Goal: Task Accomplishment & Management: Manage account settings

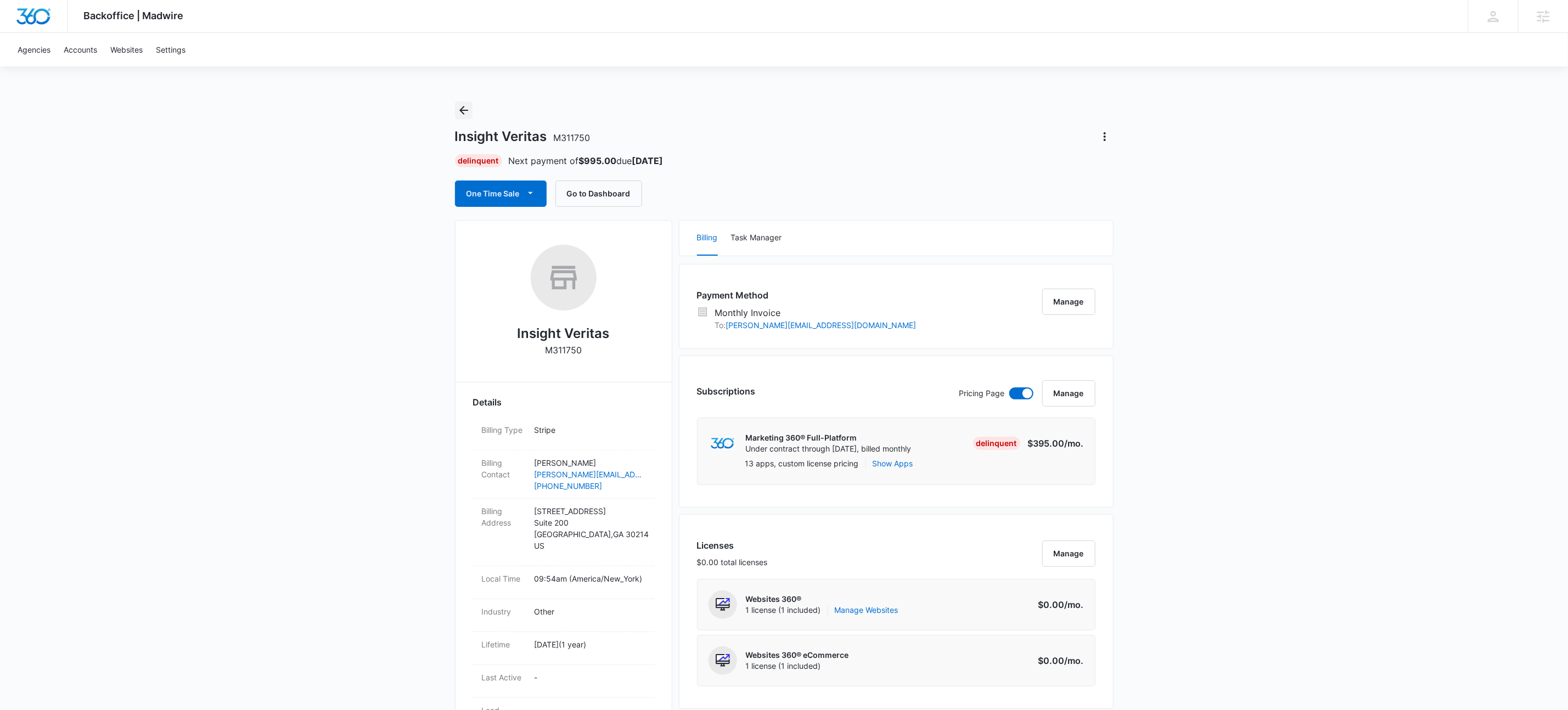
click at [461, 107] on icon "Back" at bounding box center [463, 110] width 13 height 13
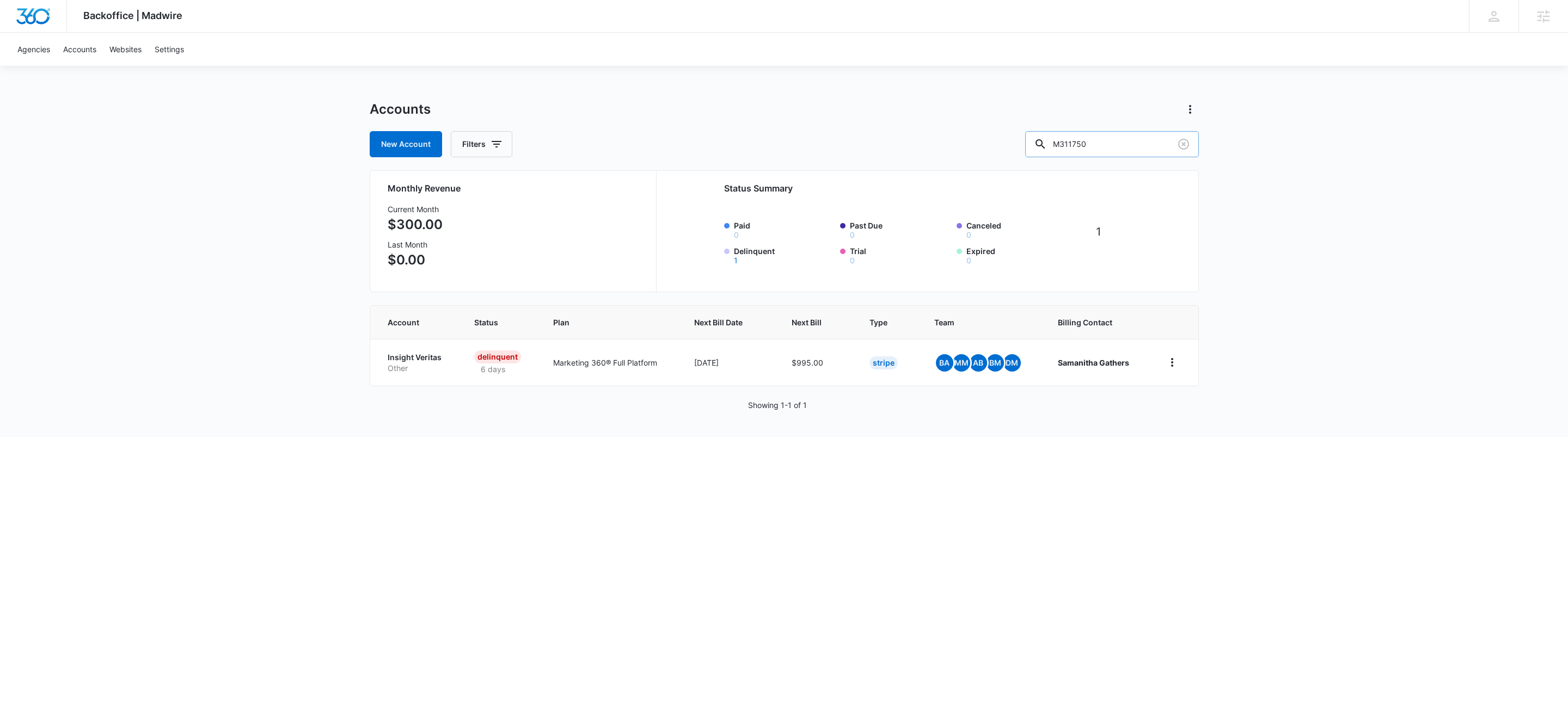
click at [1109, 134] on input "M311750" at bounding box center [1112, 144] width 174 height 26
paste input "34175"
type input "M334175"
click at [403, 366] on p "Roofing" at bounding box center [416, 368] width 56 height 11
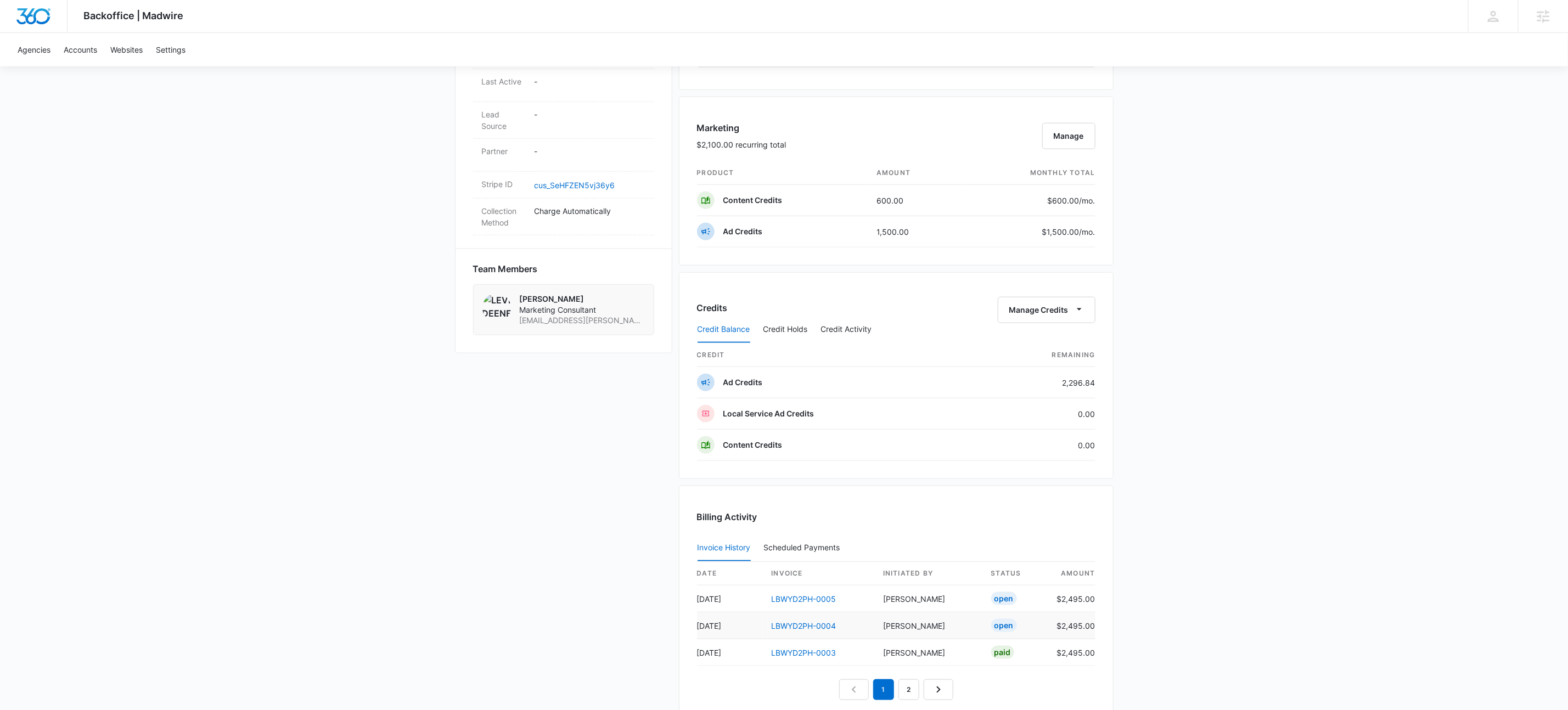
scroll to position [776, 0]
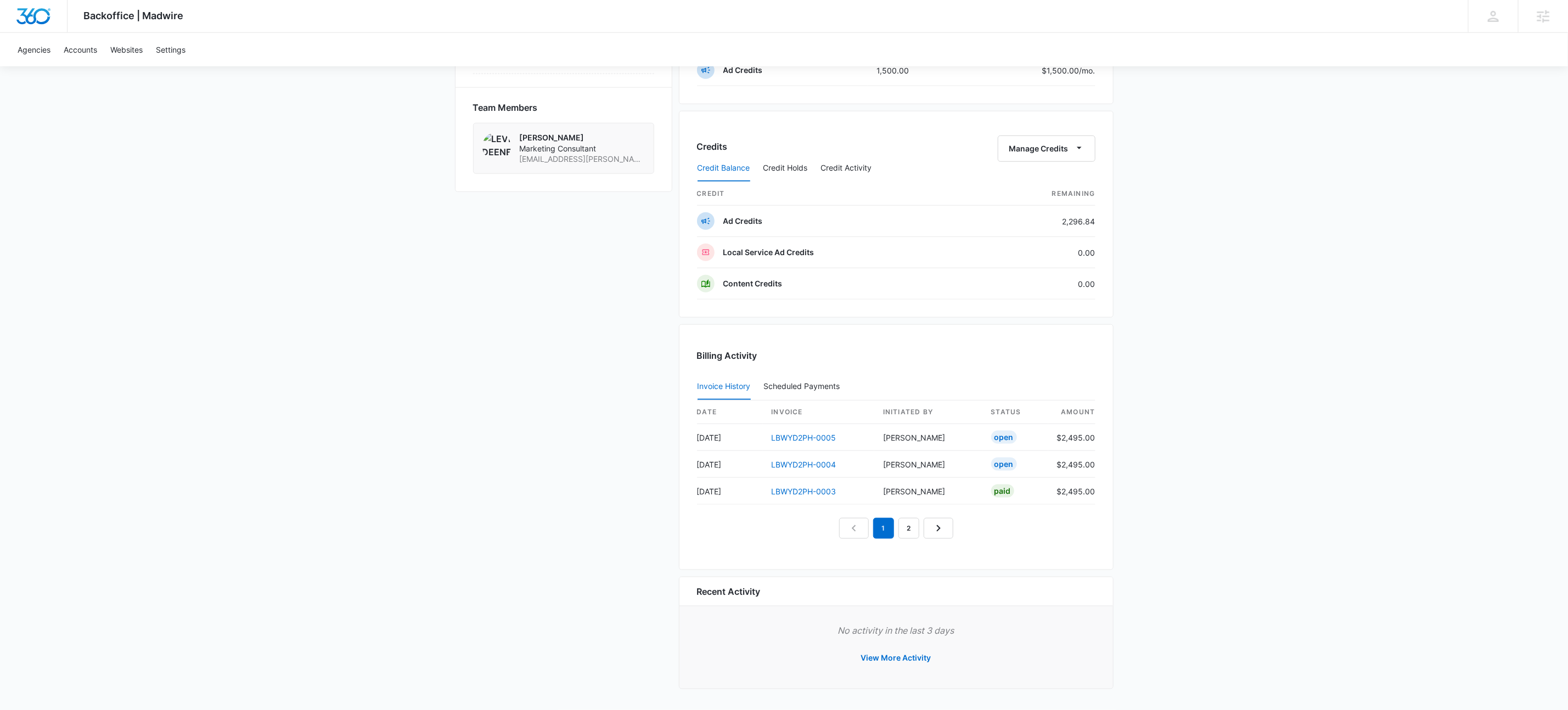
click at [486, 449] on div "EvoluShingle M334175 Details Billing Type Stripe Billing Contact Brooks Reicks …" at bounding box center [784, 74] width 658 height 1246
click at [518, 305] on div "EvoluShingle M334175 Details Billing Type Stripe Billing Contact Brooks Reicks …" at bounding box center [784, 74] width 658 height 1246
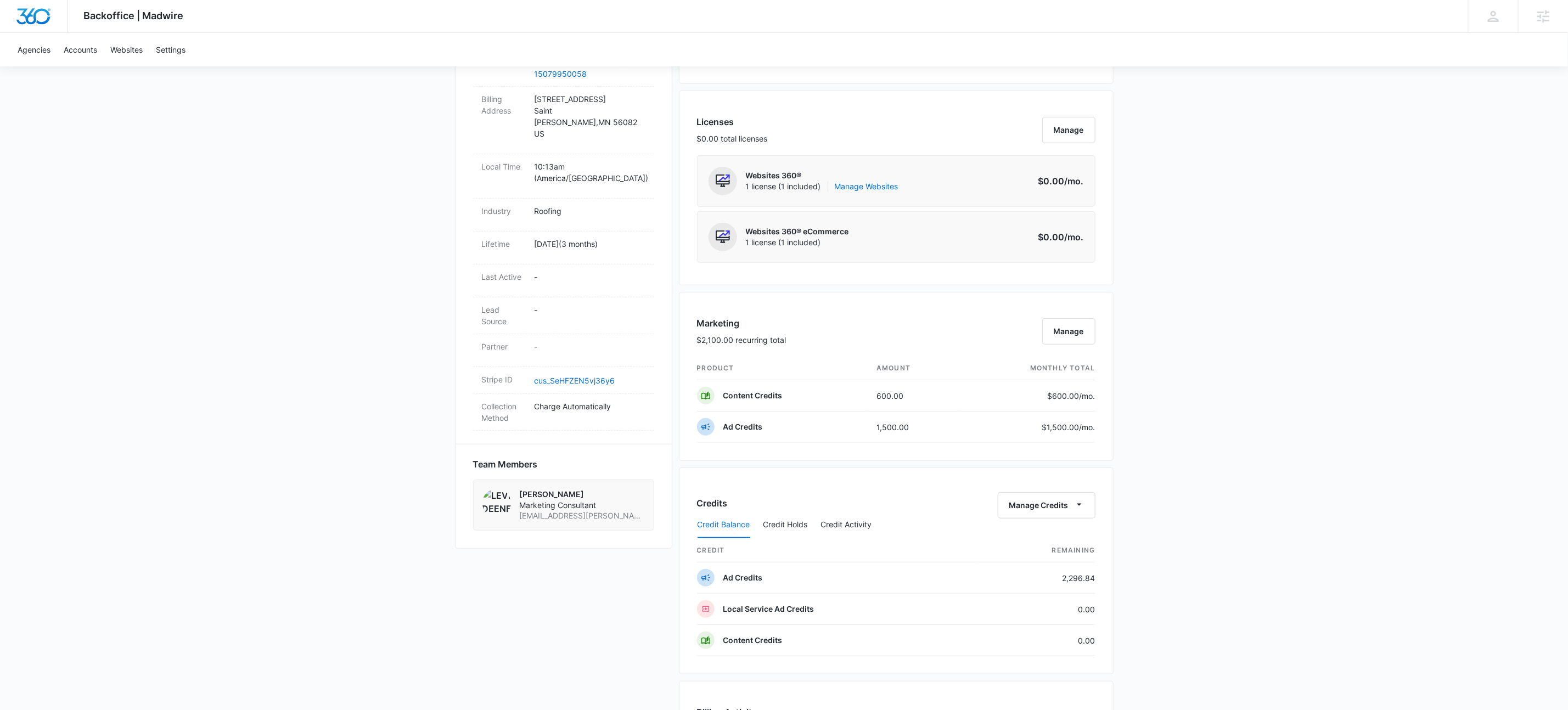
scroll to position [0, 0]
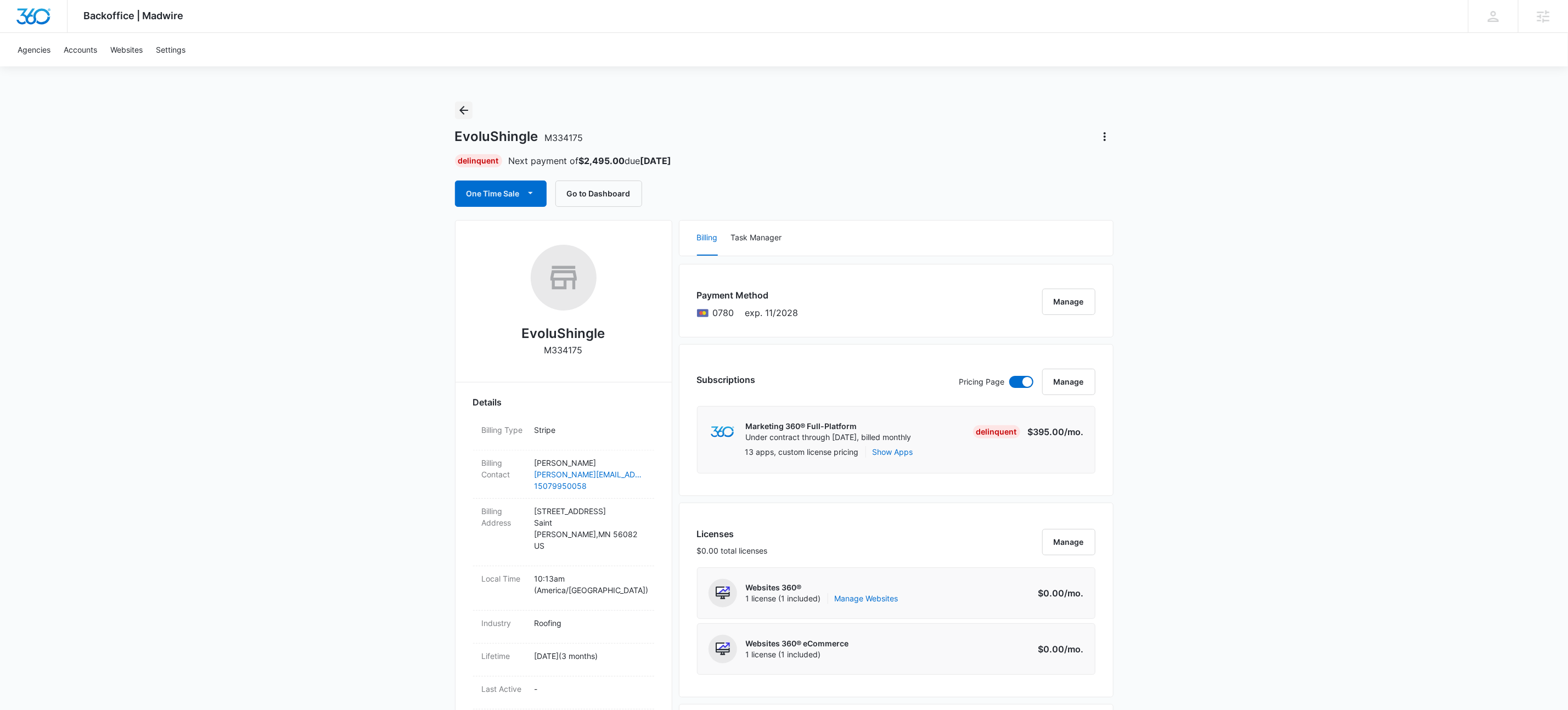
click at [467, 108] on icon "Back" at bounding box center [463, 110] width 13 height 13
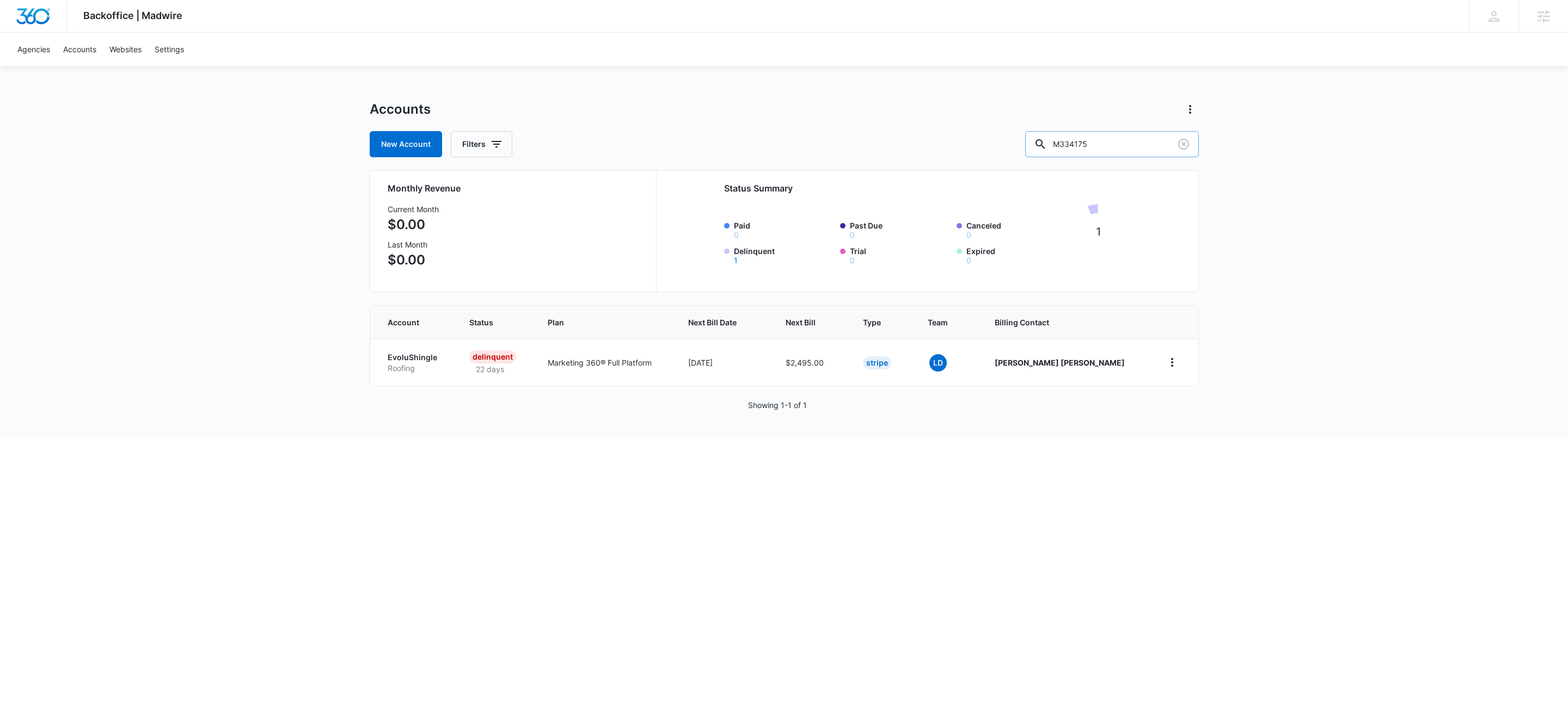
click at [1163, 153] on input "M334175" at bounding box center [1112, 144] width 174 height 26
paste input "076"
type input "M334076"
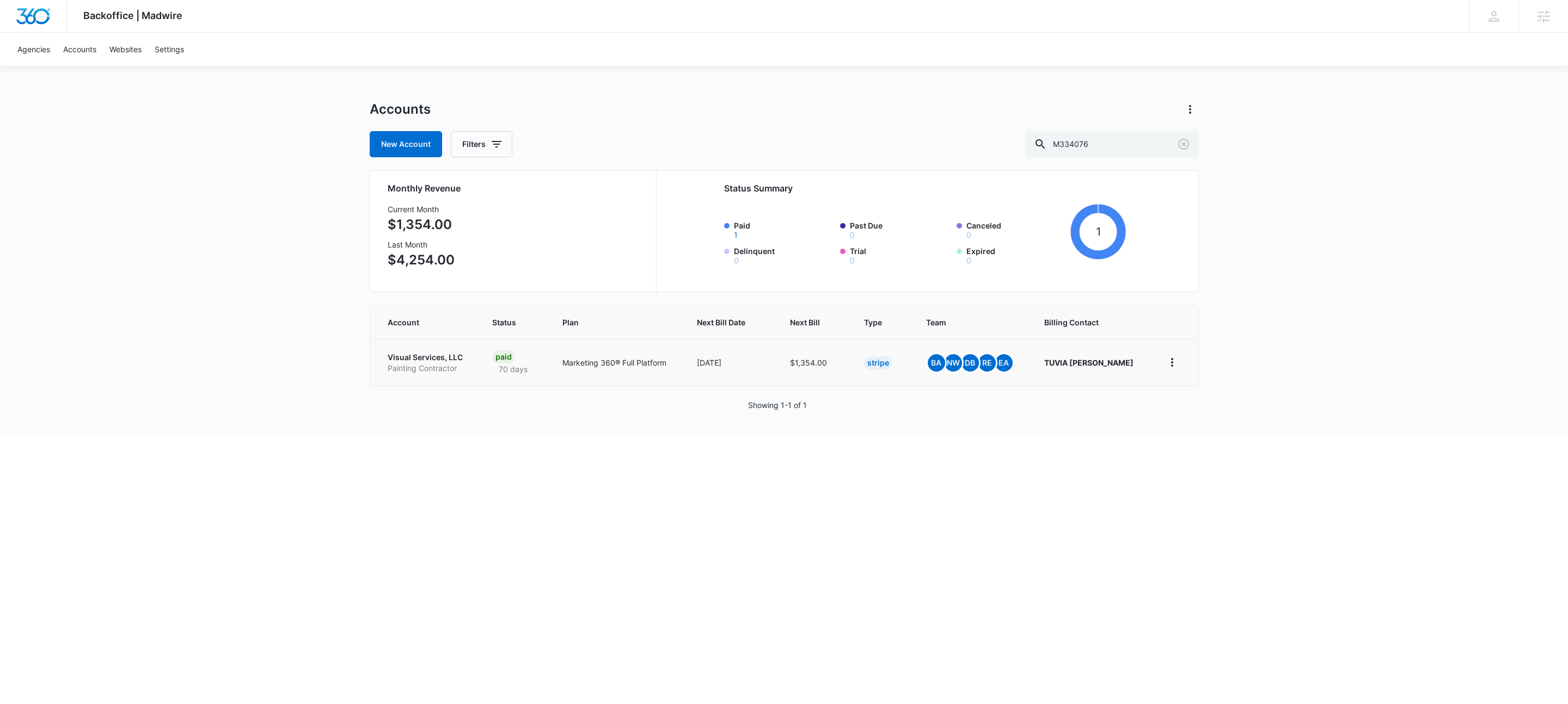
click at [418, 362] on p "Visual Services, LLC" at bounding box center [427, 357] width 78 height 11
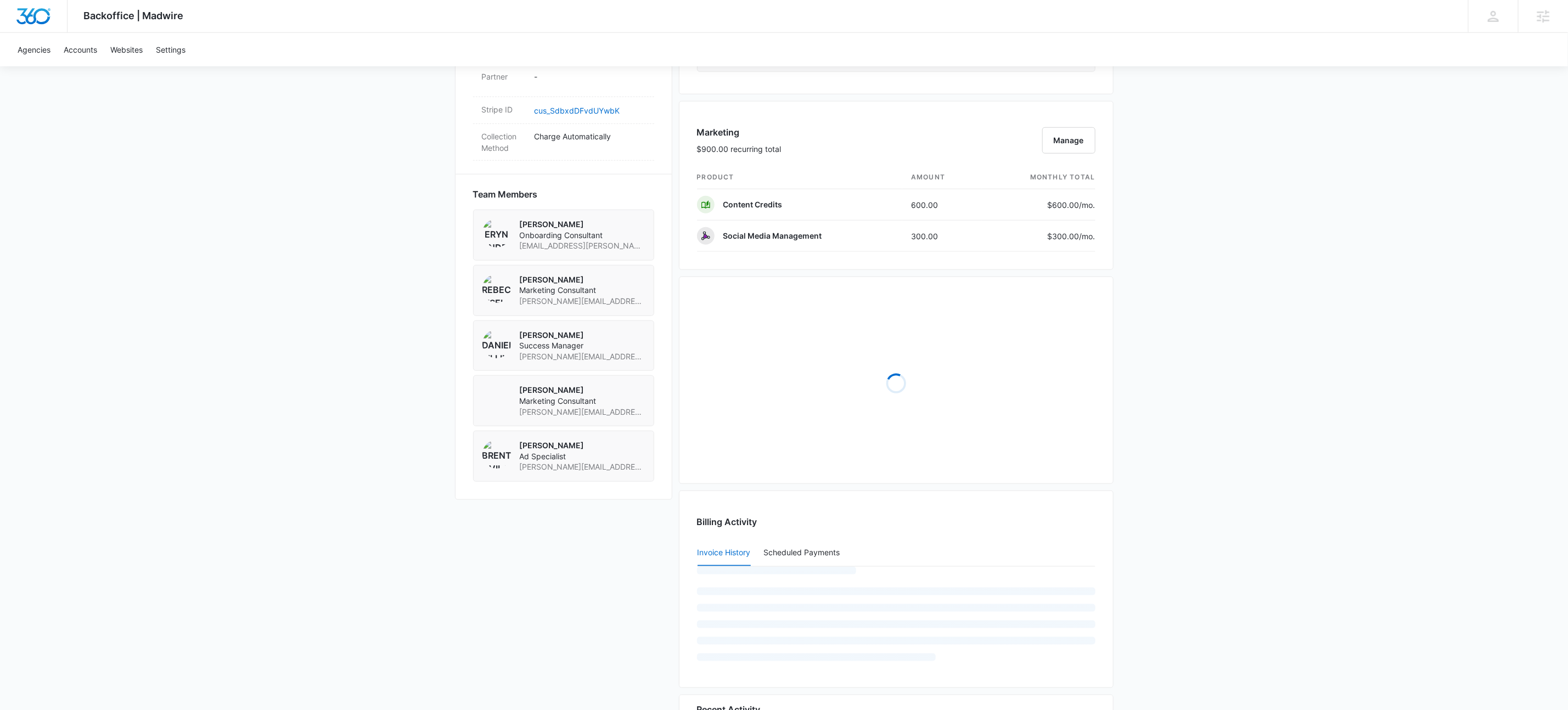
scroll to position [786, 0]
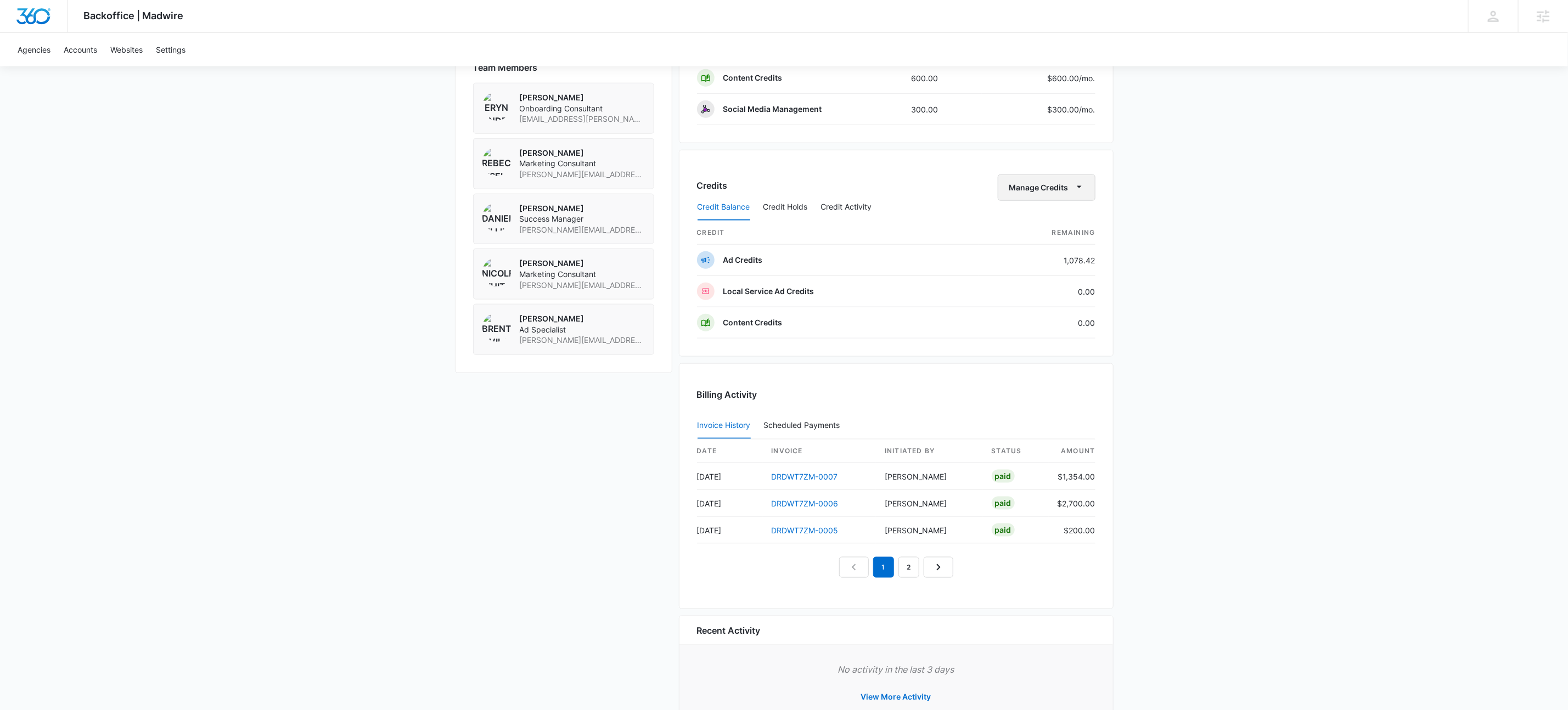
click at [1089, 196] on button "Manage Credits" at bounding box center [1047, 187] width 98 height 27
click at [1063, 227] on div "Deposit Credits" at bounding box center [1062, 229] width 102 height 8
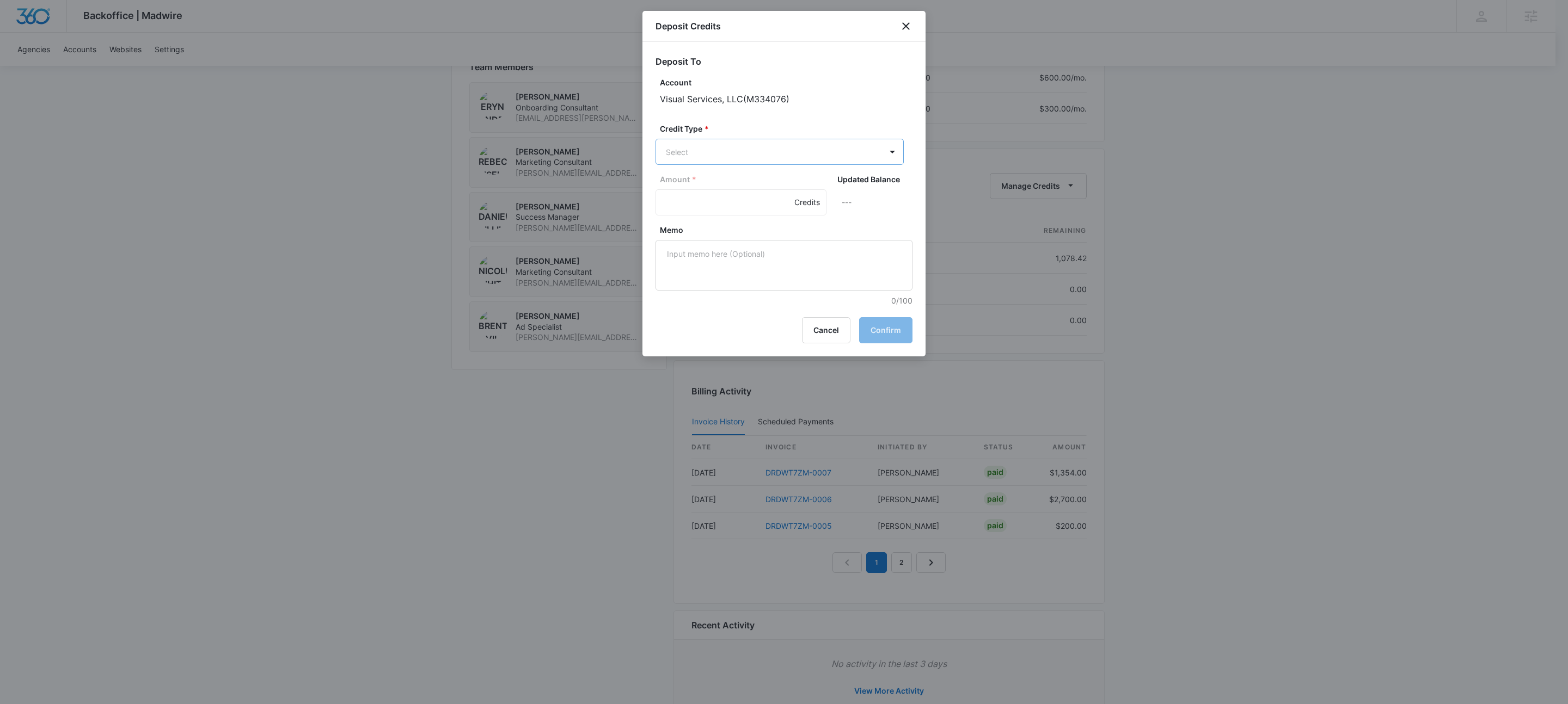
click at [739, 141] on div "Credit Type * Select" at bounding box center [779, 143] width 248 height 42
click at [697, 193] on p "Ad Credits (1078.42 Credits)" at bounding box center [746, 193] width 102 height 11
click at [675, 200] on input "Amount *" at bounding box center [741, 204] width 171 height 26
type input "380.39"
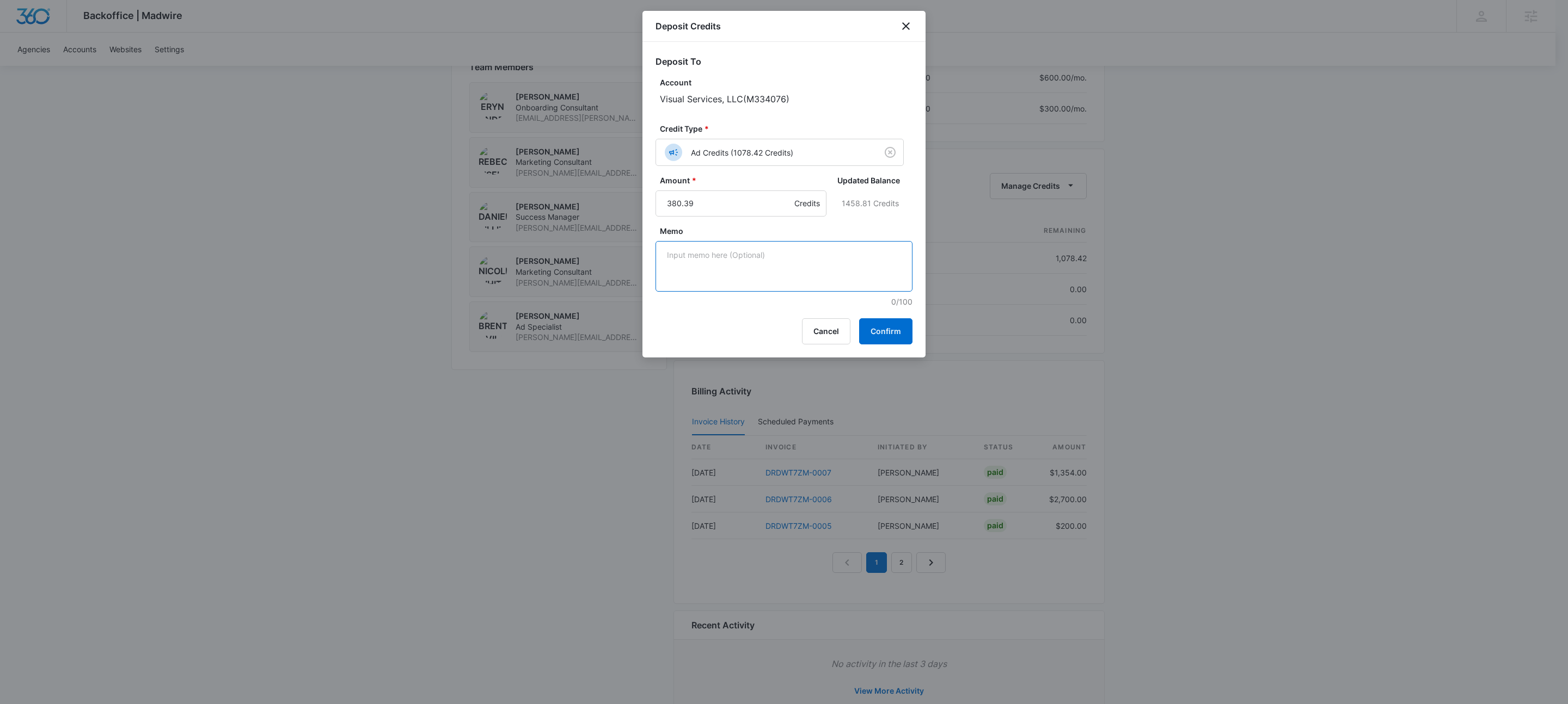
click at [802, 251] on textarea "Memo" at bounding box center [784, 266] width 257 height 50
click at [841, 263] on textarea "Correcting LSA connection deduction" at bounding box center [784, 266] width 257 height 50
type textarea "Correcting LSA connection deduction"
click at [888, 328] on button "Confirm" at bounding box center [886, 332] width 54 height 26
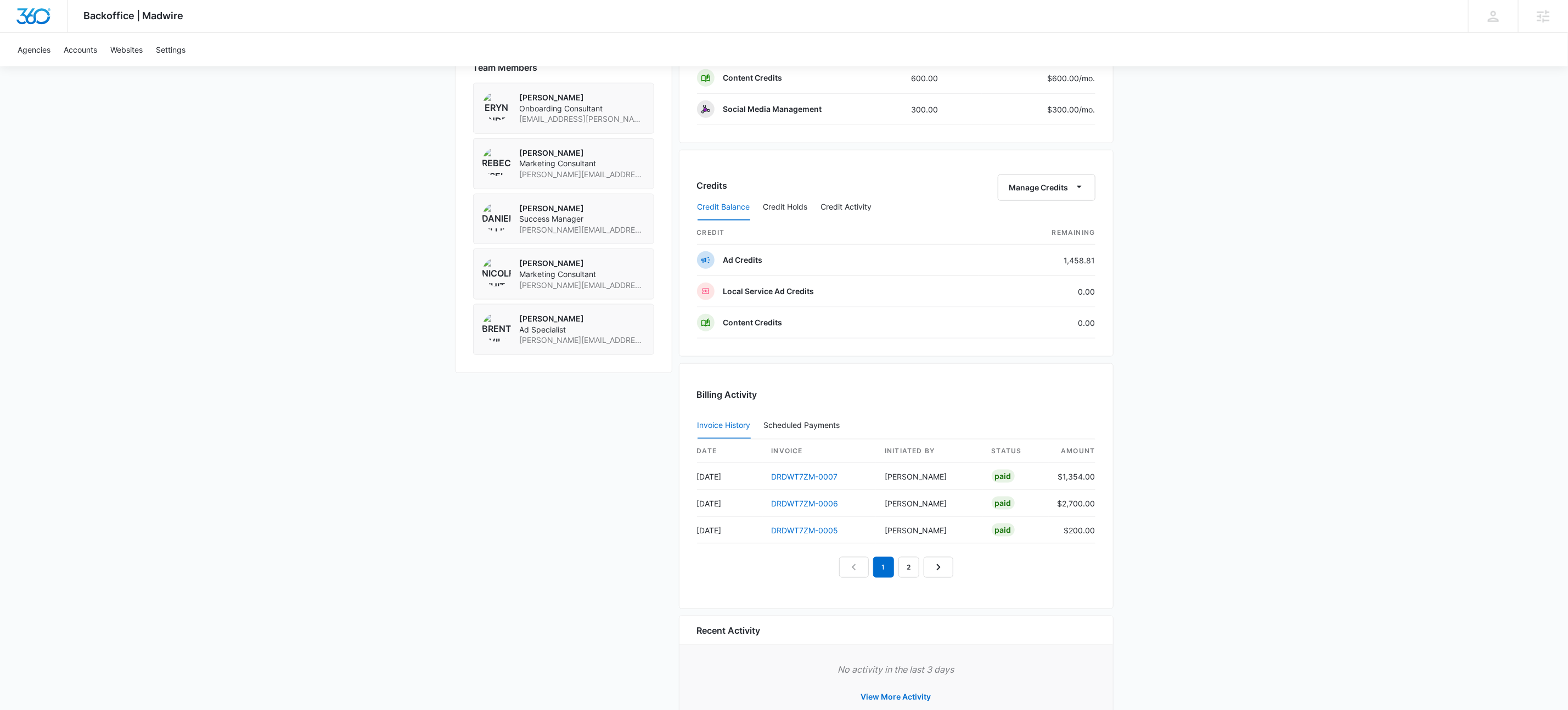
drag, startPoint x: 658, startPoint y: 468, endPoint x: 665, endPoint y: 454, distance: 15.7
click at [658, 469] on div "Visual Services, LLC M334076 Details Billing Type Stripe Billing Contact TUVIA …" at bounding box center [784, 85] width 658 height 1302
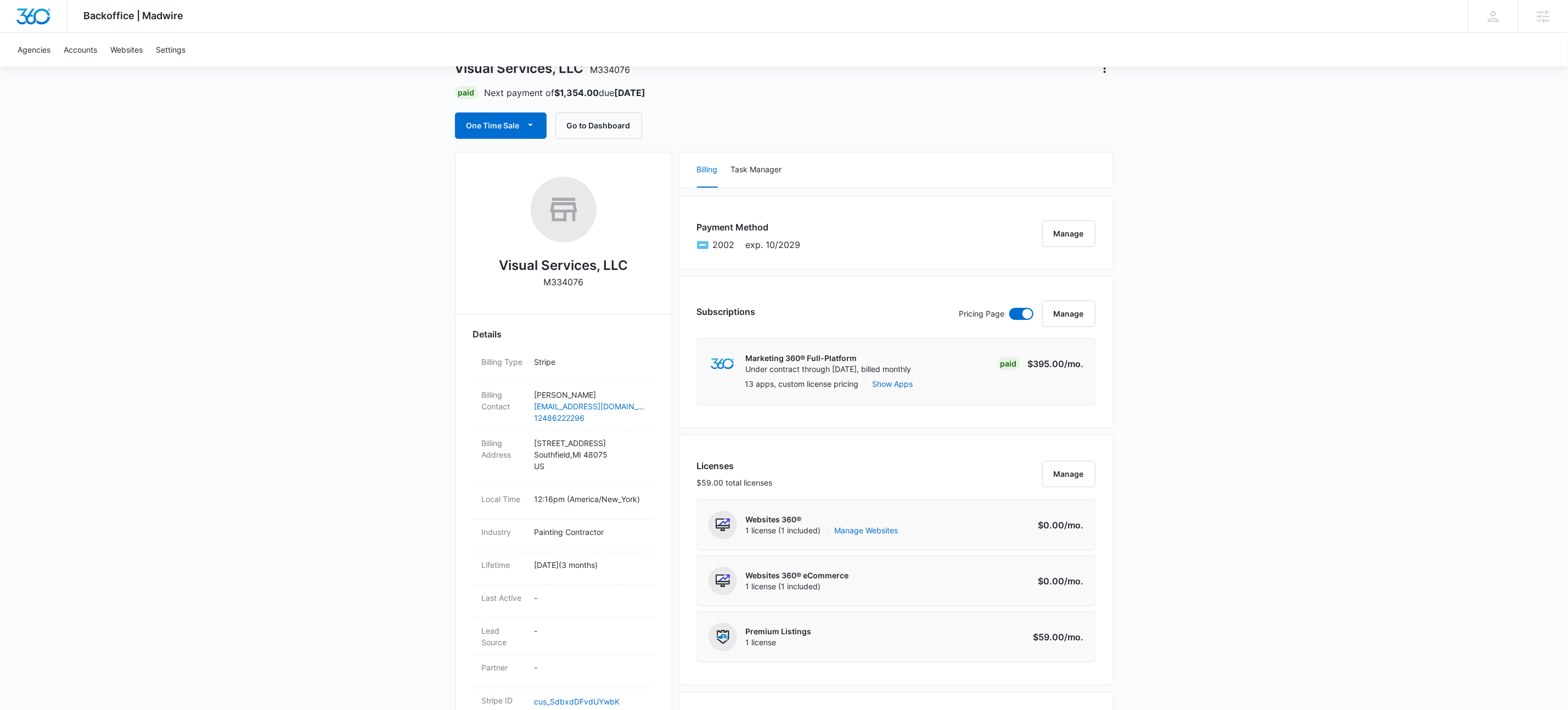
scroll to position [0, 0]
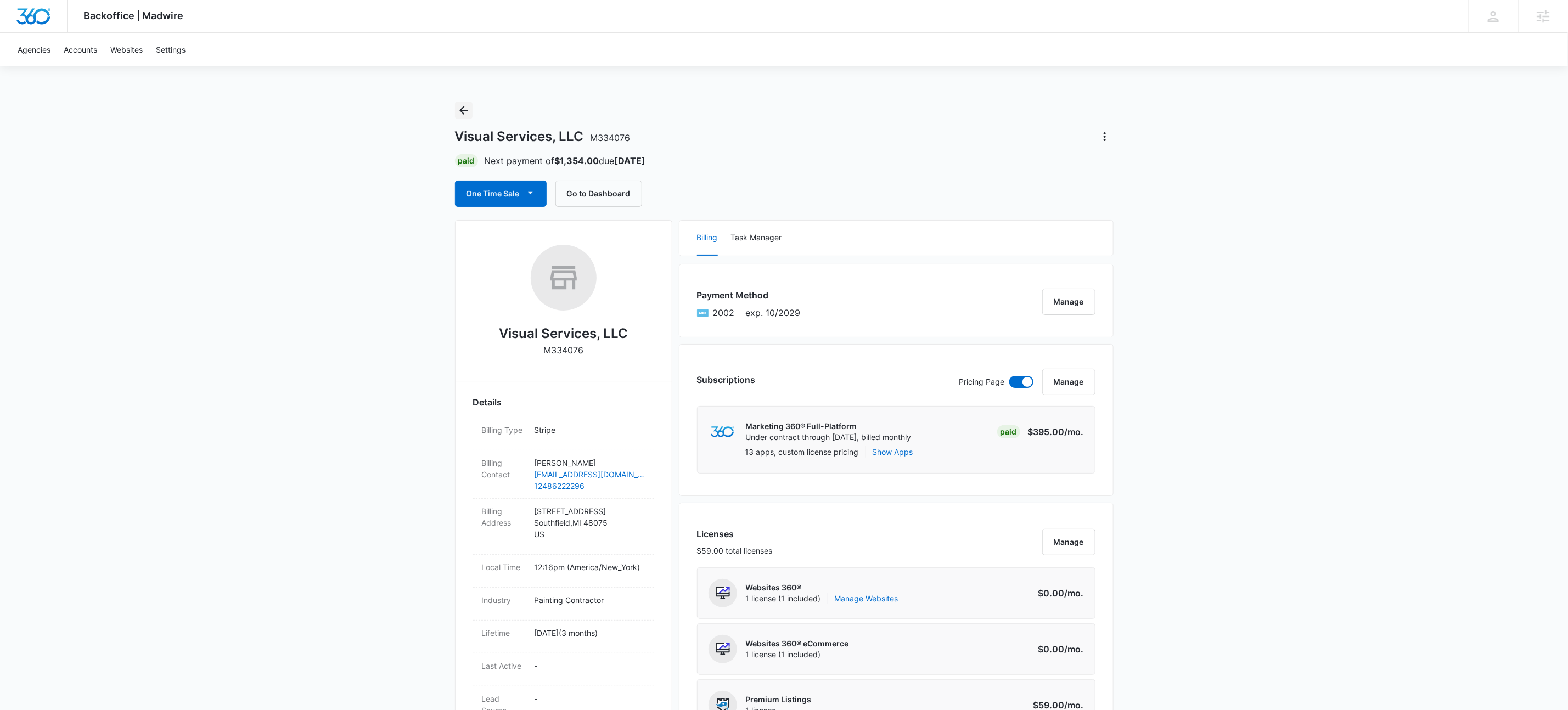
click at [462, 109] on icon "Back" at bounding box center [463, 110] width 13 height 13
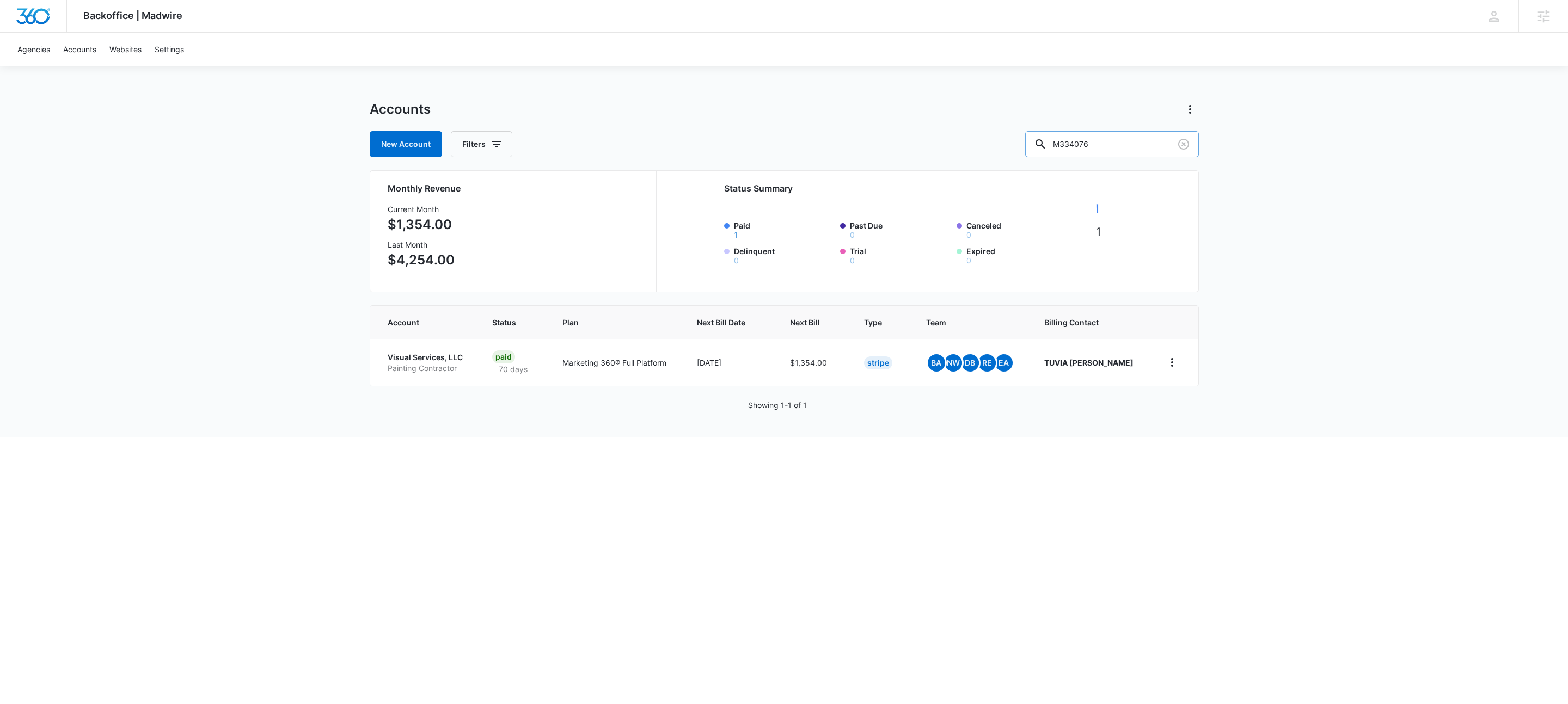
click at [1160, 141] on input "M334076" at bounding box center [1112, 144] width 174 height 26
paste input "0954"
type input "M330954"
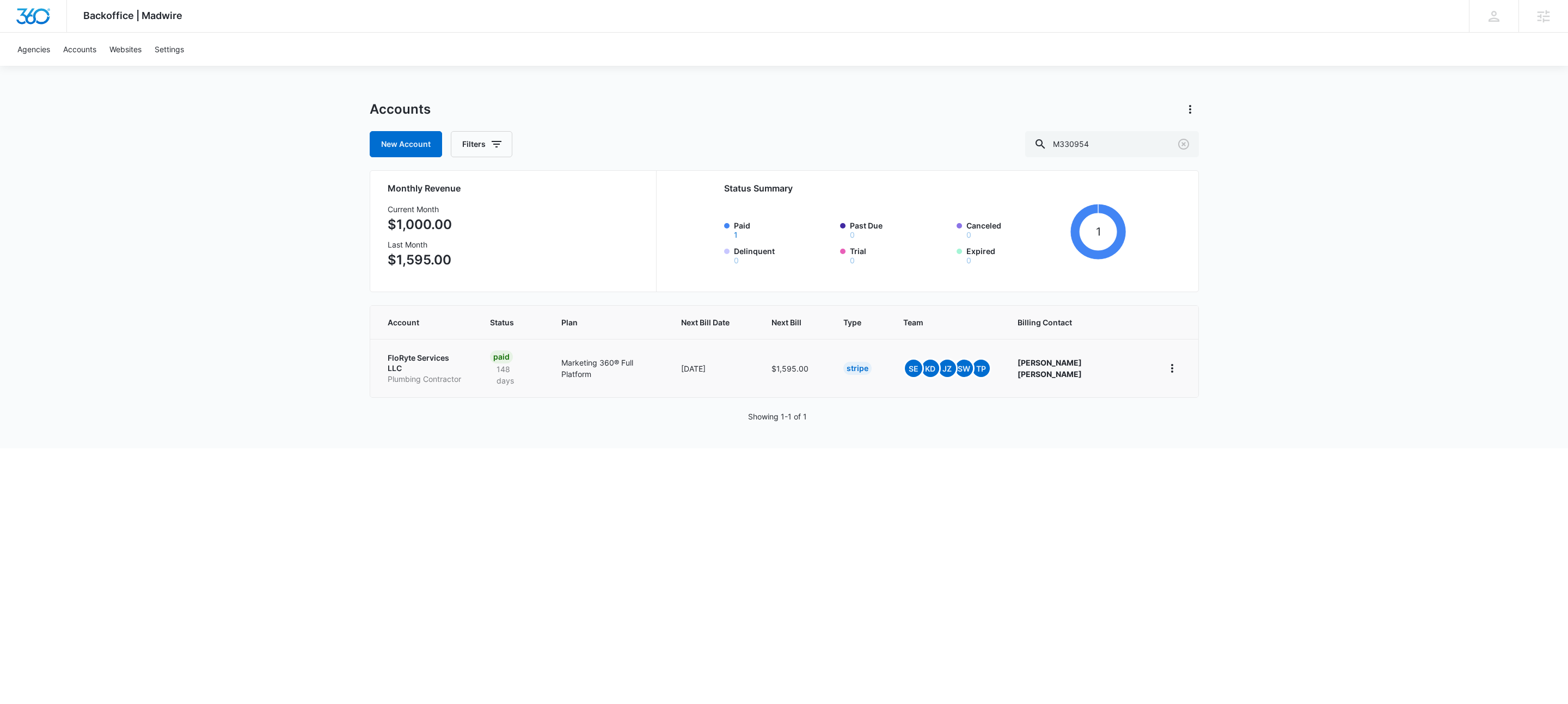
click at [437, 361] on p "FloRyte Services LLC" at bounding box center [426, 363] width 77 height 21
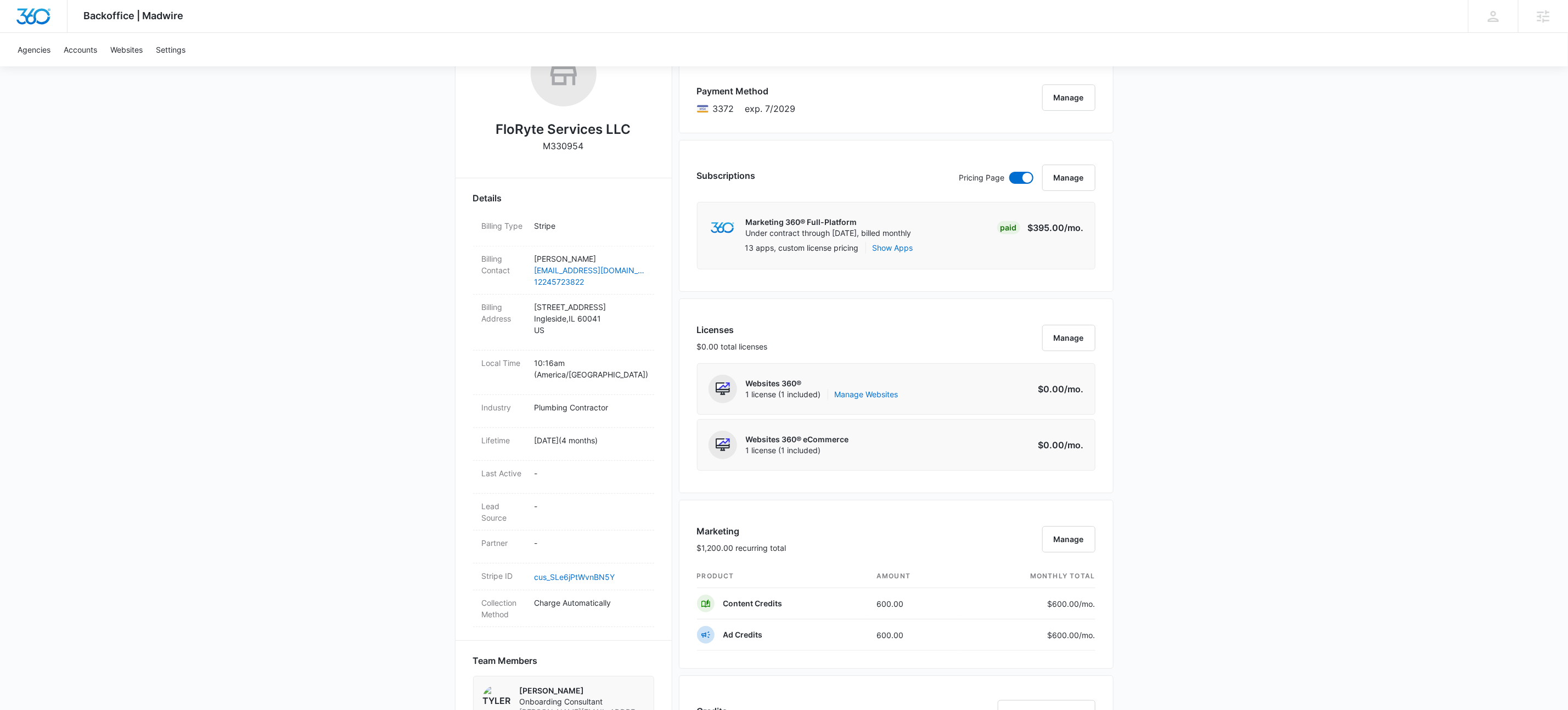
scroll to position [343, 0]
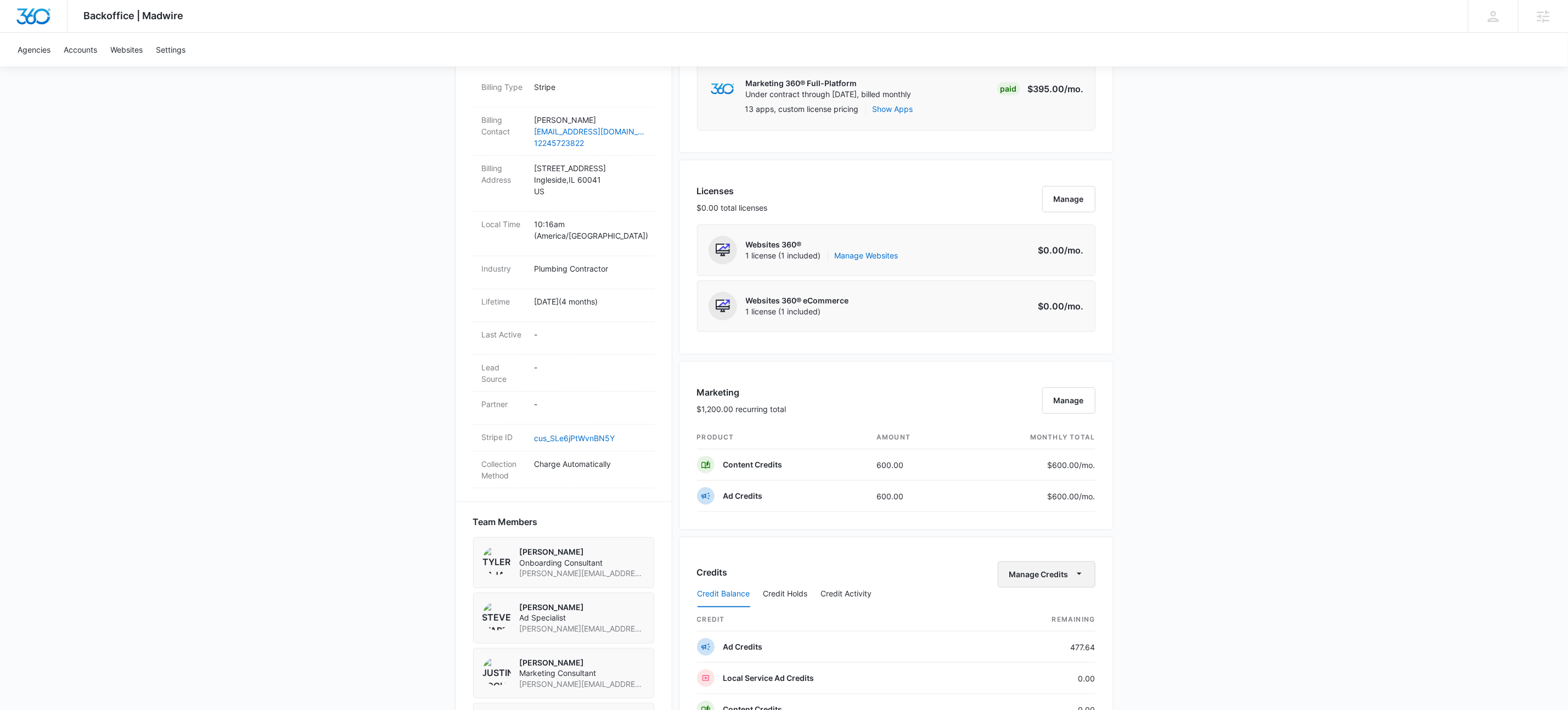
click at [1079, 575] on icon "button" at bounding box center [1080, 574] width 5 height 3
click at [1059, 615] on div "Deposit Credits" at bounding box center [1062, 615] width 102 height 8
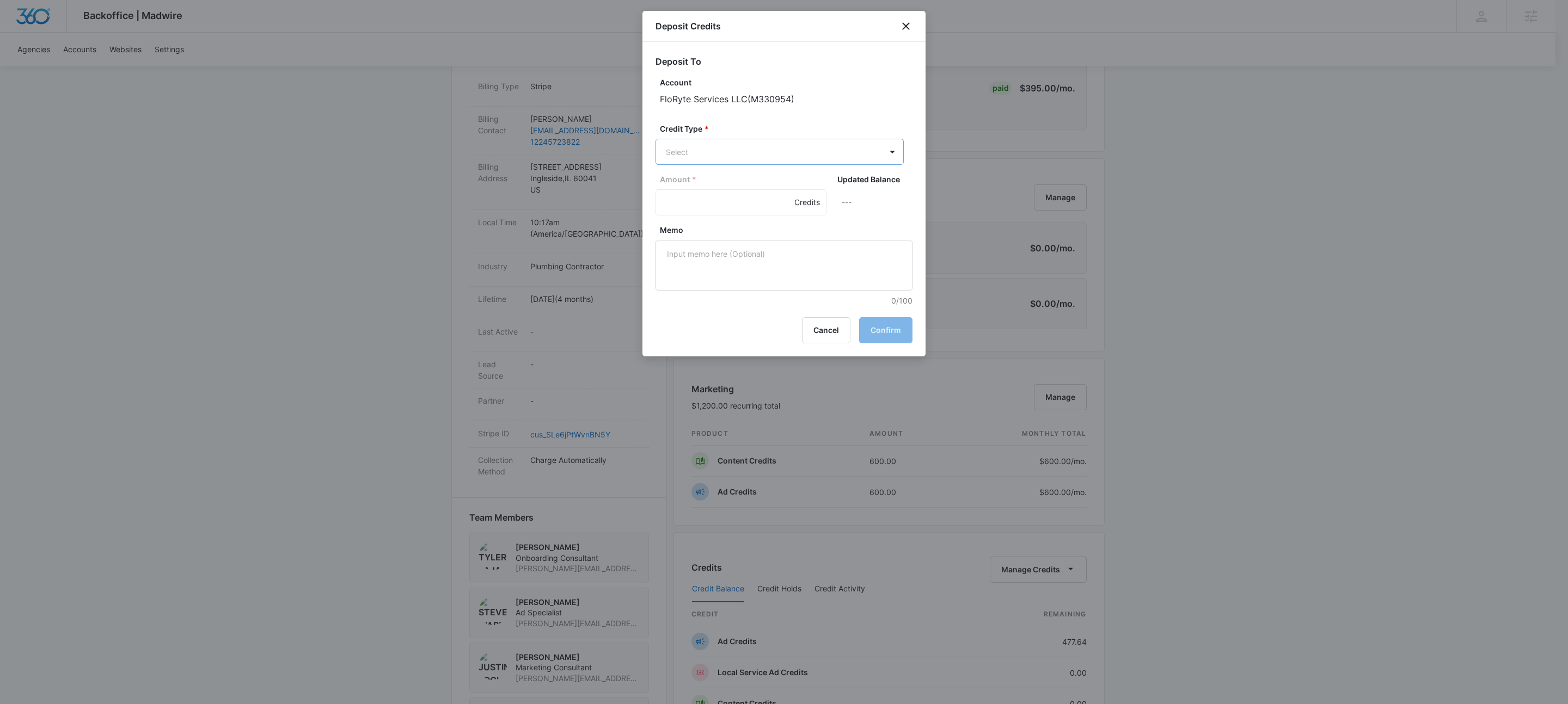
click at [723, 164] on form "Deposit To Account FloRyte Services LLC ( M330954 ) Credit Type * Select Amount…" at bounding box center [784, 180] width 257 height 251
click at [719, 160] on body "Backoffice | Madwire Apps Settings KW Kait Weagraff kaitlyn.weagraff@madwire.co…" at bounding box center [784, 436] width 1568 height 1552
click at [719, 190] on p "Ad Credits (477.64 Credits)" at bounding box center [743, 193] width 97 height 11
click at [700, 206] on input "Amount *" at bounding box center [741, 204] width 171 height 26
type input "102.94"
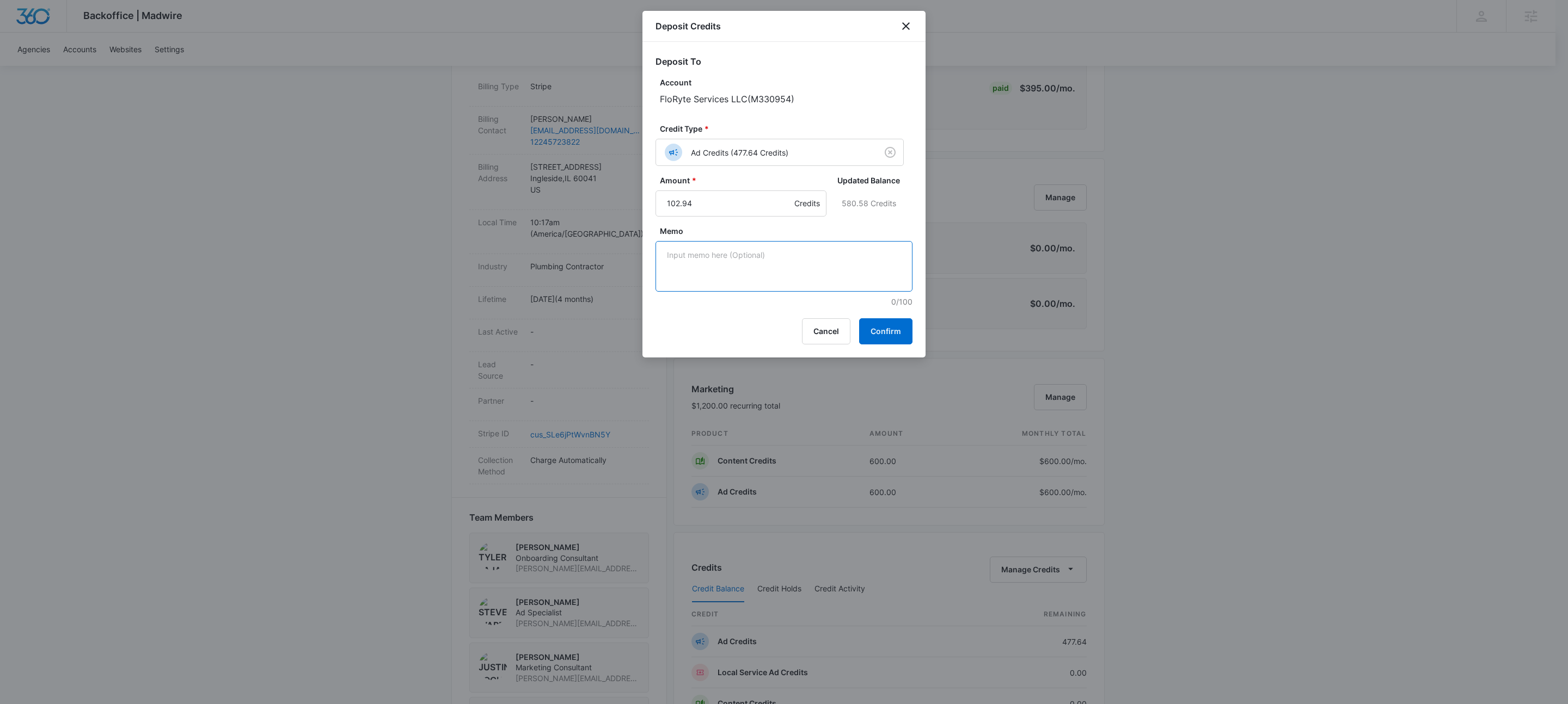
paste textarea "M330954"
drag, startPoint x: 679, startPoint y: 258, endPoint x: 601, endPoint y: 245, distance: 79.1
click at [601, 245] on body "Backoffice | Madwire Apps Settings KW Kait Weagraff kaitlyn.weagraff@madwire.co…" at bounding box center [784, 436] width 1568 height 1552
type textarea "Correcting LSA connection deduction"
drag, startPoint x: 601, startPoint y: 245, endPoint x: 641, endPoint y: 245, distance: 40.0
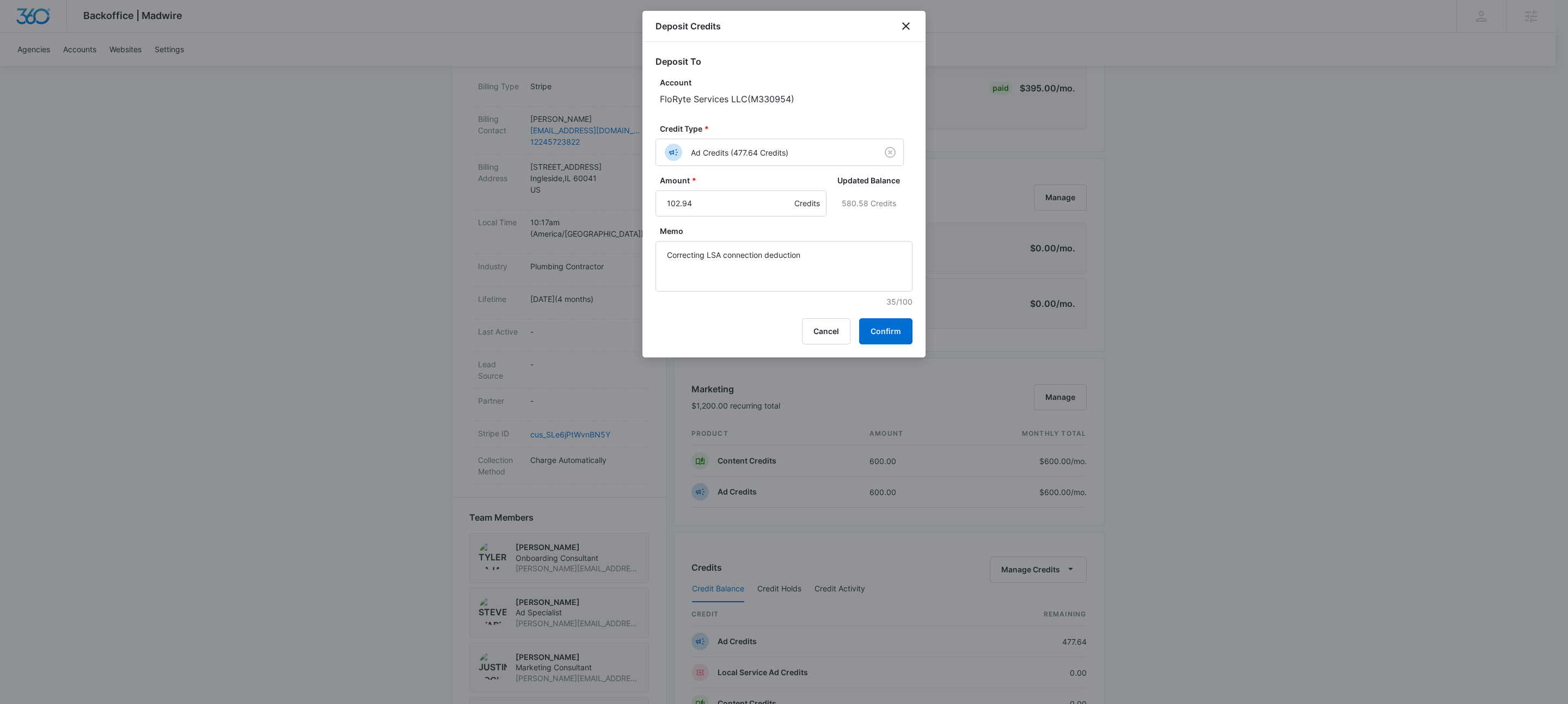
click at [641, 245] on div at bounding box center [784, 352] width 1568 height 704
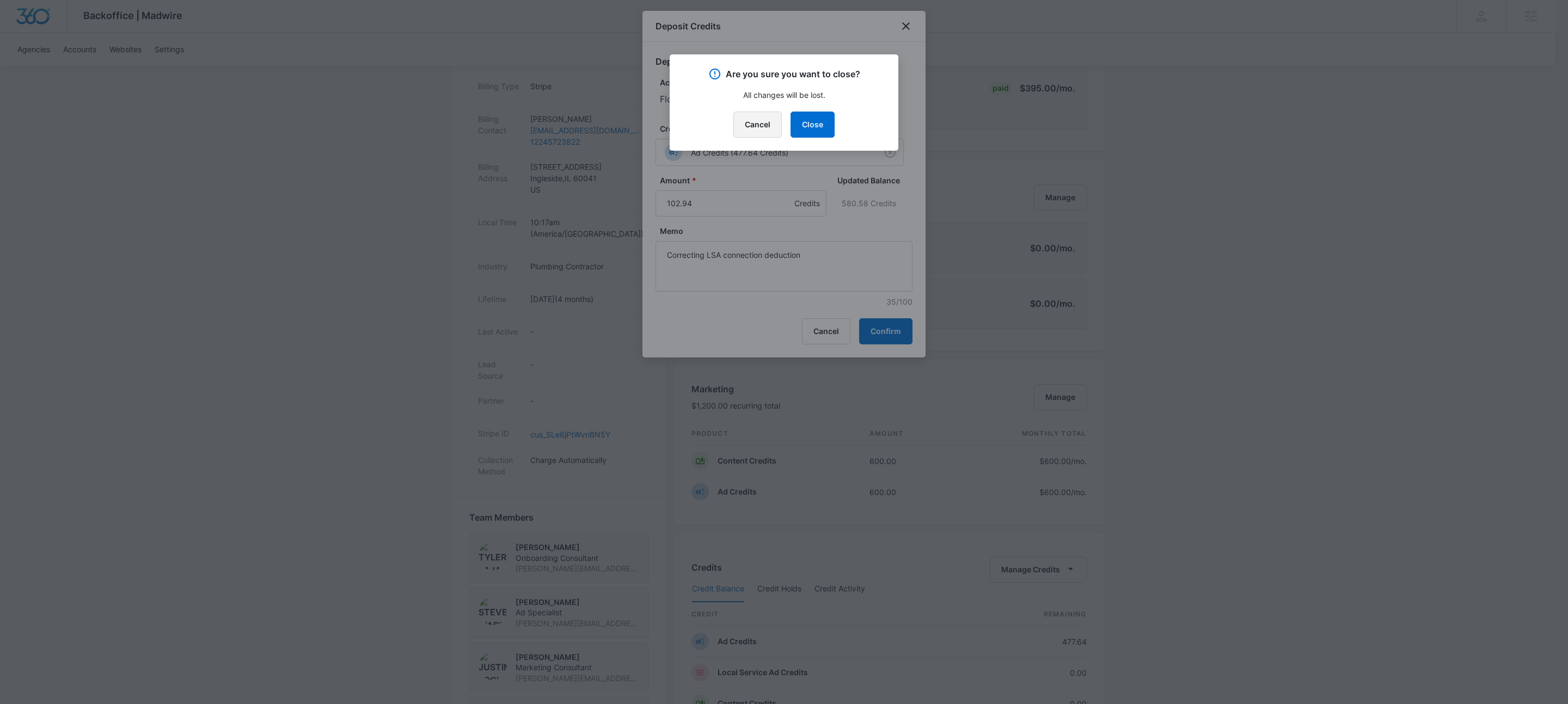
click at [766, 121] on button "Cancel" at bounding box center [757, 124] width 49 height 26
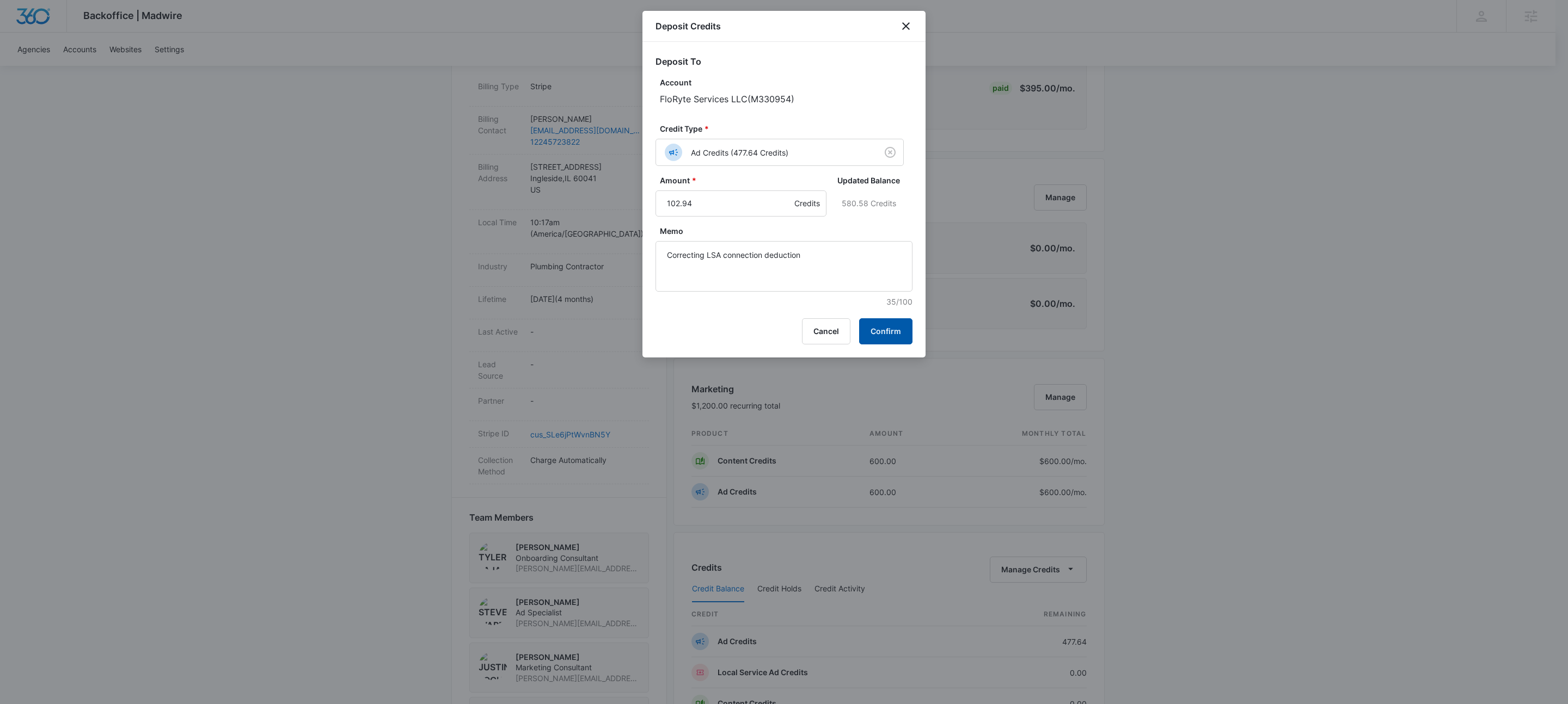
click at [871, 335] on button "Confirm" at bounding box center [886, 332] width 54 height 26
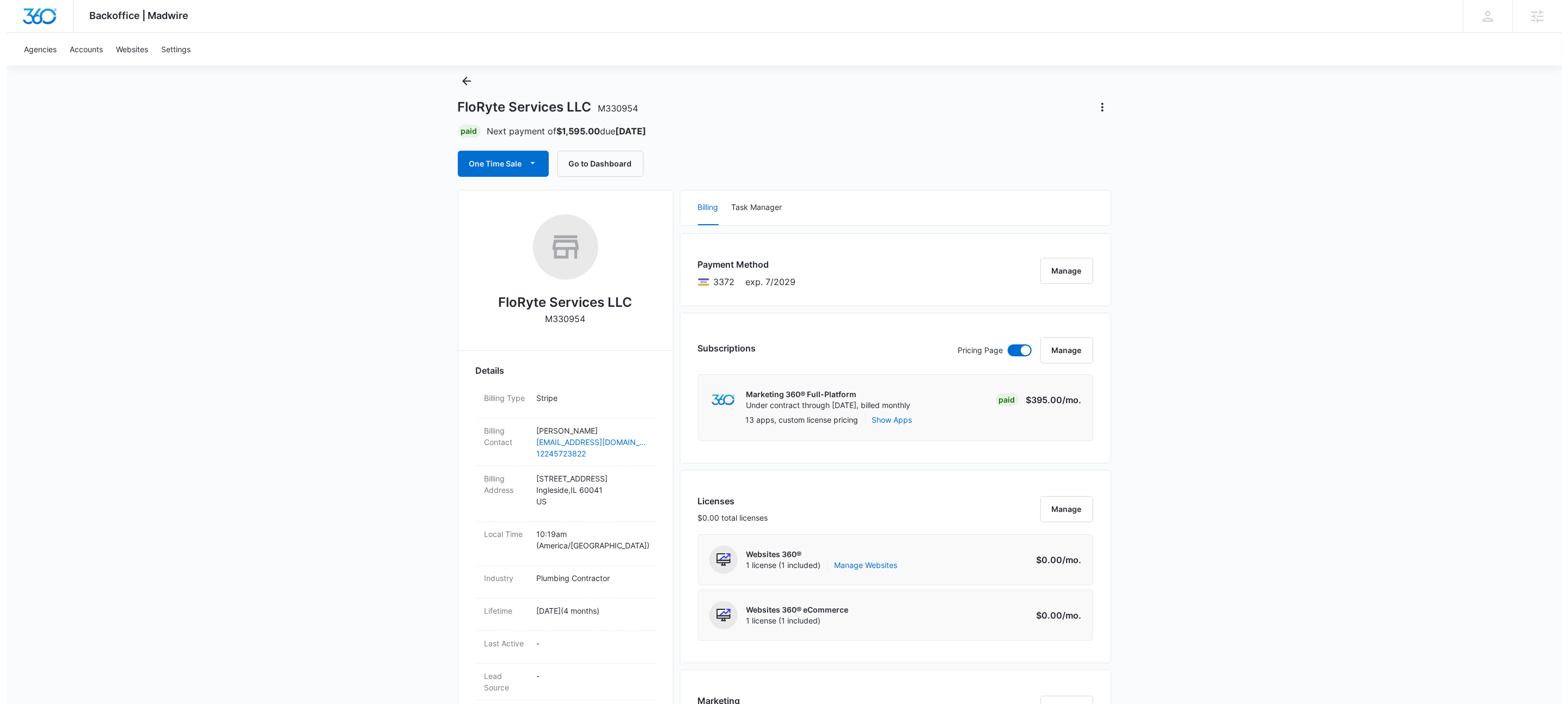
scroll to position [0, 0]
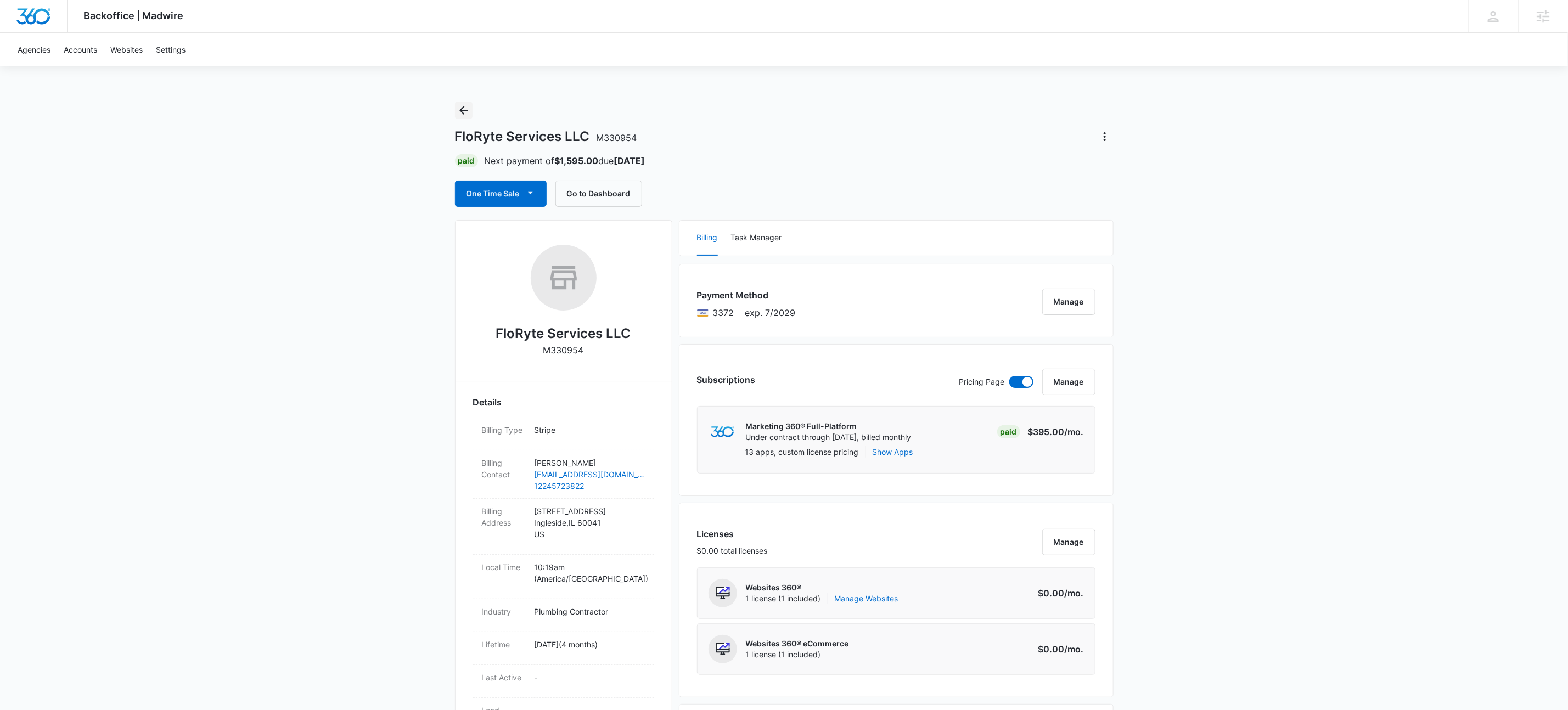
click at [458, 107] on icon "Back" at bounding box center [463, 110] width 13 height 13
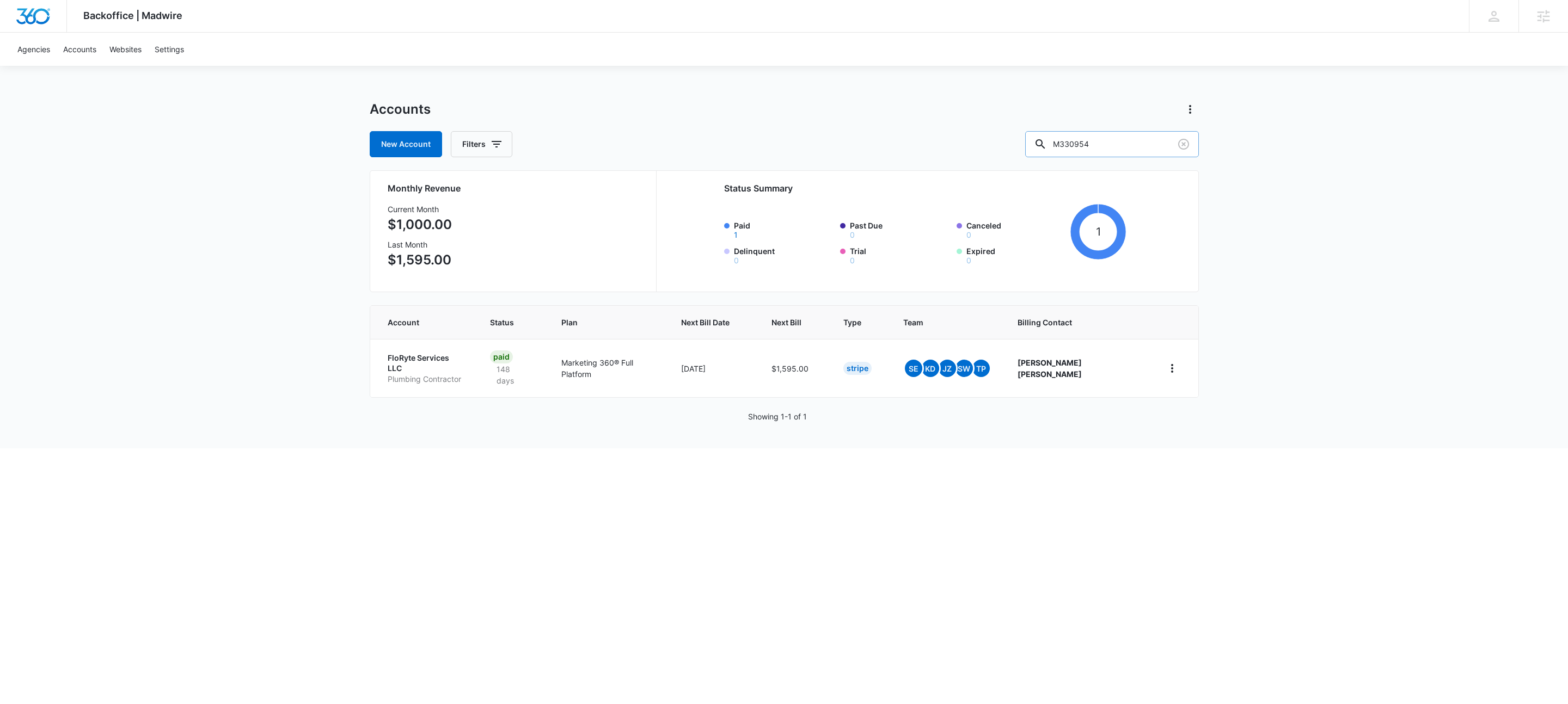
click at [1146, 140] on input "M330954" at bounding box center [1112, 144] width 174 height 26
click at [1145, 139] on input "M330954" at bounding box center [1112, 144] width 174 height 26
paste input "6907"
type input "M336907"
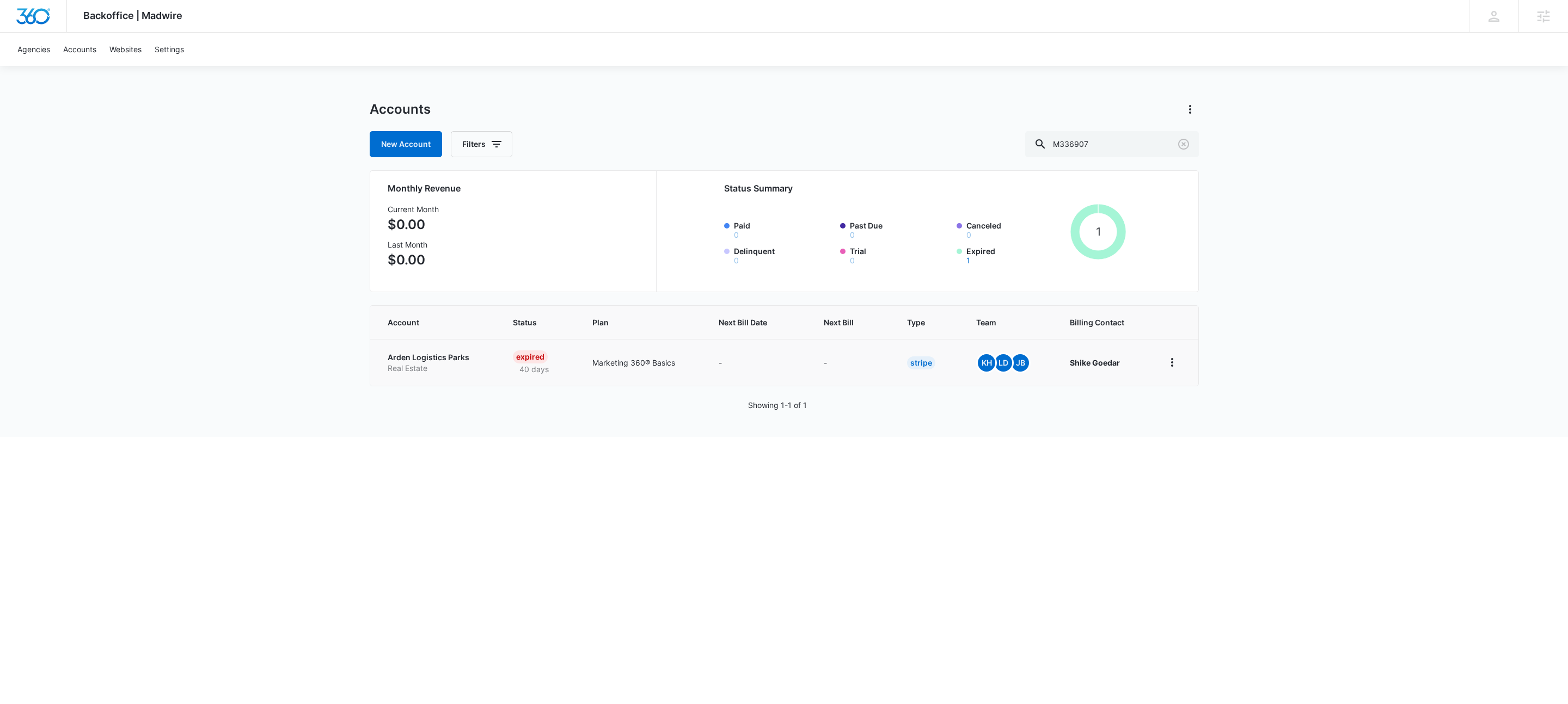
click at [415, 358] on p "Arden Logistics Parks" at bounding box center [437, 357] width 100 height 11
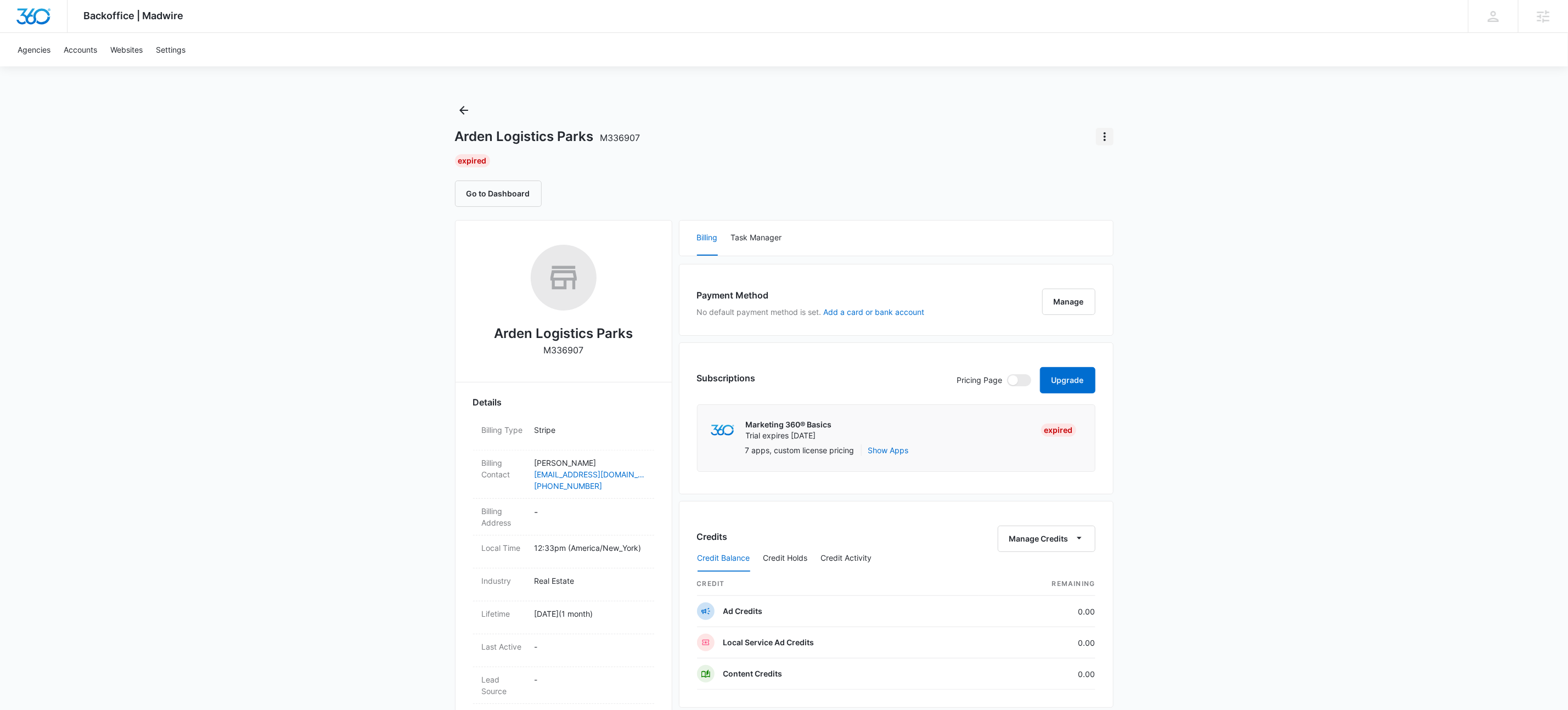
click at [1106, 138] on icon "Actions" at bounding box center [1105, 136] width 13 height 13
click at [1131, 166] on div "Extend Trial" at bounding box center [1136, 167] width 54 height 8
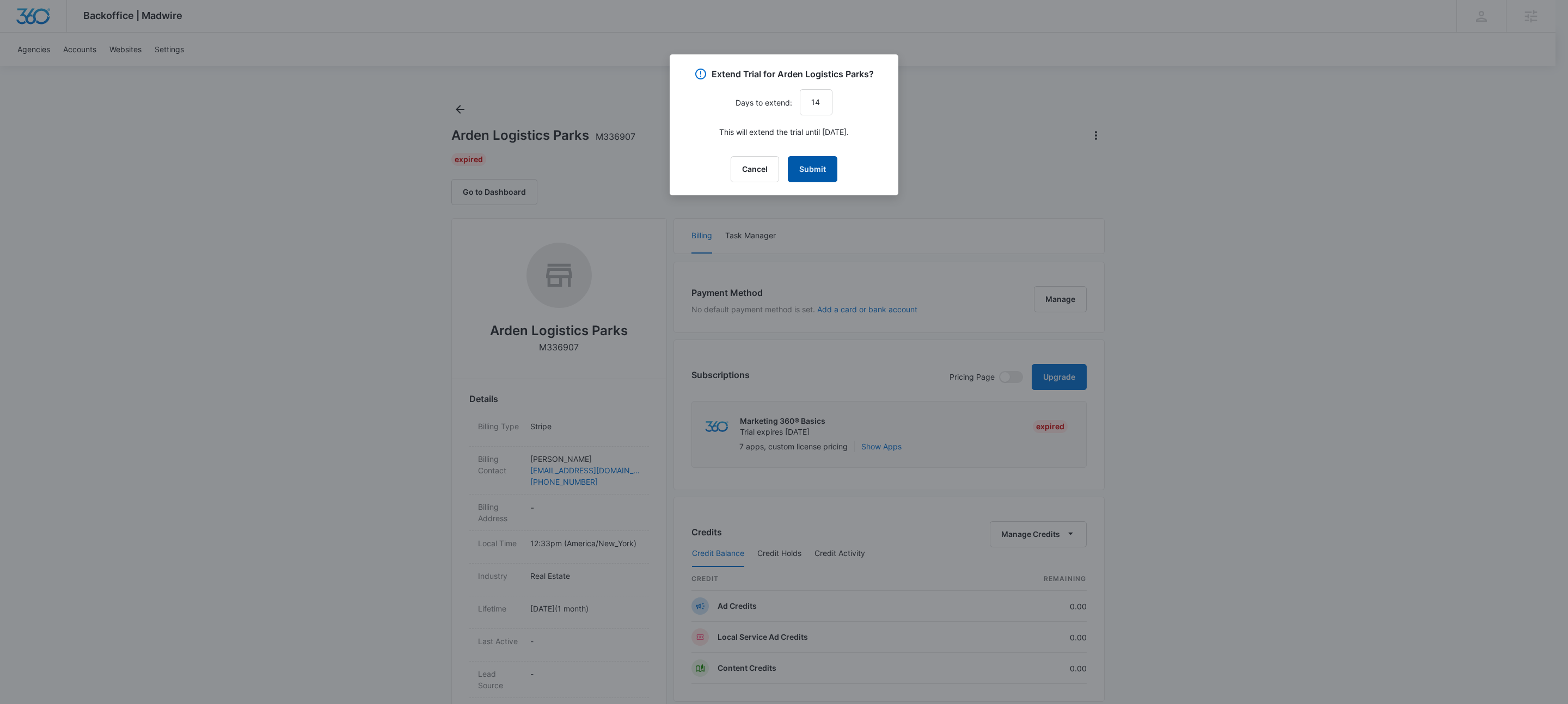
click at [822, 158] on button "Submit" at bounding box center [813, 169] width 49 height 26
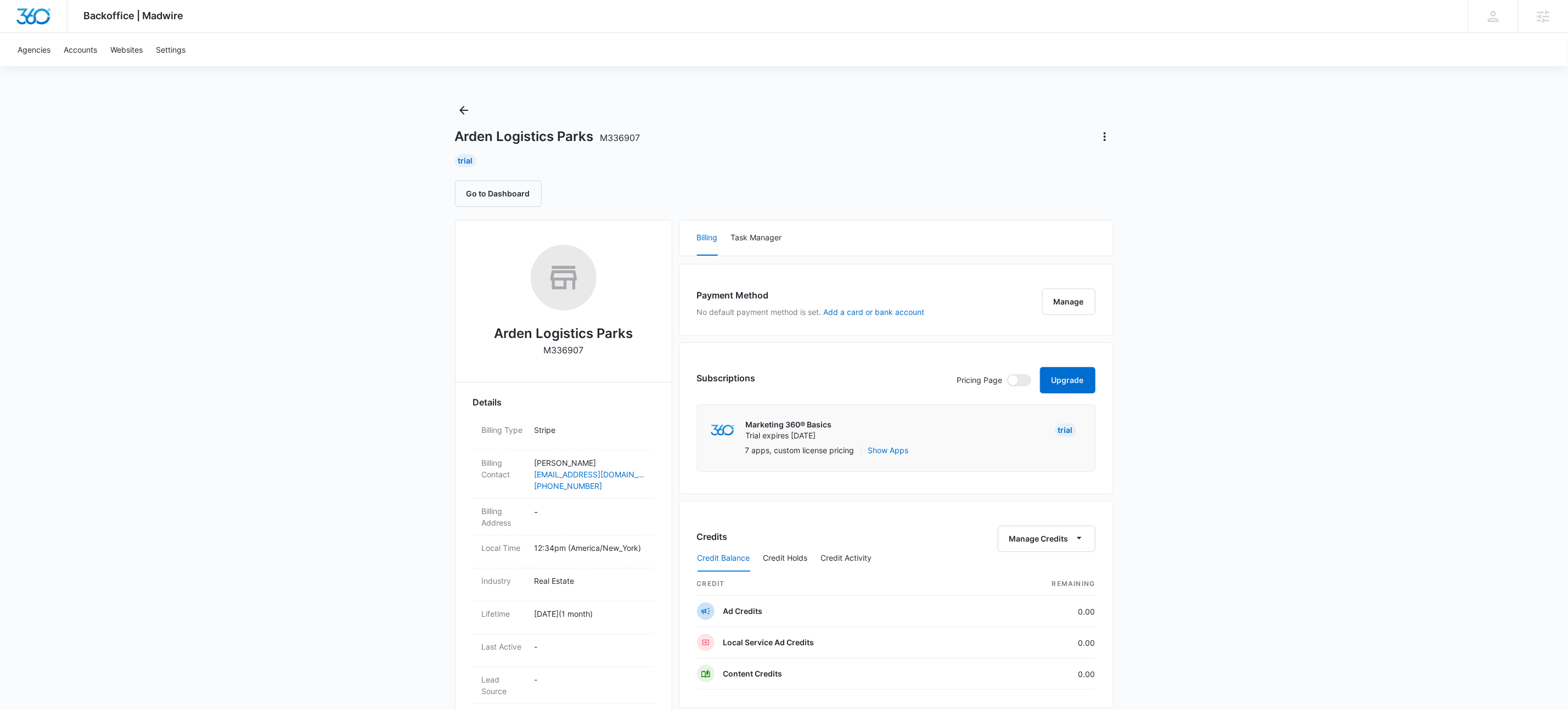
click at [1137, 291] on div "Backoffice | Madwire Apps Settings KW Kait Weagraff kaitlyn.weagraff@madwire.co…" at bounding box center [784, 546] width 1568 height 1092
click at [1077, 385] on button "Upgrade" at bounding box center [1068, 380] width 55 height 27
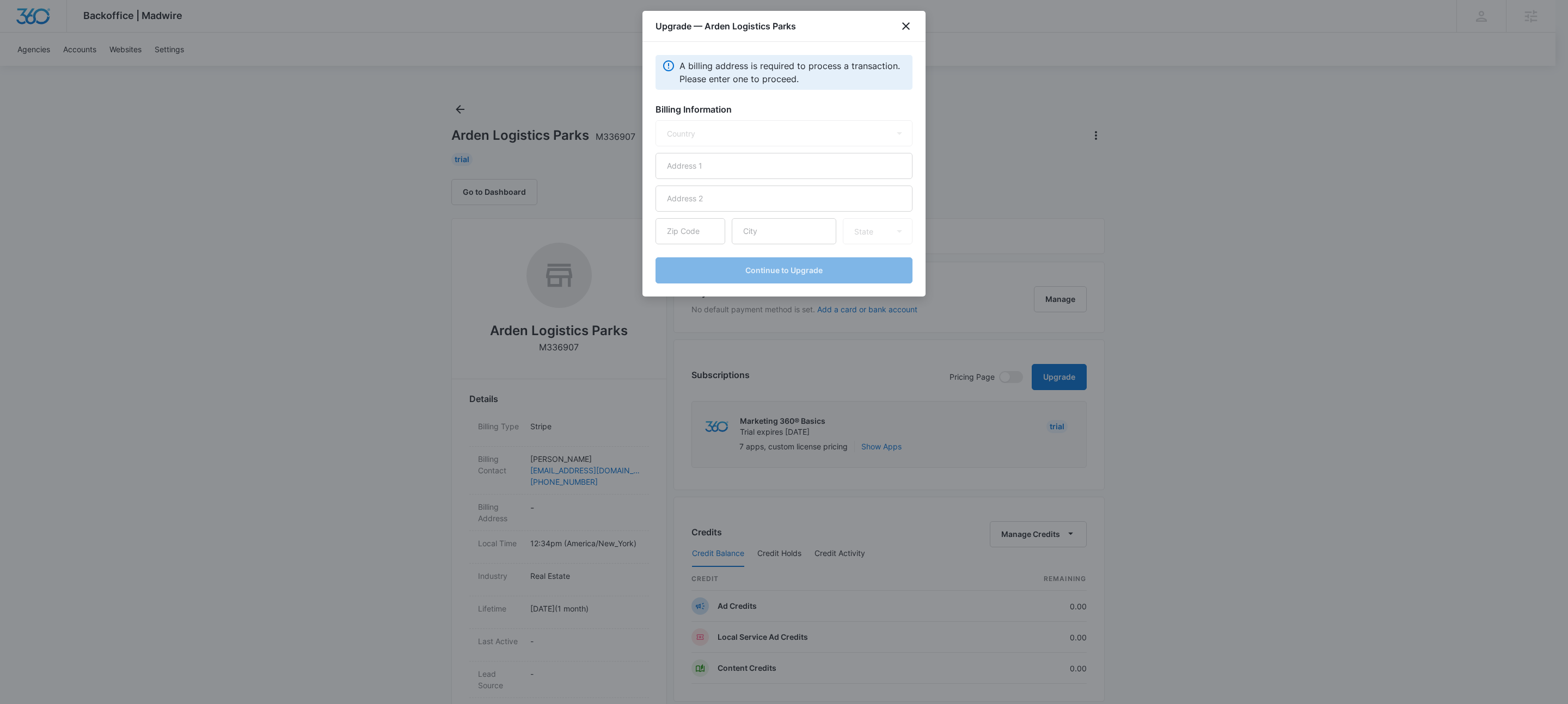
select select "US"
click at [795, 163] on input "text" at bounding box center [784, 165] width 257 height 26
type input "1600 Market St"
type input "19103"
type input "Philadelphia"
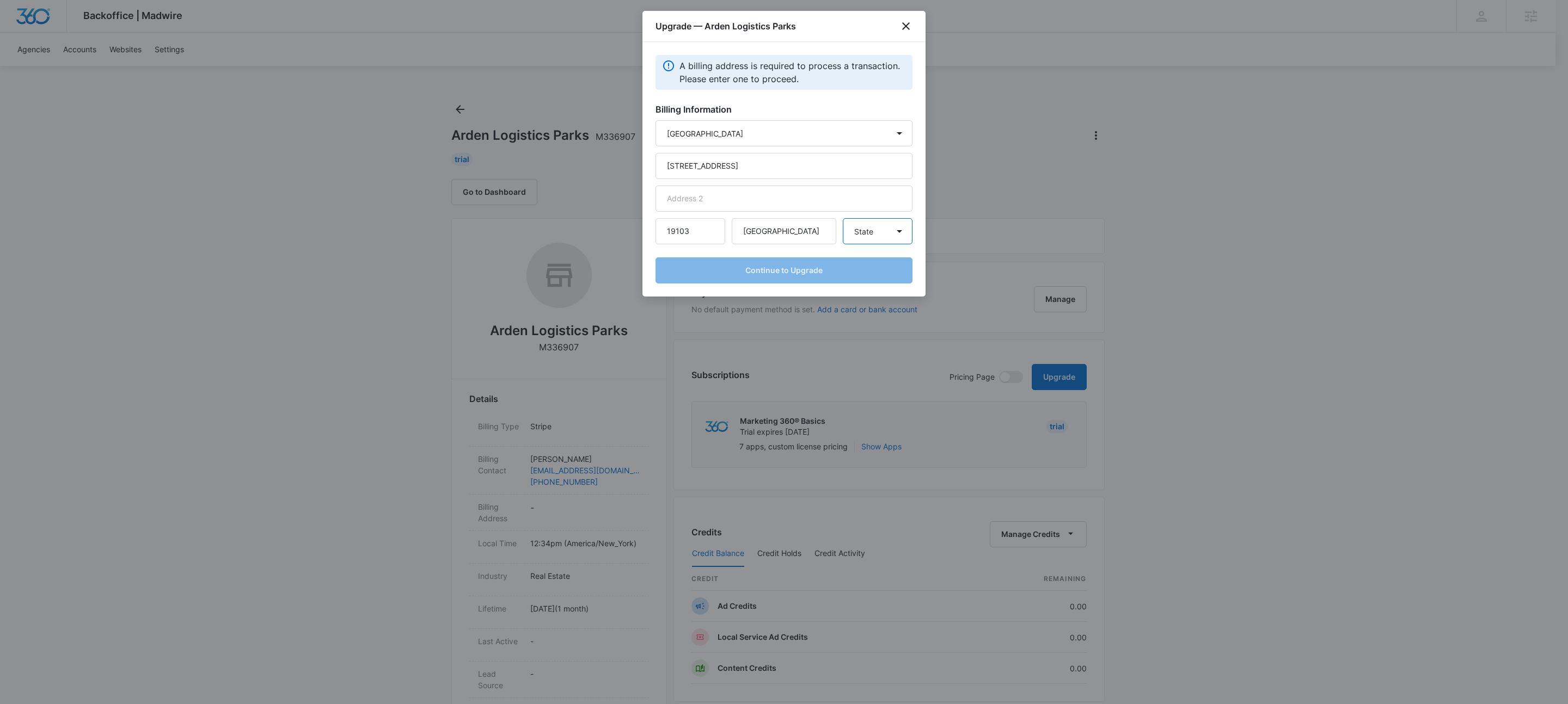
select select "PA"
click at [818, 271] on button "Continue to Upgrade" at bounding box center [784, 270] width 257 height 26
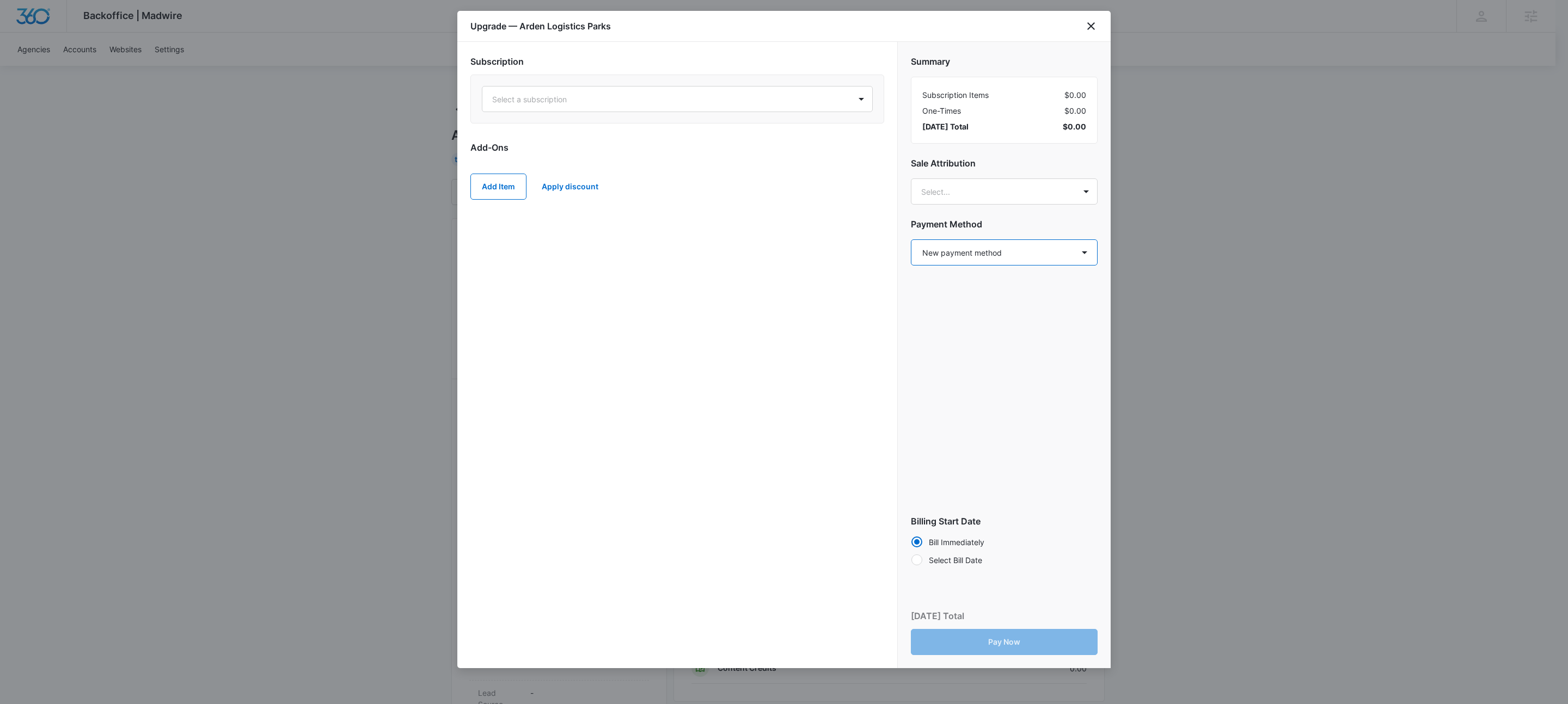
click at [1033, 262] on select "Select a payment method New payment method Monthly invoice" at bounding box center [1004, 252] width 187 height 26
select select "MANUAL_INVOICE"
click at [911, 240] on select "Select a payment method New payment method Monthly invoice" at bounding box center [1004, 252] width 187 height 26
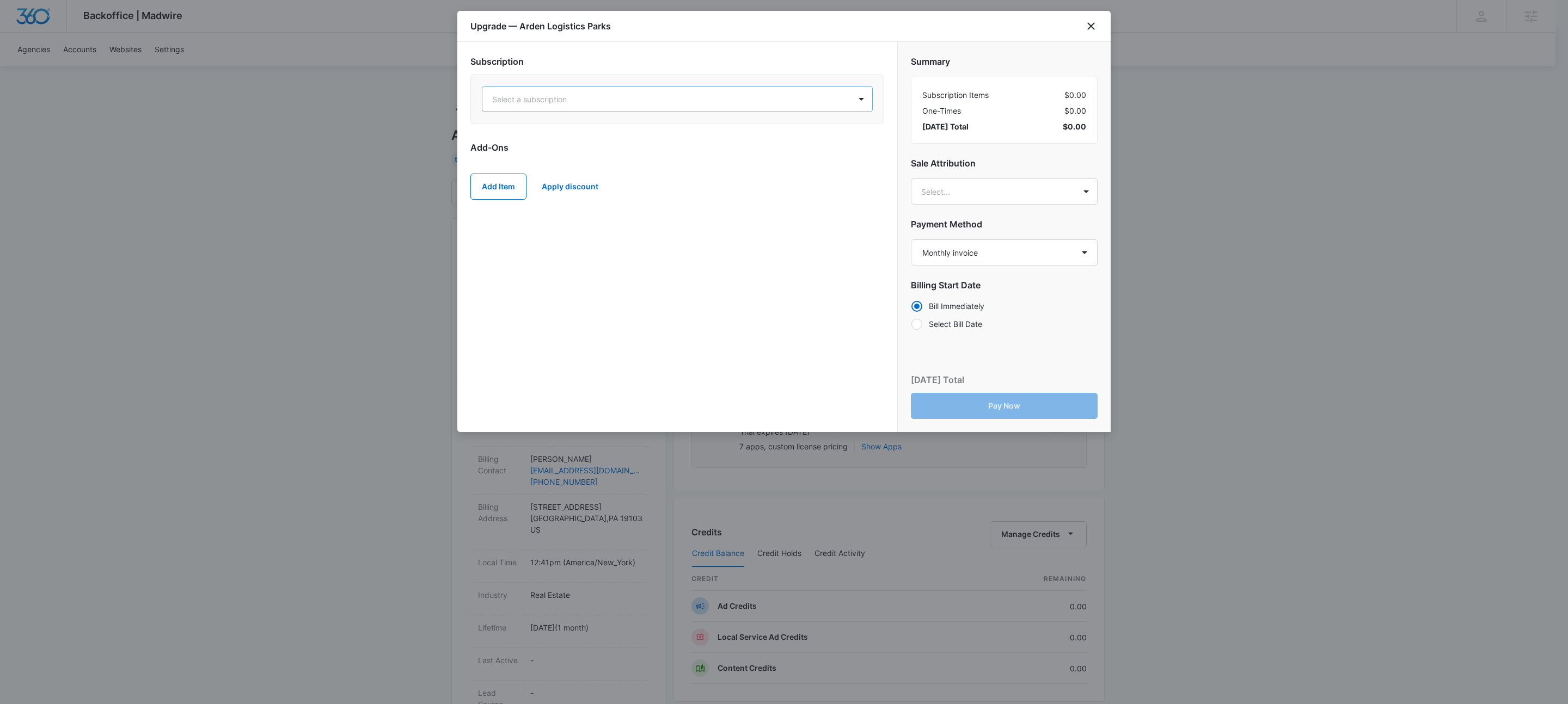
click at [726, 99] on div at bounding box center [664, 100] width 344 height 14
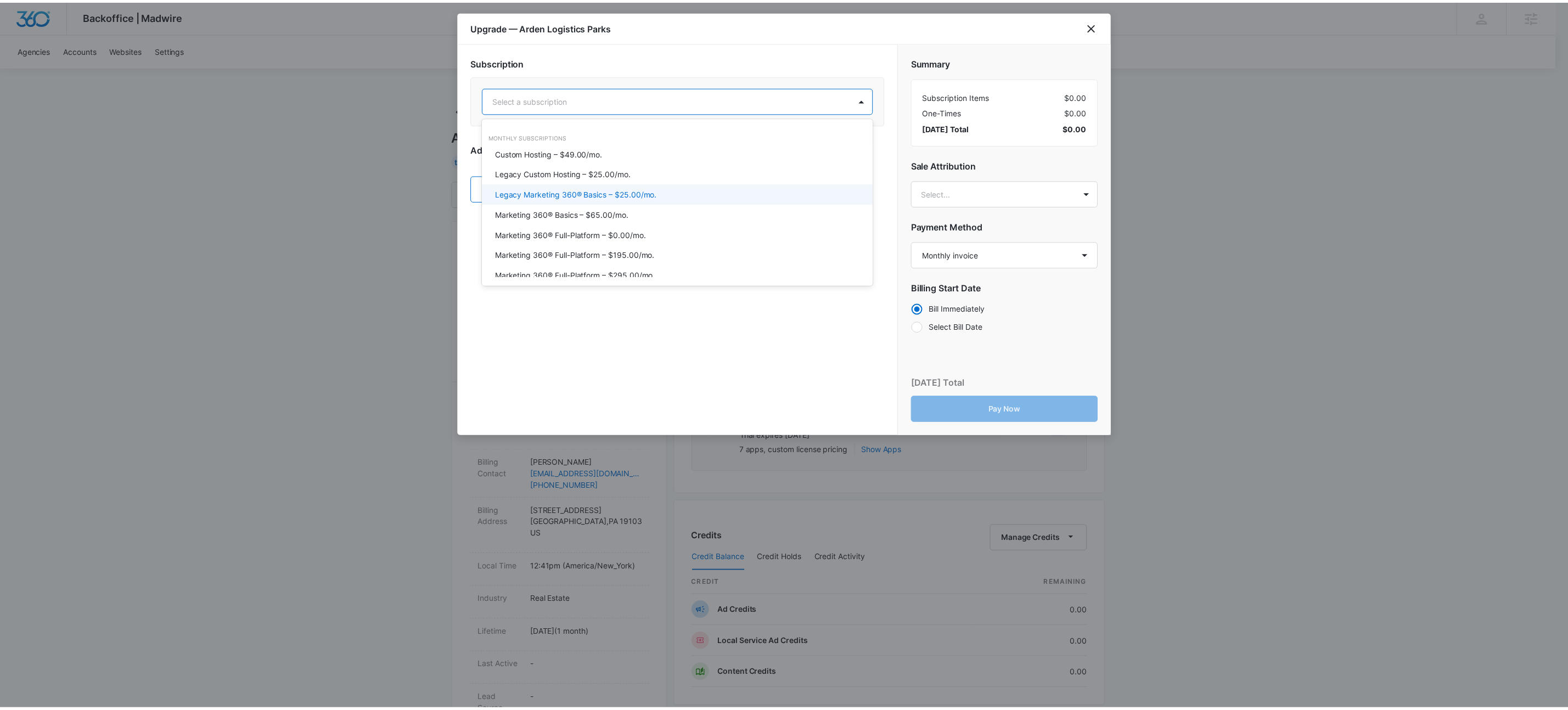
scroll to position [28, 0]
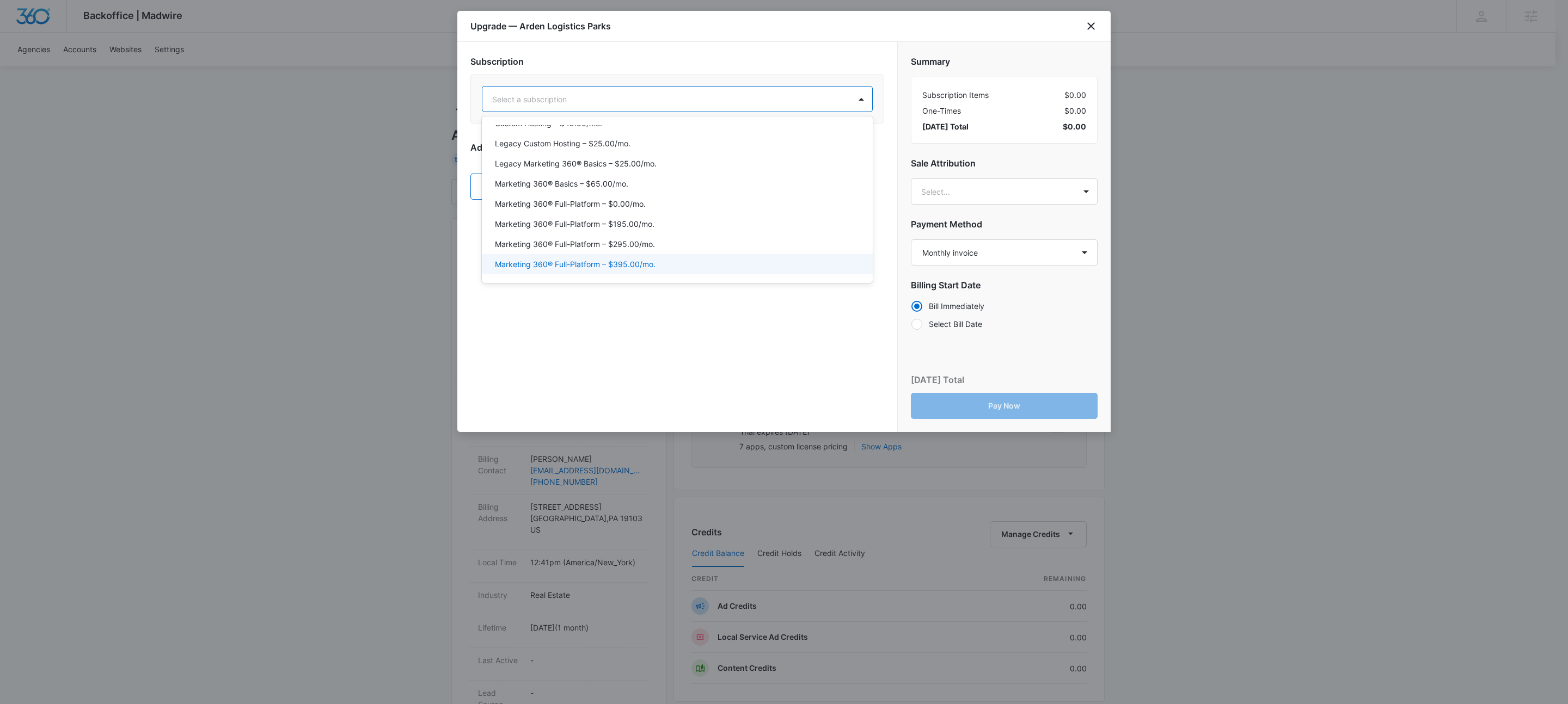
click at [651, 264] on p "Marketing 360® Full-Platform – $395.00/mo." at bounding box center [575, 263] width 160 height 11
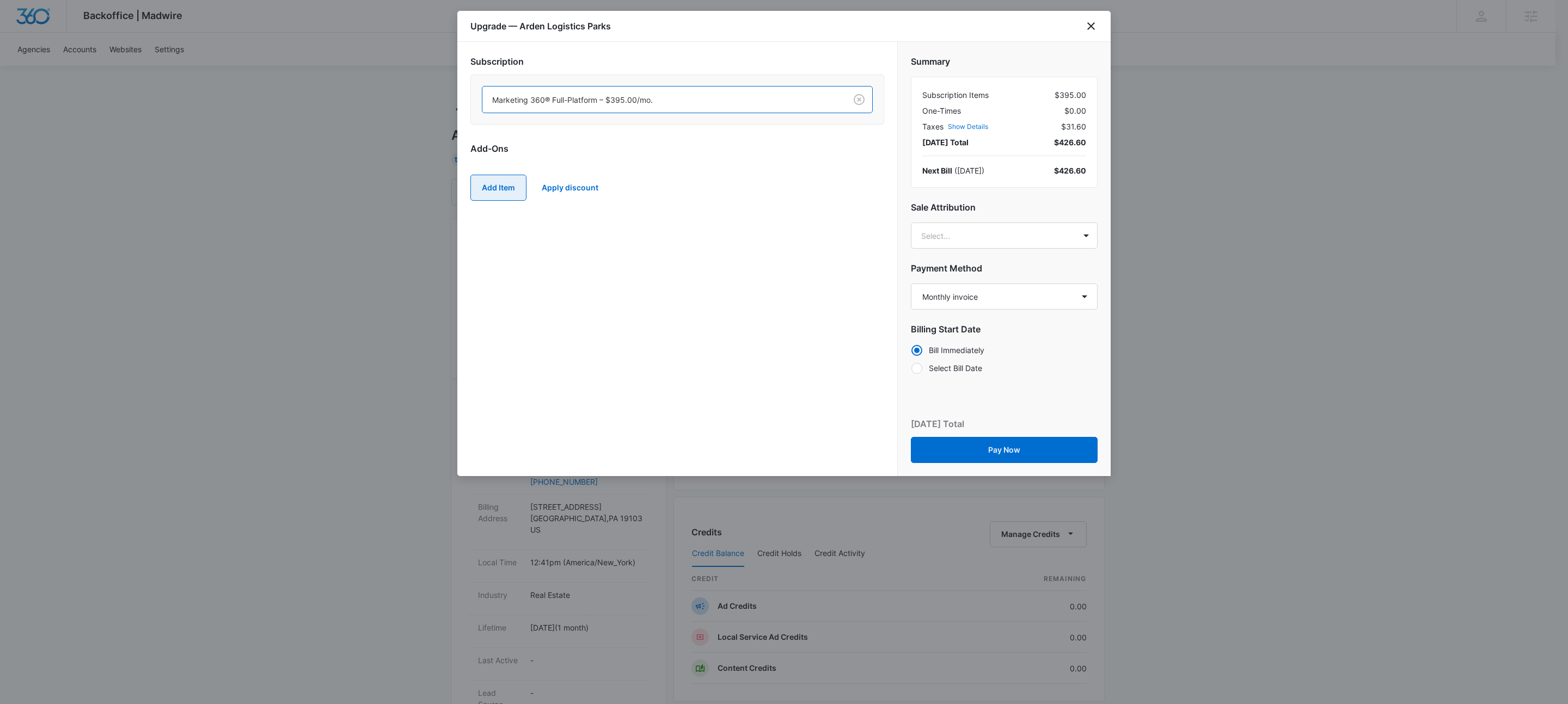
click at [481, 192] on button "Add Item" at bounding box center [499, 188] width 56 height 26
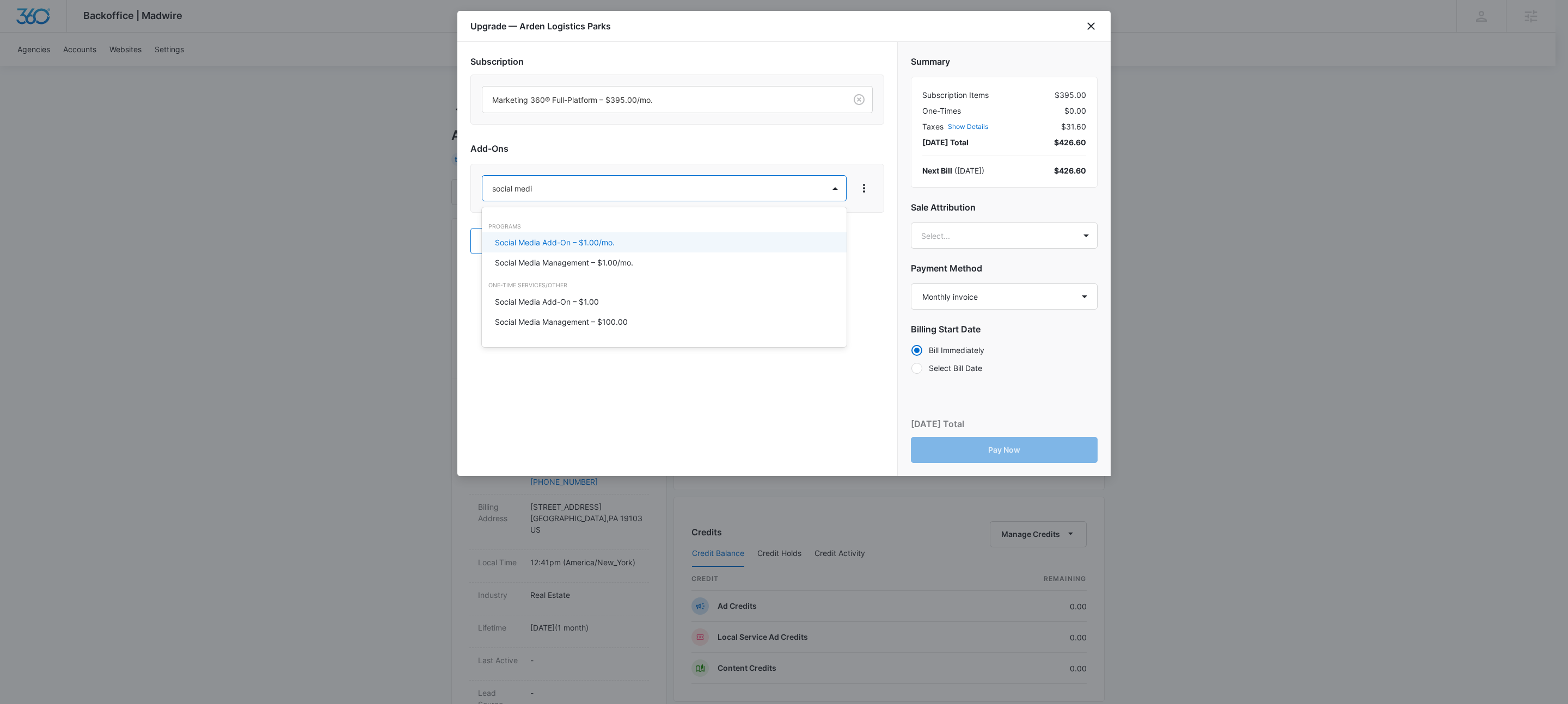
type input "social media"
click at [523, 260] on p "Social Media Management – $1.00/mo." at bounding box center [564, 262] width 138 height 11
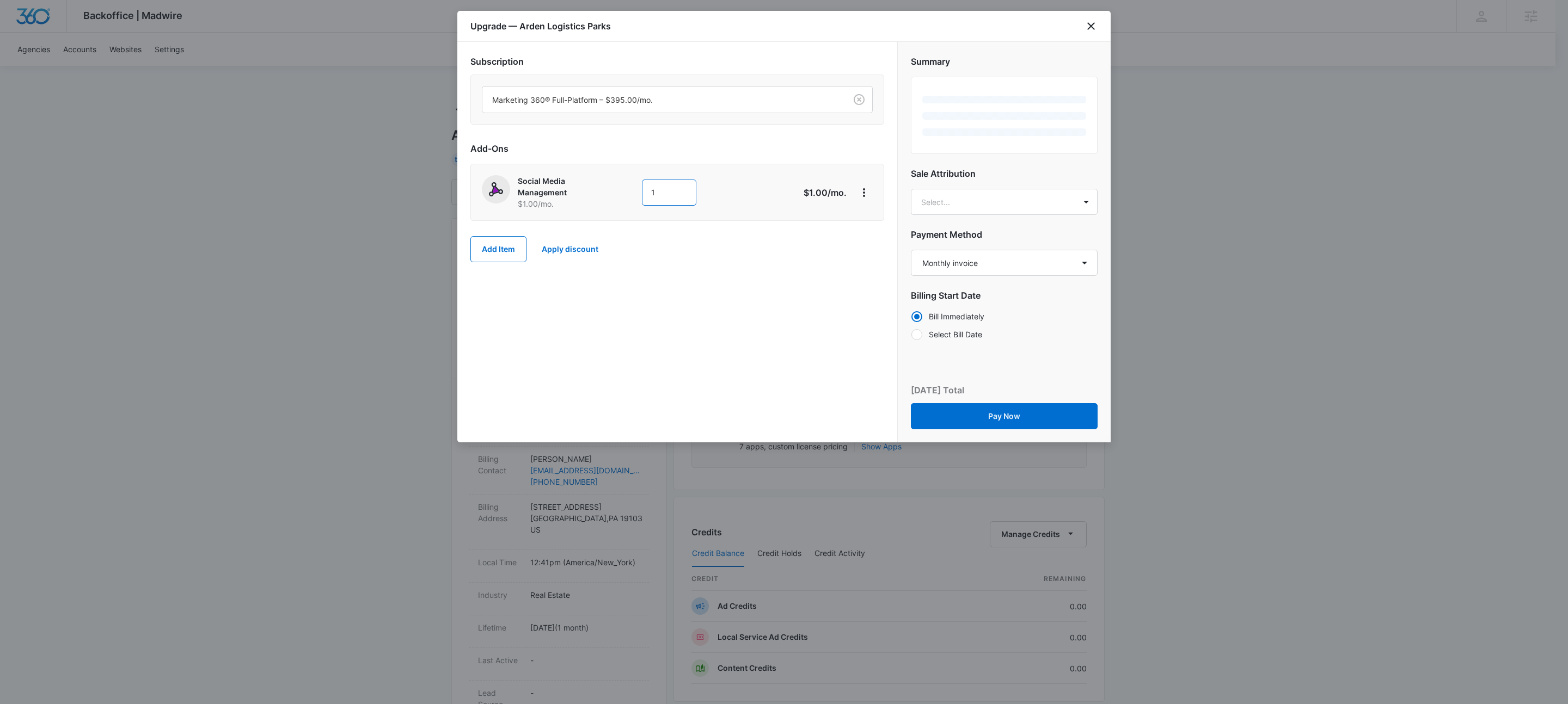
click at [663, 193] on input "1" at bounding box center [669, 193] width 55 height 26
click at [662, 193] on input "1" at bounding box center [669, 193] width 55 height 26
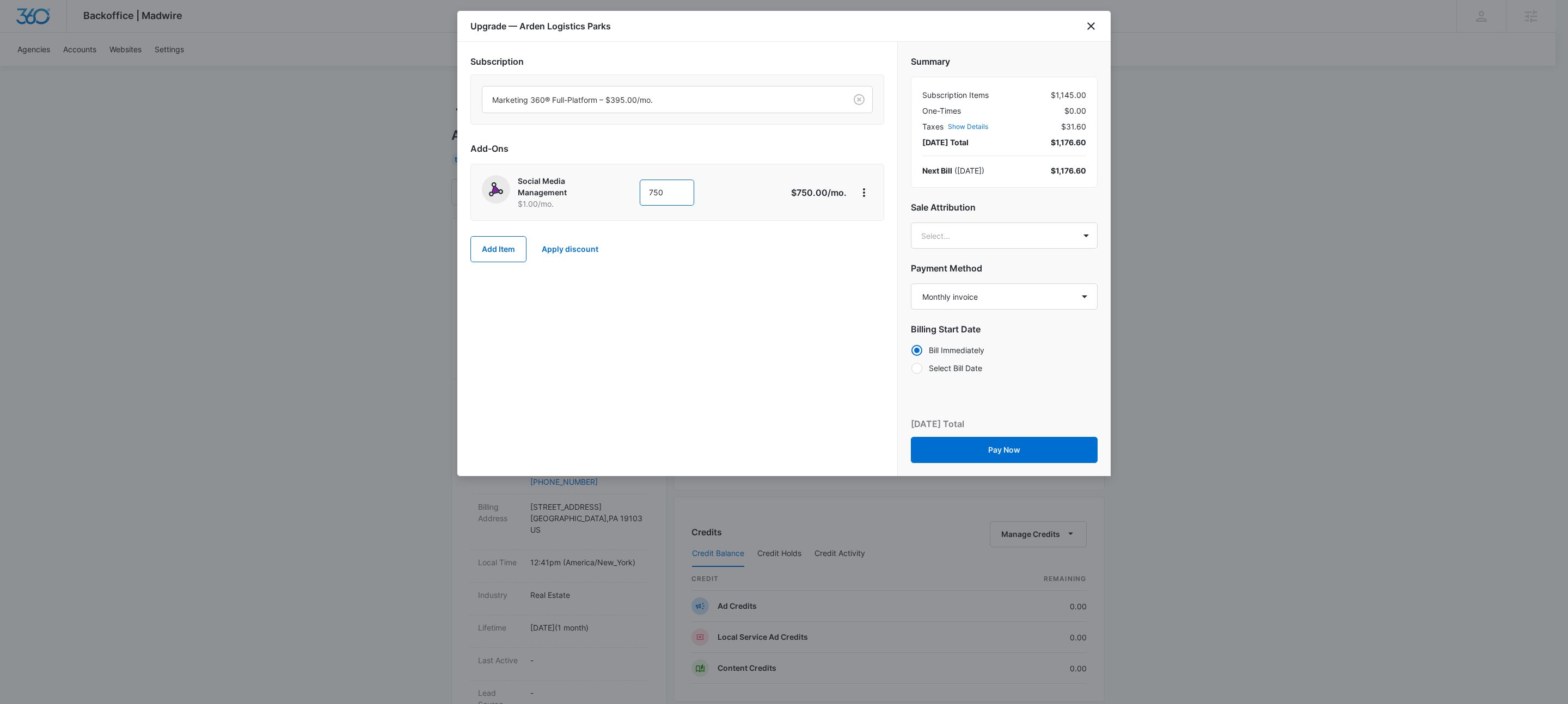
type input "750"
click at [468, 377] on div "Subscription Marketing 360® Full-Platform – $395.00/mo. Add-Ons Social Media Ma…" at bounding box center [677, 259] width 440 height 435
click at [494, 251] on button "Add Item" at bounding box center [499, 249] width 56 height 26
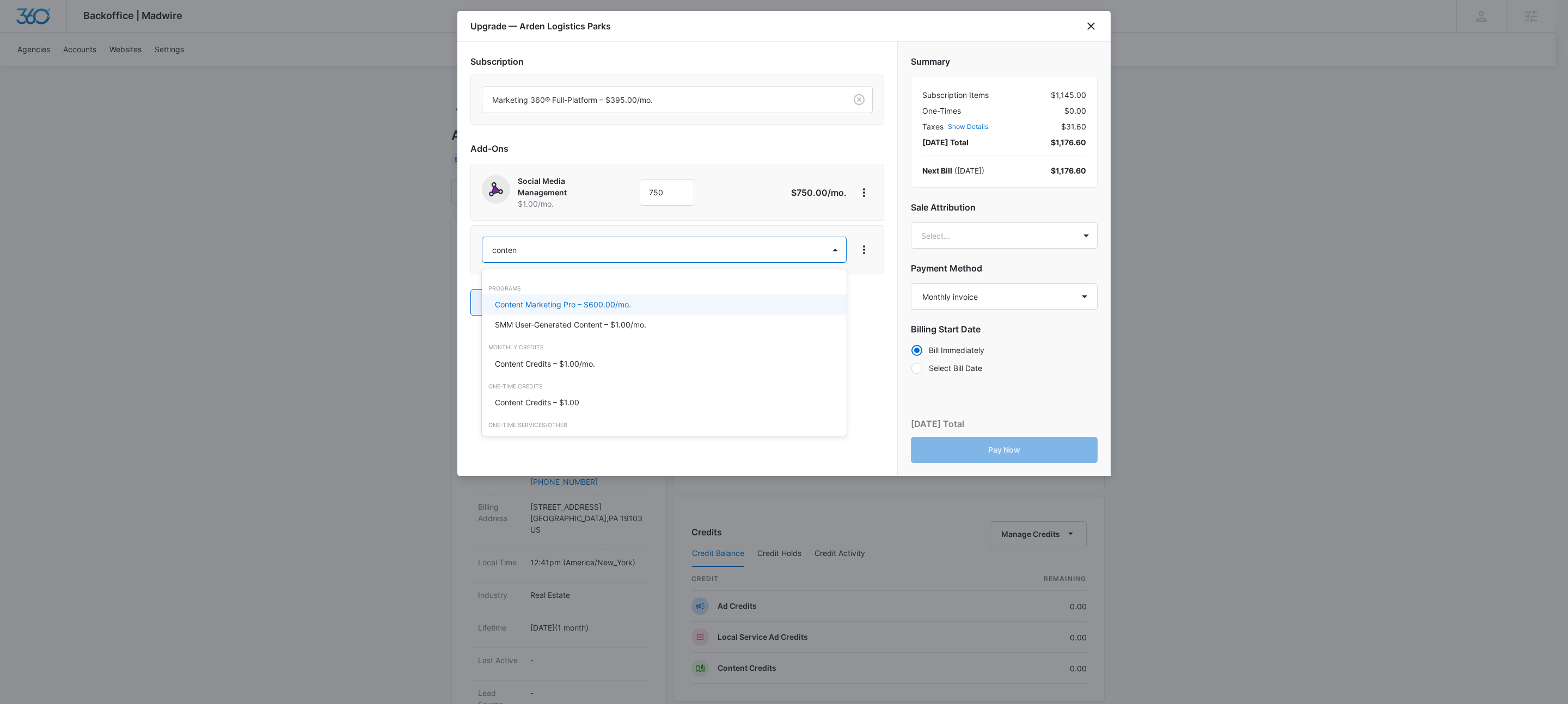
type input "content"
drag, startPoint x: 563, startPoint y: 361, endPoint x: 677, endPoint y: 288, distance: 135.4
click at [564, 361] on p "Content Credits – $1.00/mo." at bounding box center [545, 363] width 101 height 11
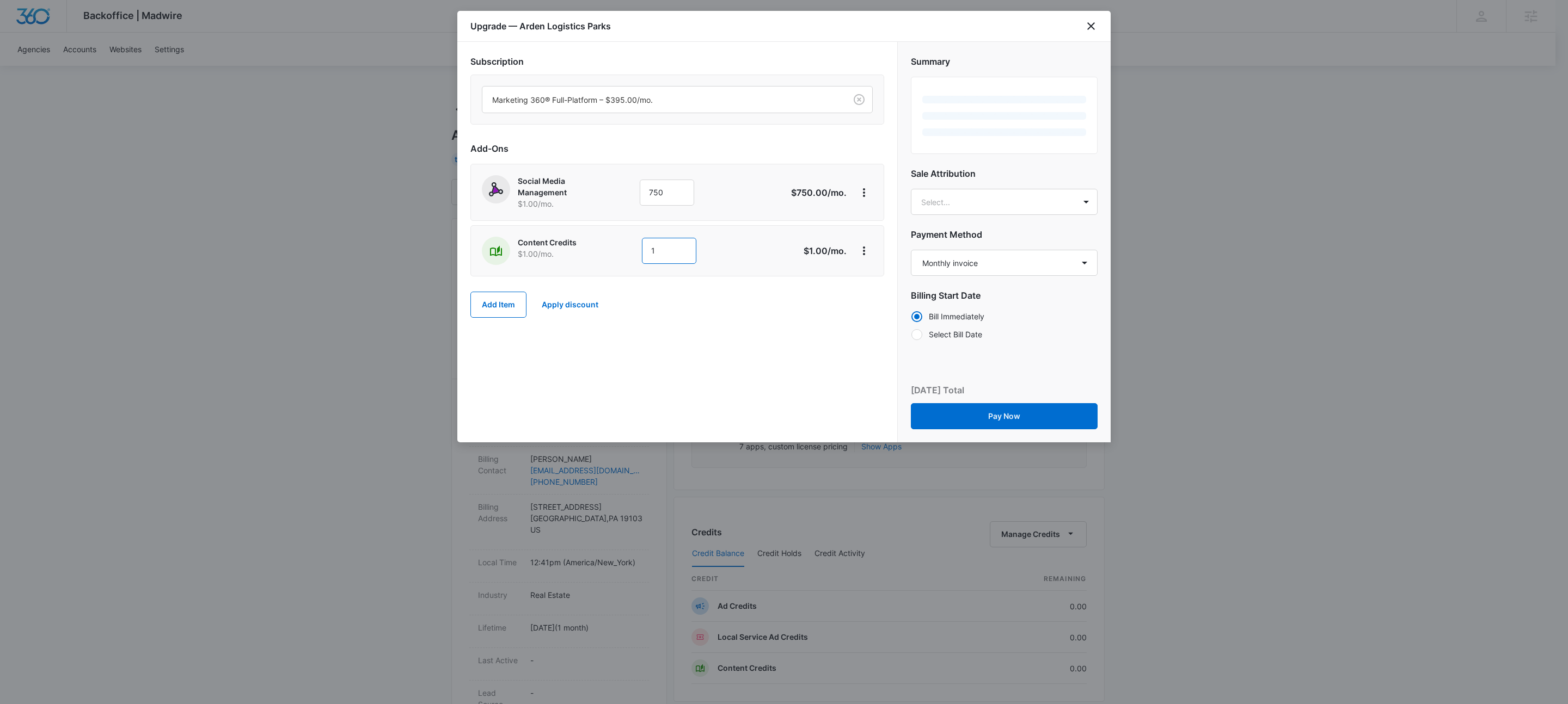
click at [677, 246] on input "1" at bounding box center [669, 251] width 55 height 26
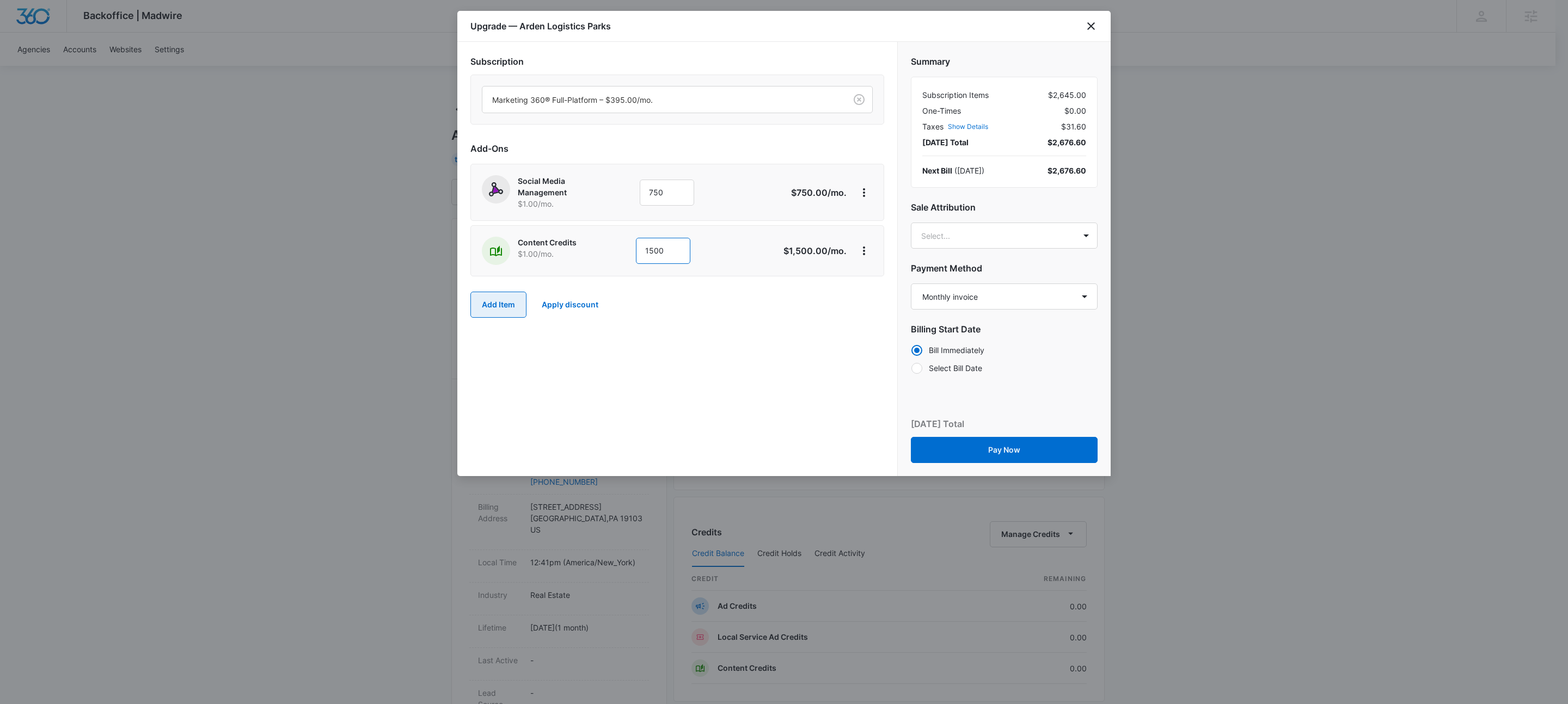
type input "1500"
click at [507, 305] on button "Add Item" at bounding box center [499, 304] width 56 height 26
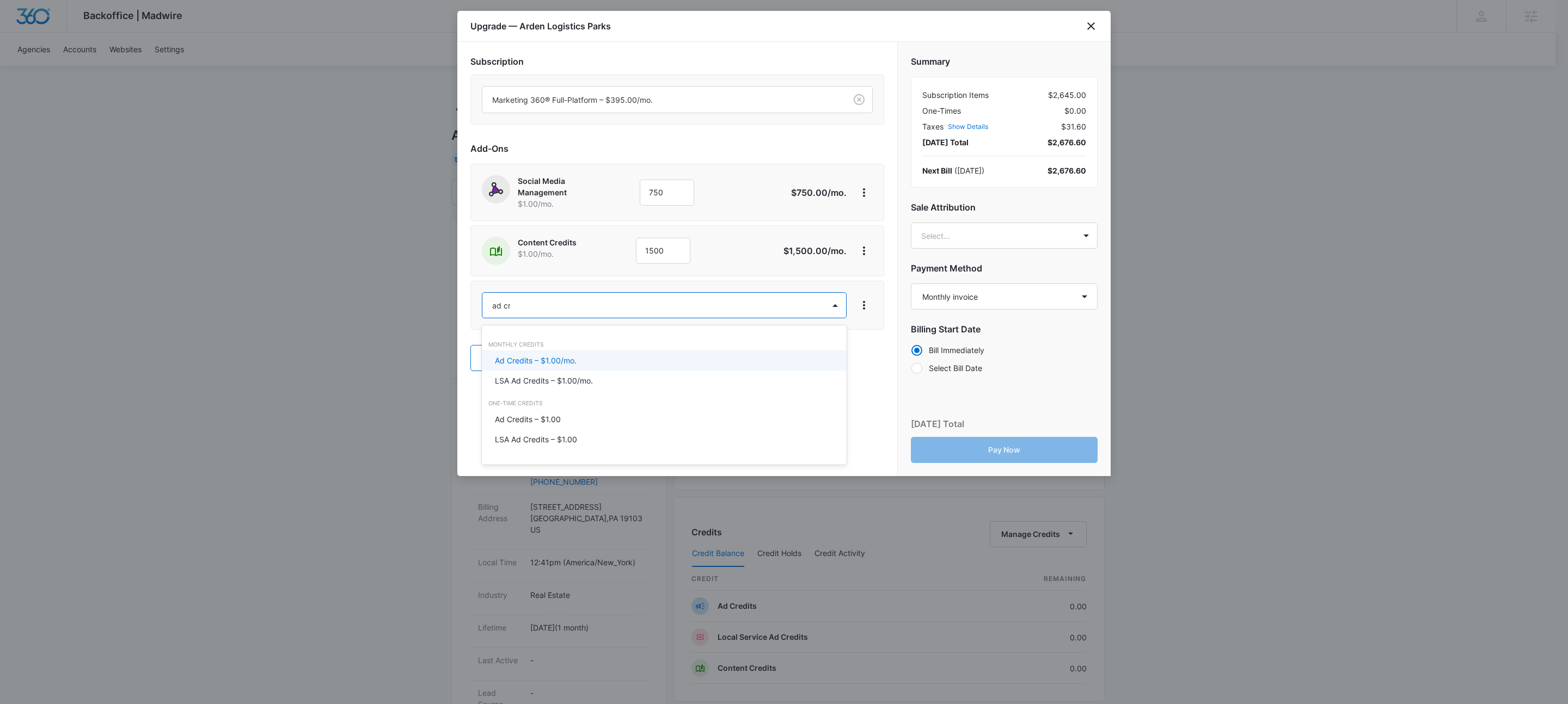
type input "ad cred"
click at [558, 359] on p "Ad Credits – $1.00/mo." at bounding box center [535, 360] width 82 height 11
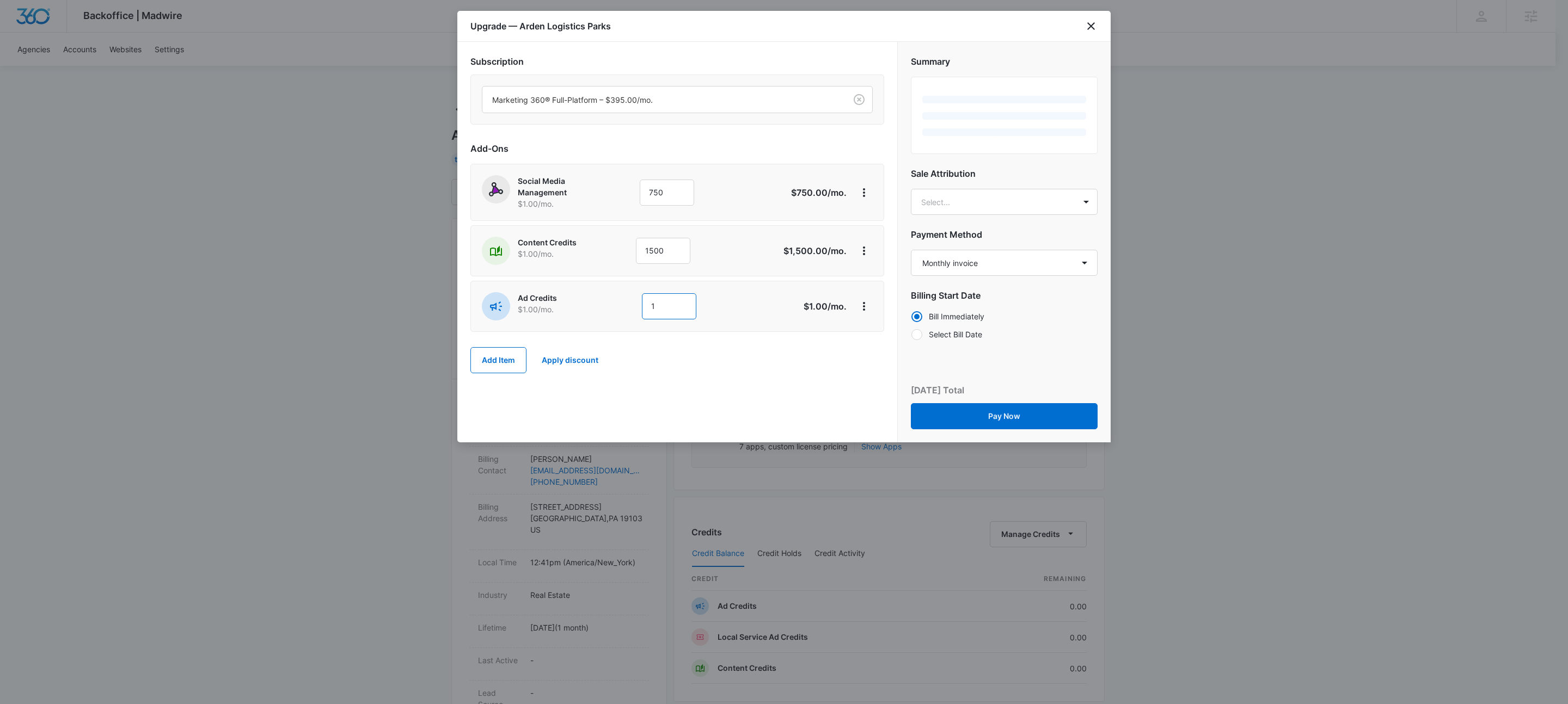
click at [669, 301] on input "1" at bounding box center [669, 306] width 55 height 26
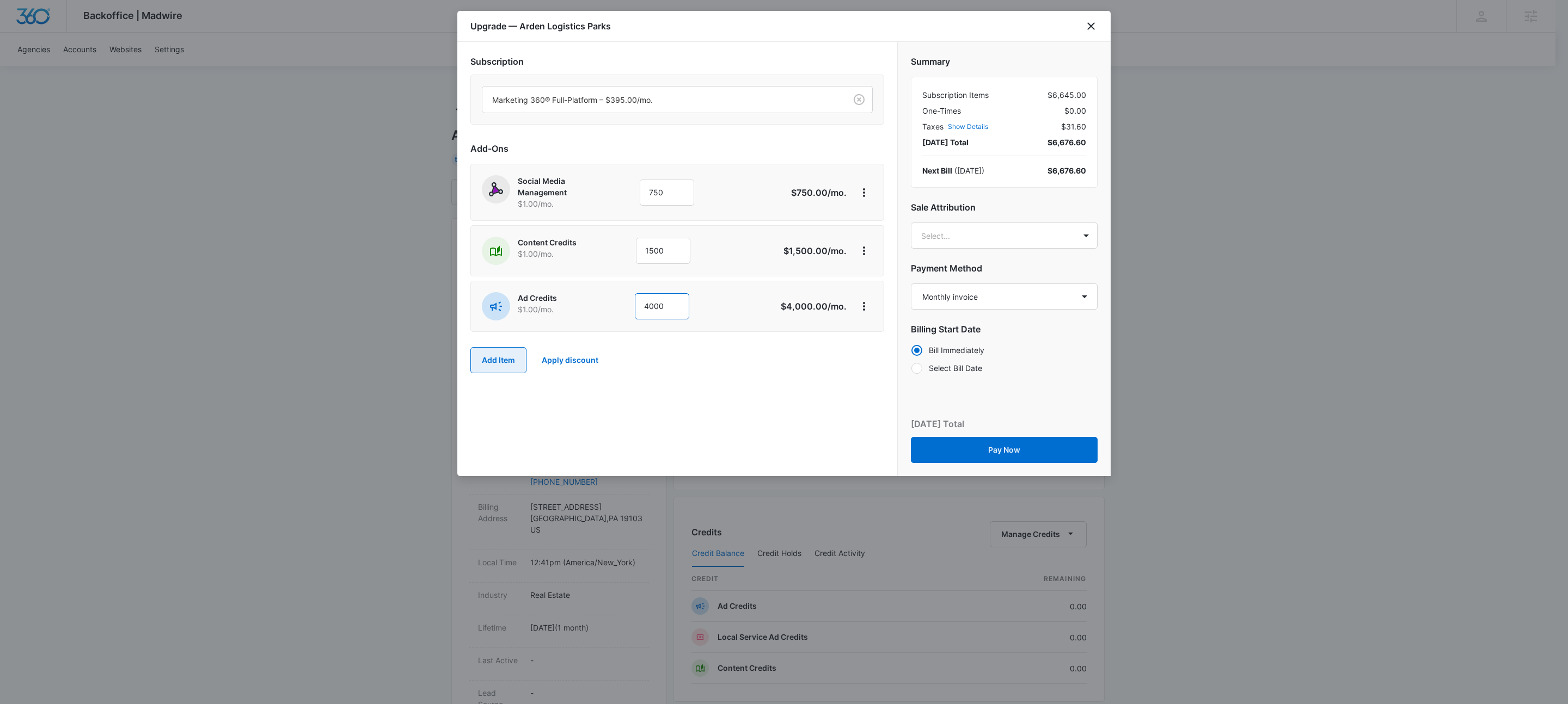
type input "4000"
click at [524, 361] on button "Add Item" at bounding box center [499, 360] width 56 height 26
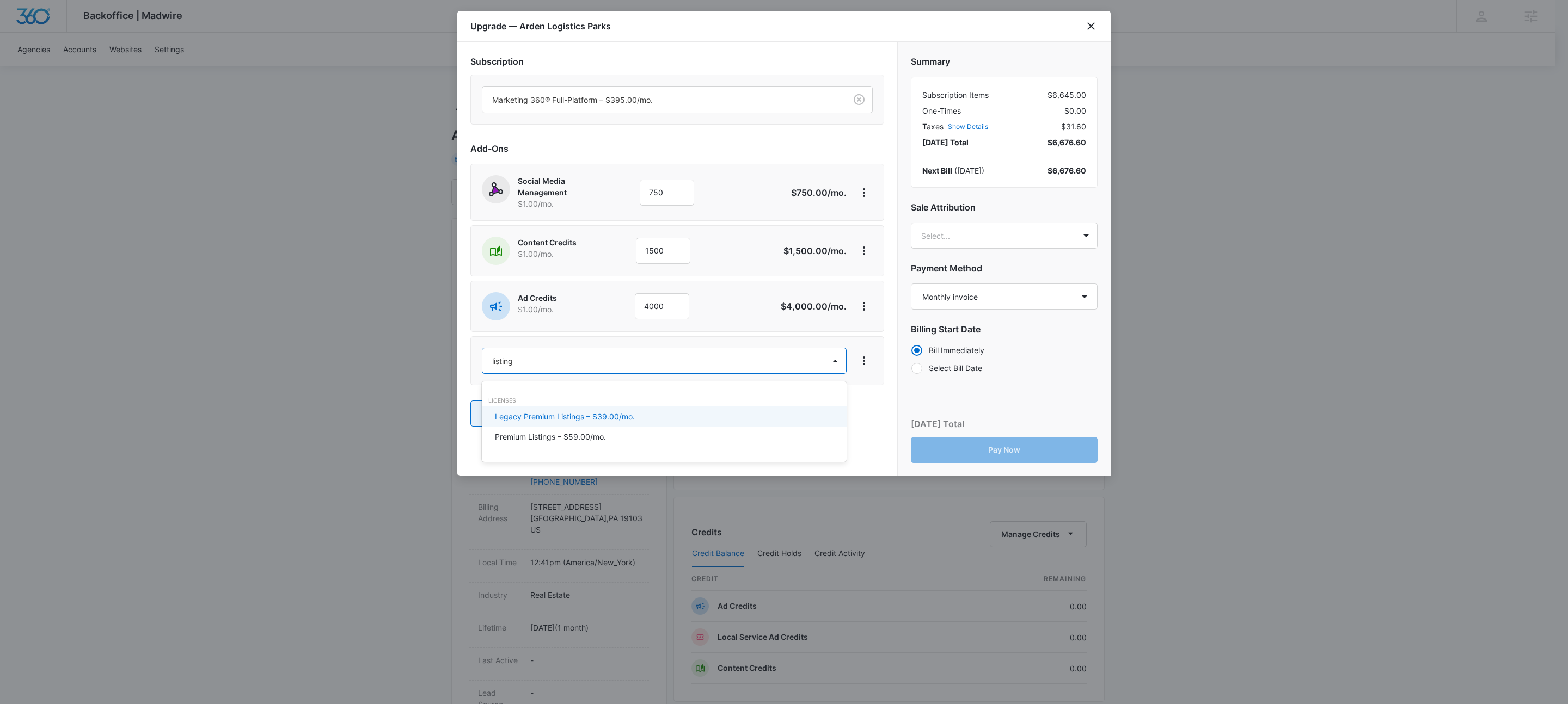
type input "listings"
click at [527, 431] on p "Premium Listings – $59.00/mo." at bounding box center [550, 436] width 111 height 11
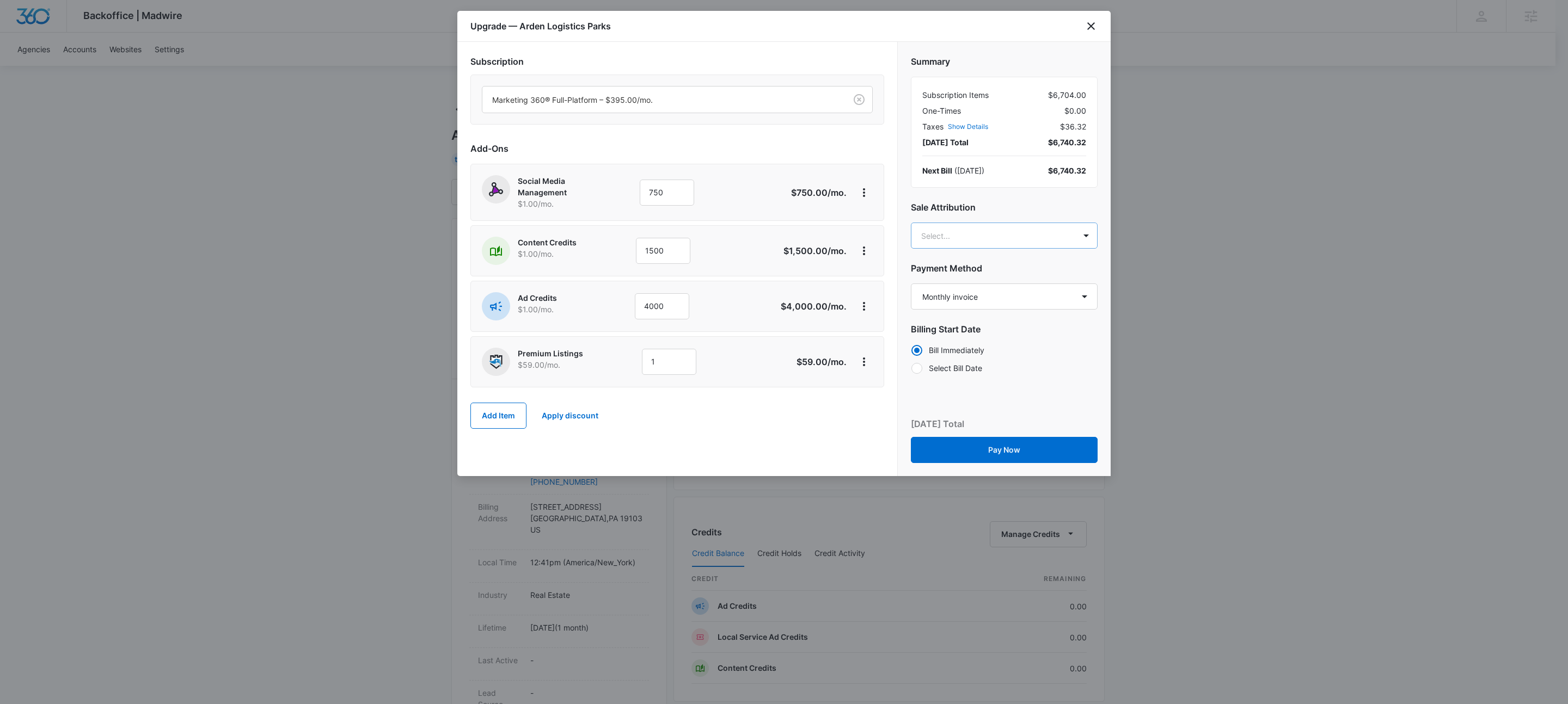
click at [956, 234] on body "Backoffice | Madwire Apps Settings KW Kait Weagraff kaitlyn.weagraff@madwire.co…" at bounding box center [784, 541] width 1568 height 1082
type input "levi d"
click at [970, 332] on p "levi.deeney@madwire.com" at bounding box center [1003, 343] width 158 height 23
click at [1028, 453] on button "Pay Now" at bounding box center [1004, 451] width 187 height 26
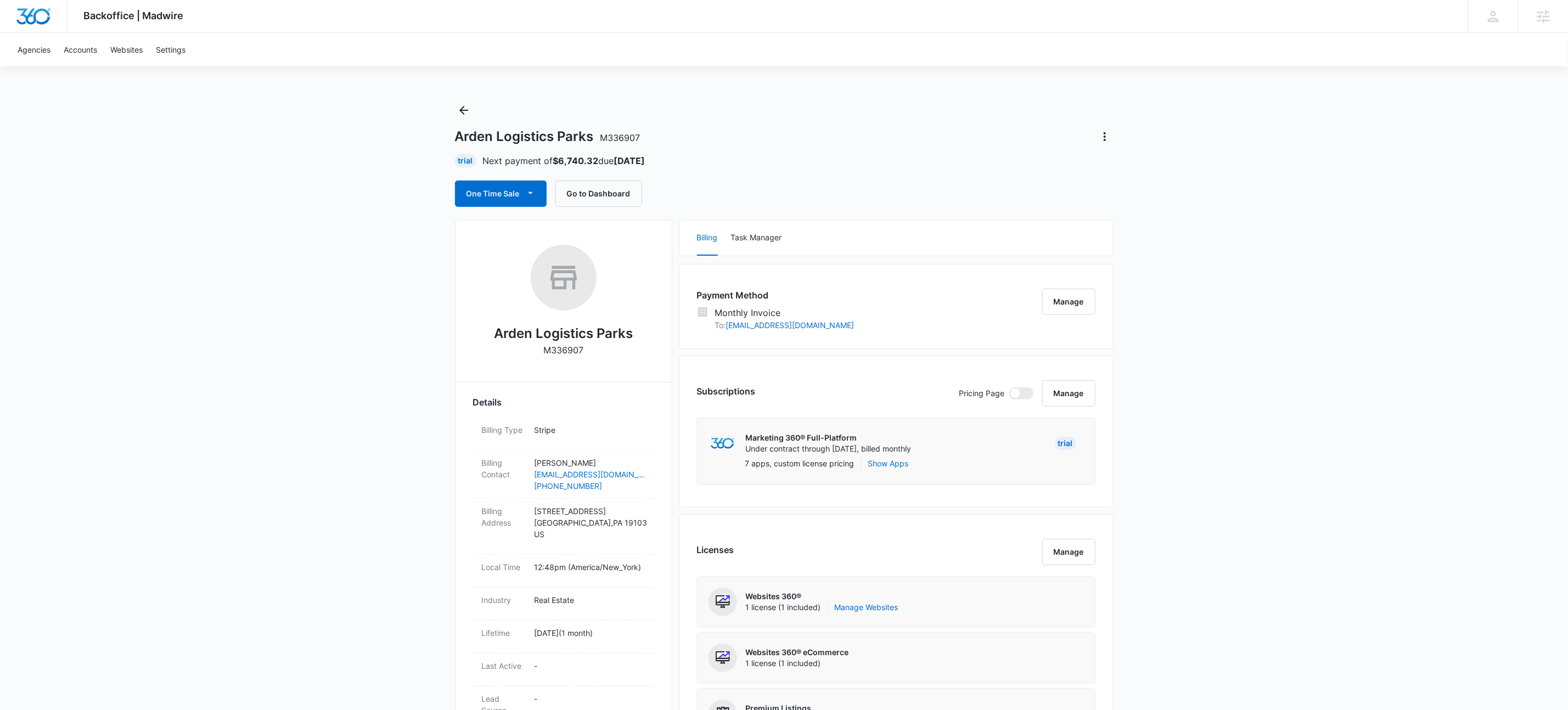
drag, startPoint x: 800, startPoint y: 423, endPoint x: 1374, endPoint y: 689, distance: 632.6
click at [801, 423] on div "Marketing 360® Full-Platform Under contract through Apr 15, 2026, billed monthl…" at bounding box center [897, 451] width 399 height 68
click at [978, 168] on div "Arden Logistics Parks M336907 Trial Next payment of $6,740.32 due Nov 15 One Ti…" at bounding box center [784, 154] width 658 height 106
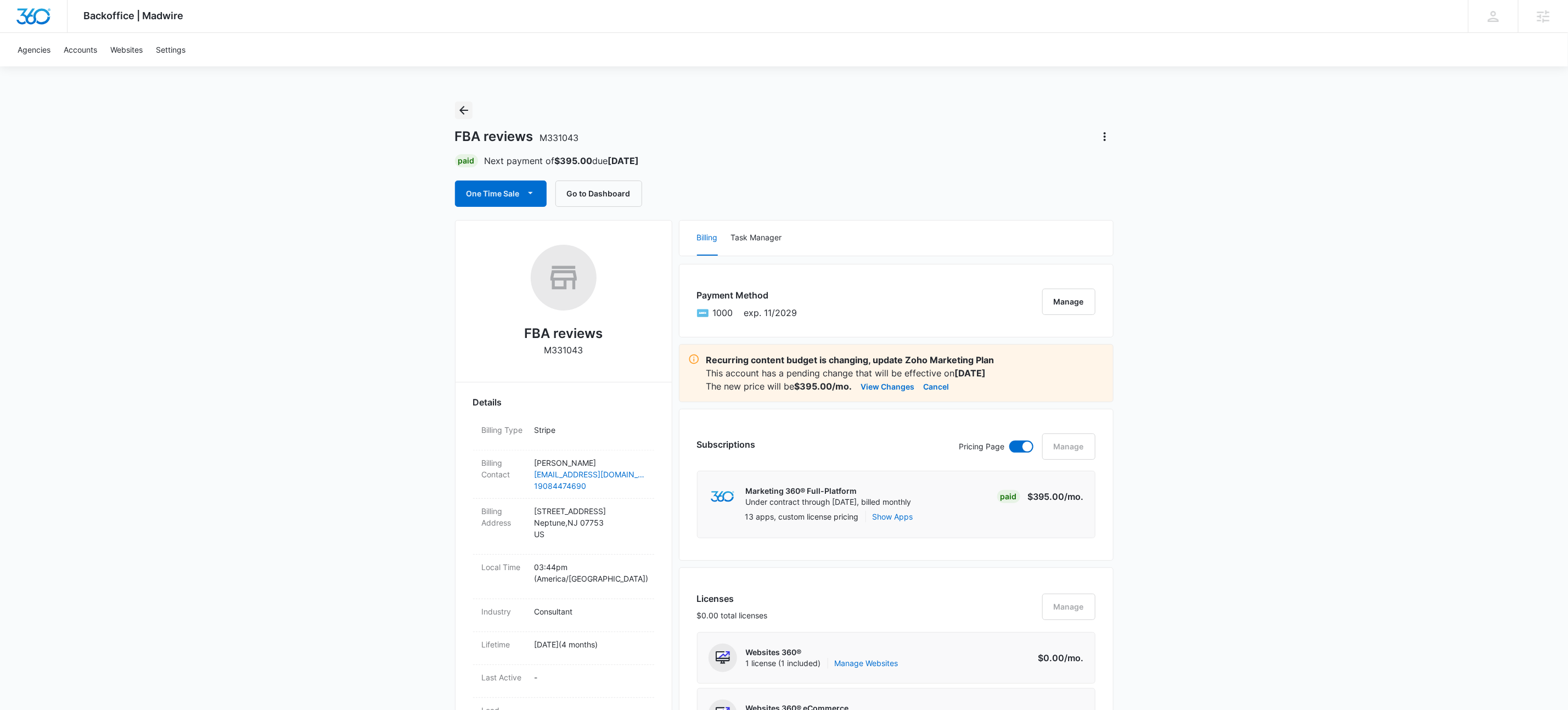
click at [460, 108] on icon "Back" at bounding box center [463, 110] width 13 height 13
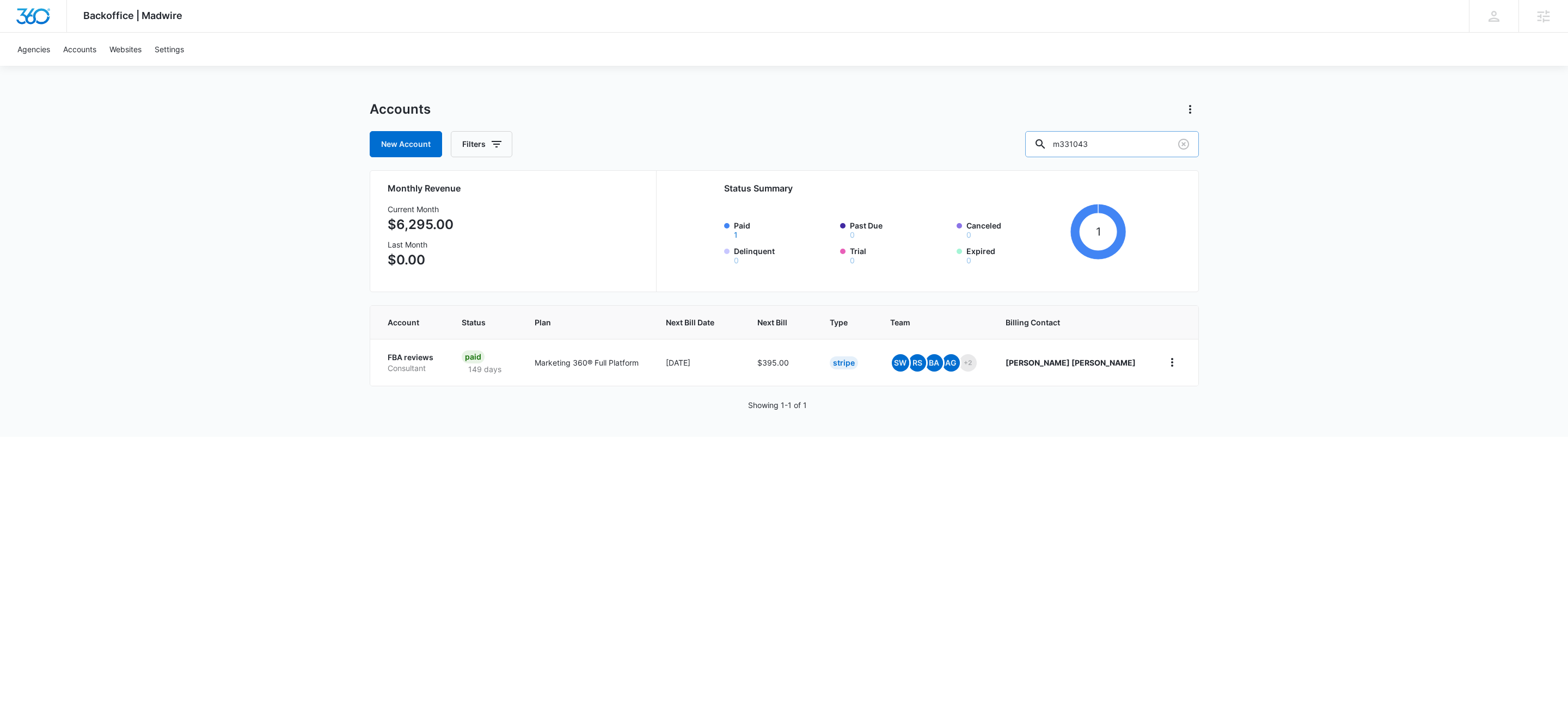
click at [1118, 147] on input "m331043" at bounding box center [1112, 144] width 174 height 26
paste input "M336907"
type input "M336907"
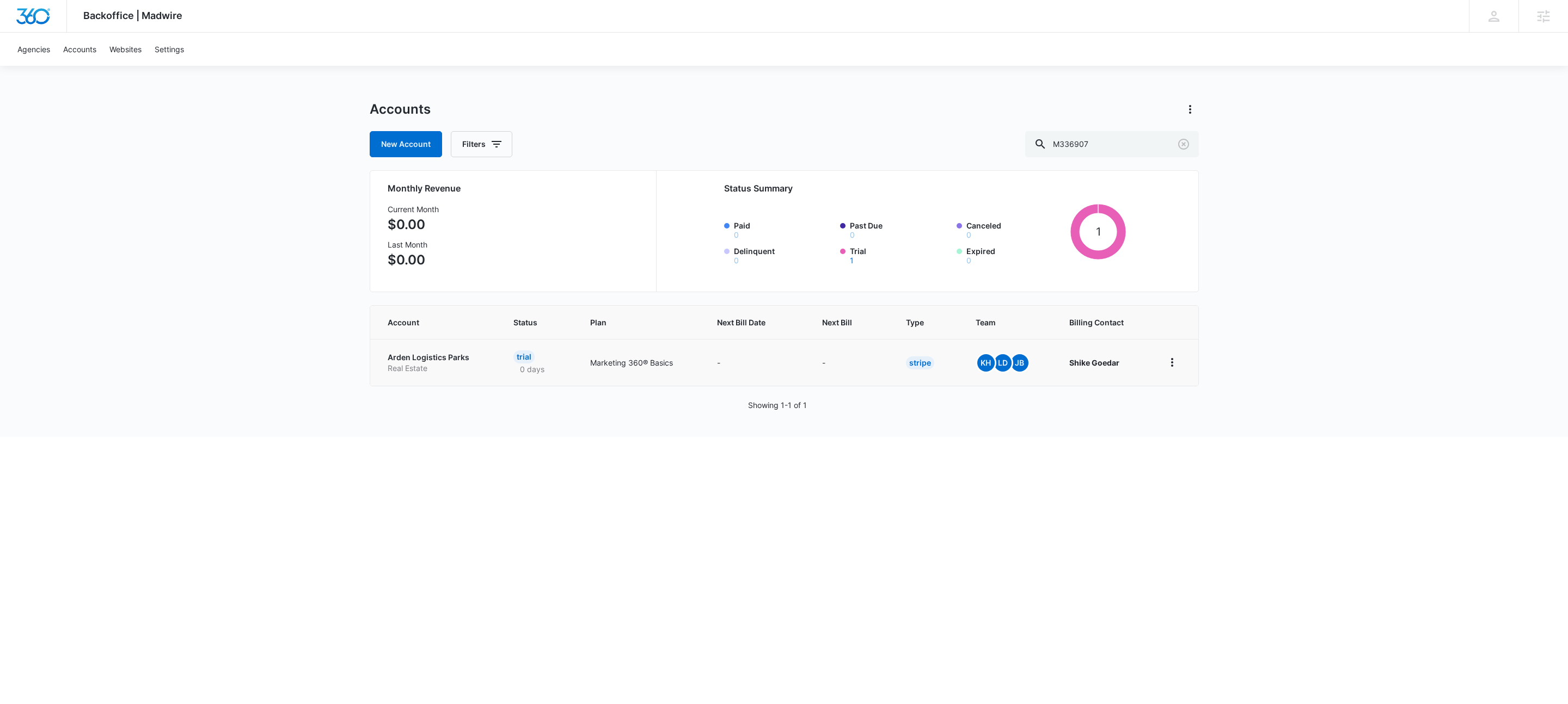
click at [419, 366] on p "Real Estate" at bounding box center [438, 368] width 101 height 11
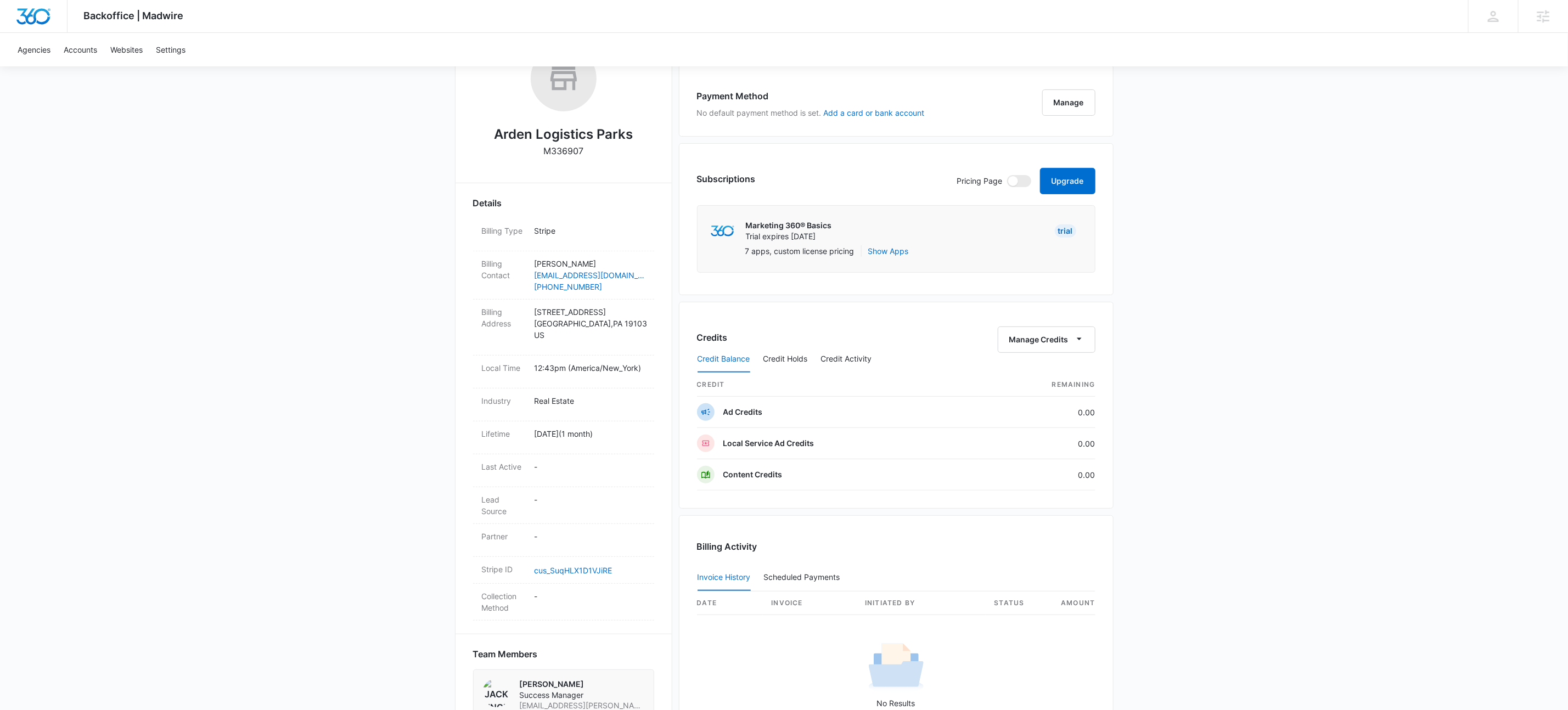
scroll to position [388, 0]
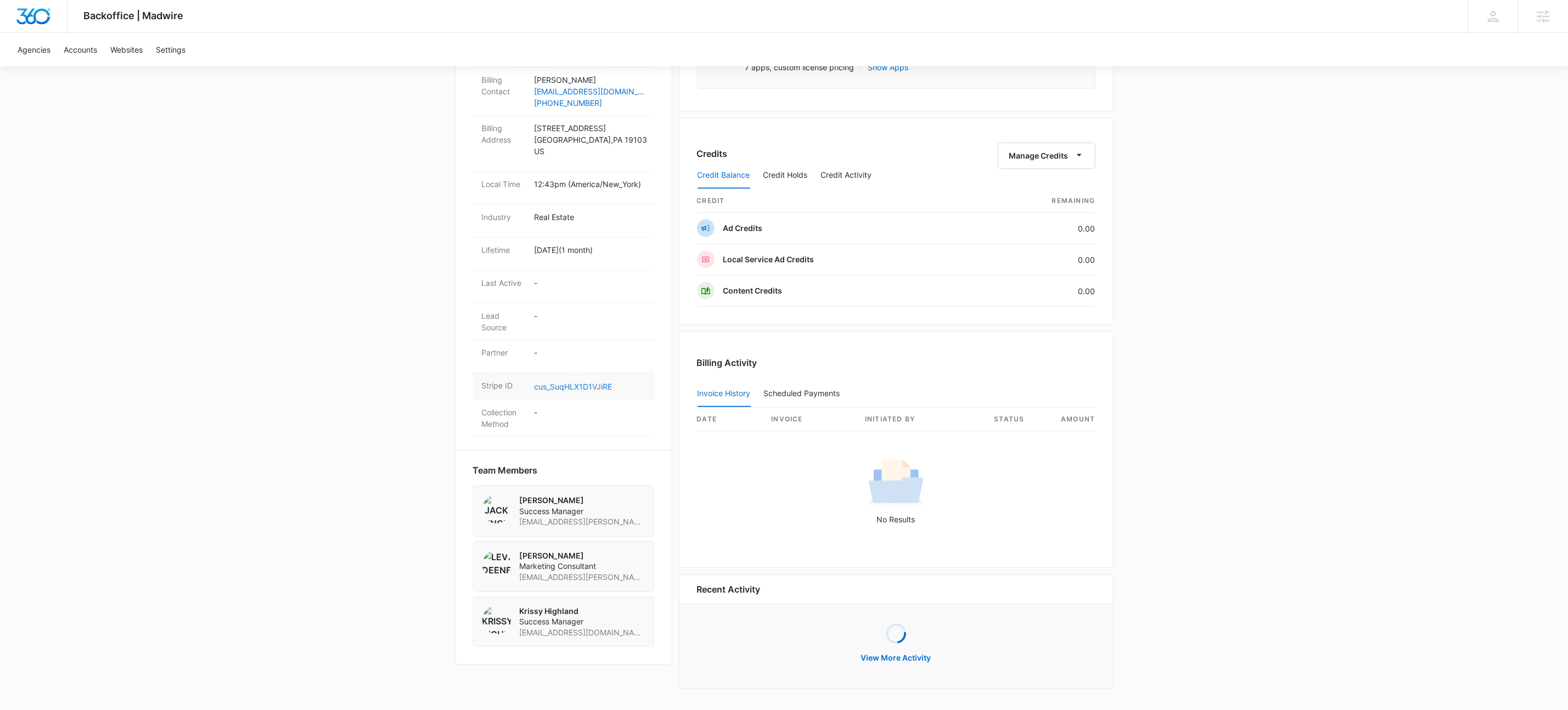
click at [599, 385] on link "cus_SuqHLX1D1VJiRE" at bounding box center [573, 386] width 78 height 9
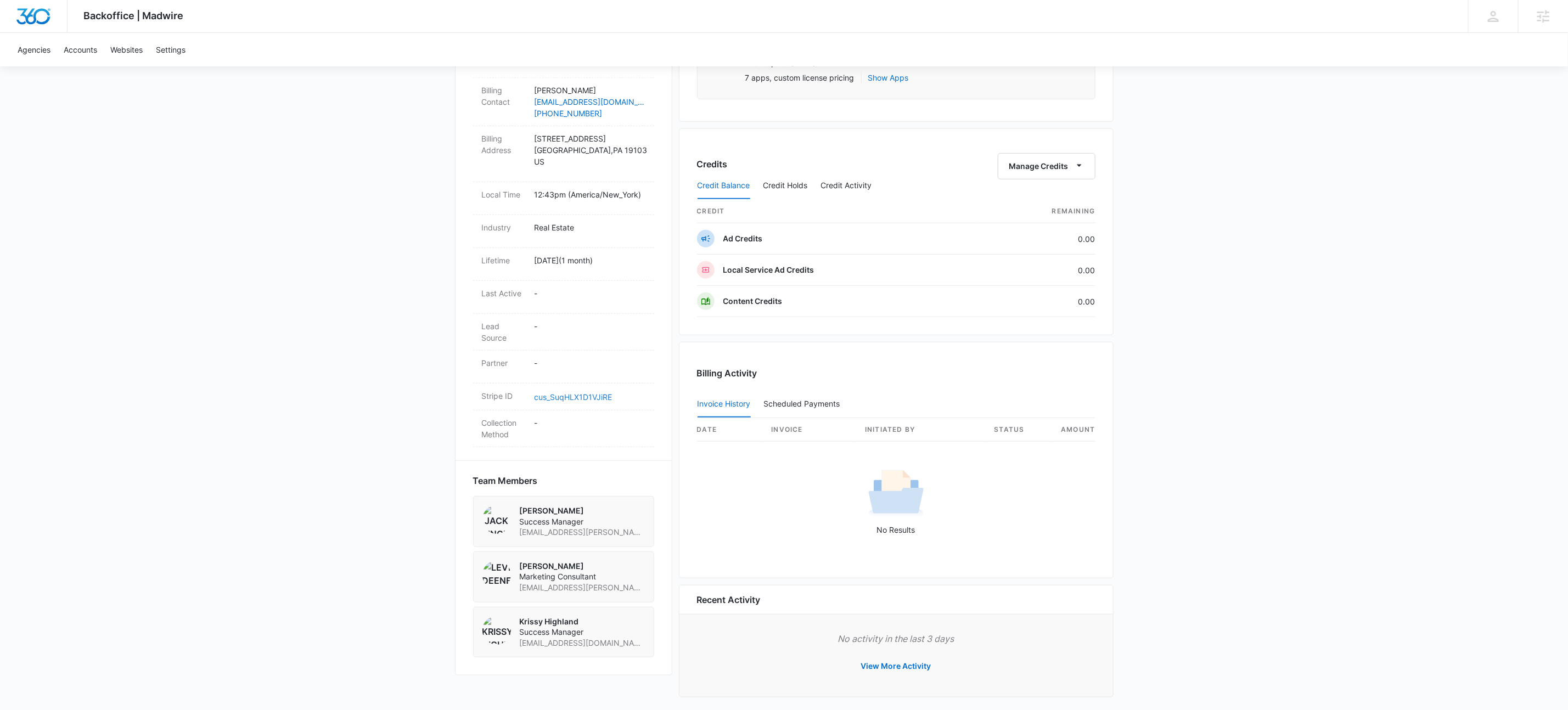
scroll to position [0, 0]
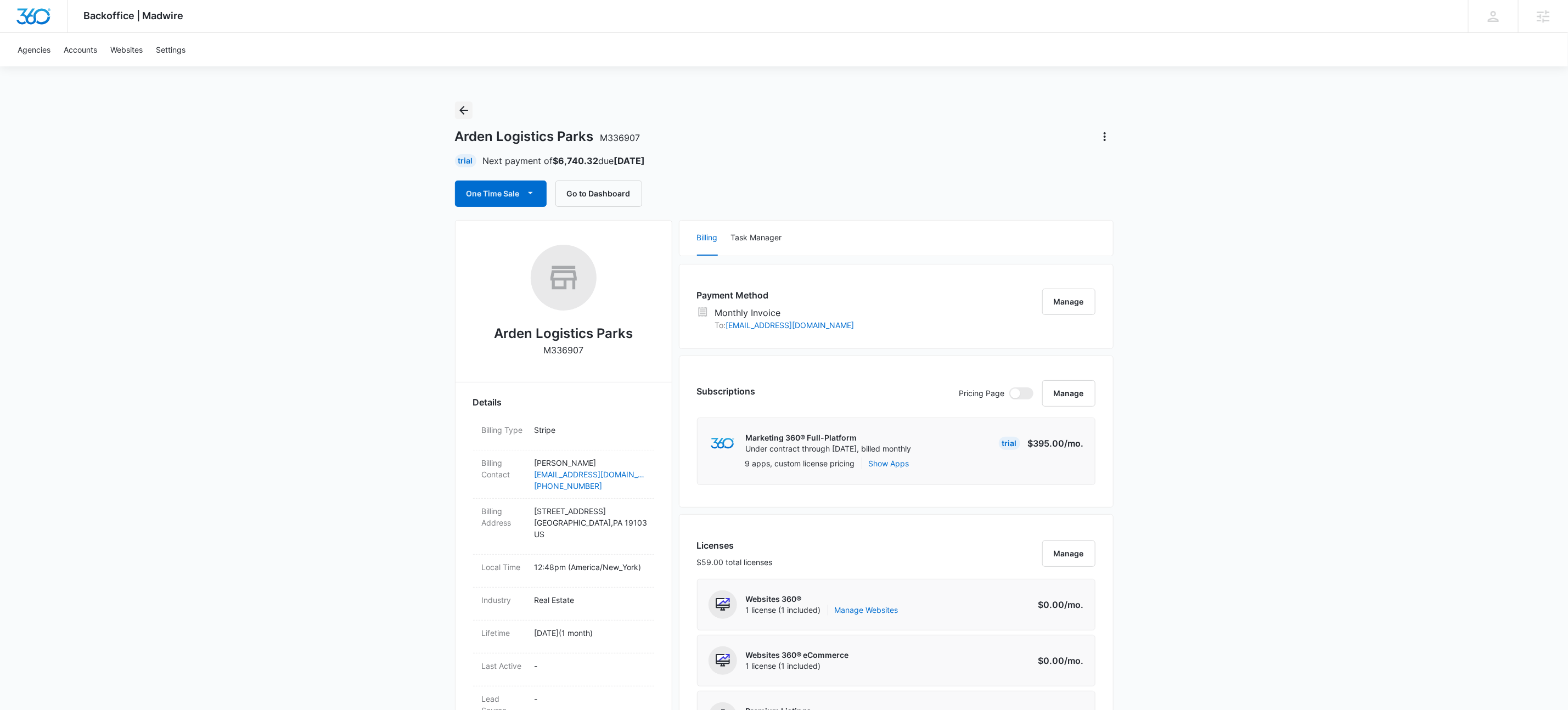
click at [462, 111] on icon "Back" at bounding box center [463, 110] width 13 height 13
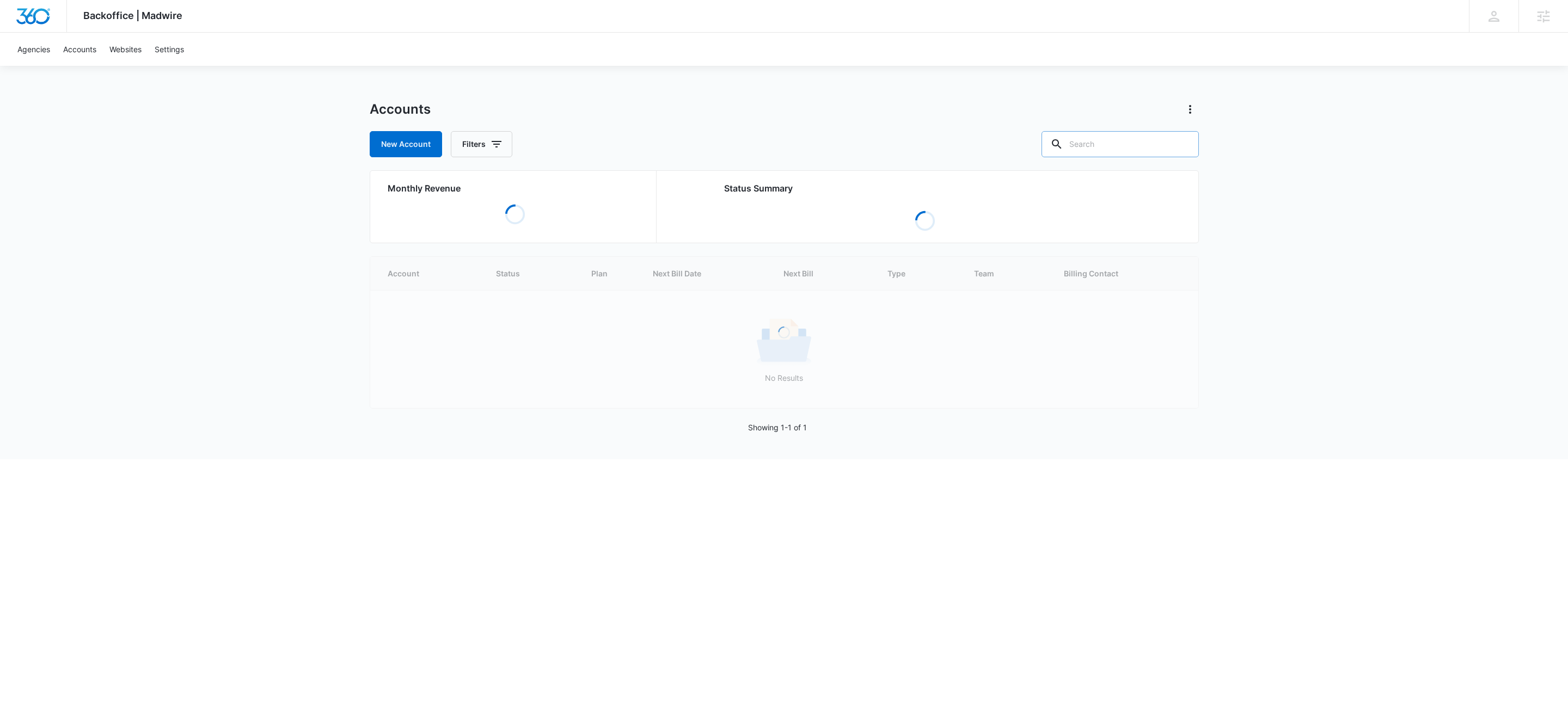
click at [1121, 156] on input "text" at bounding box center [1120, 144] width 158 height 26
paste input "M23727"
type input "M23727"
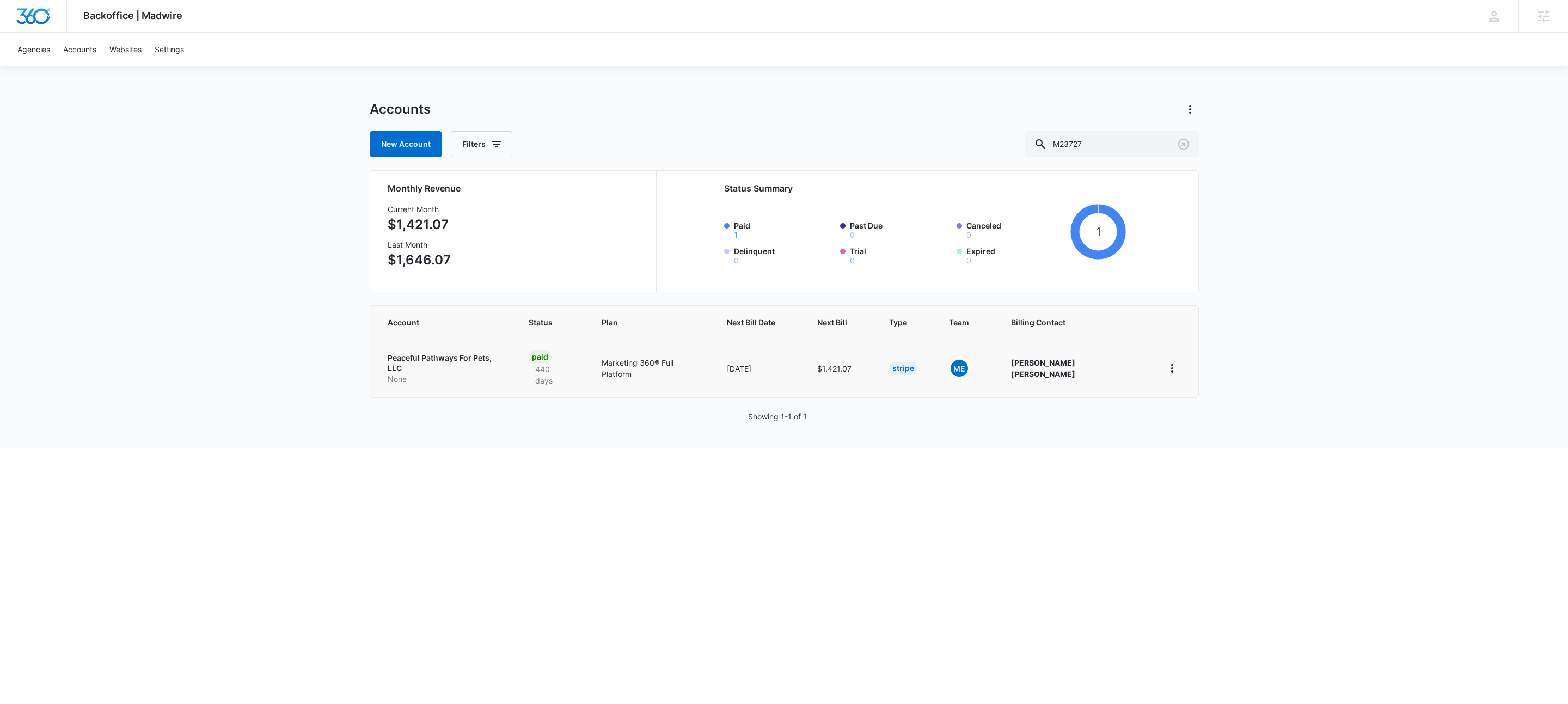
click at [457, 361] on p "Peaceful Pathways For Pets, LLC" at bounding box center [445, 363] width 115 height 21
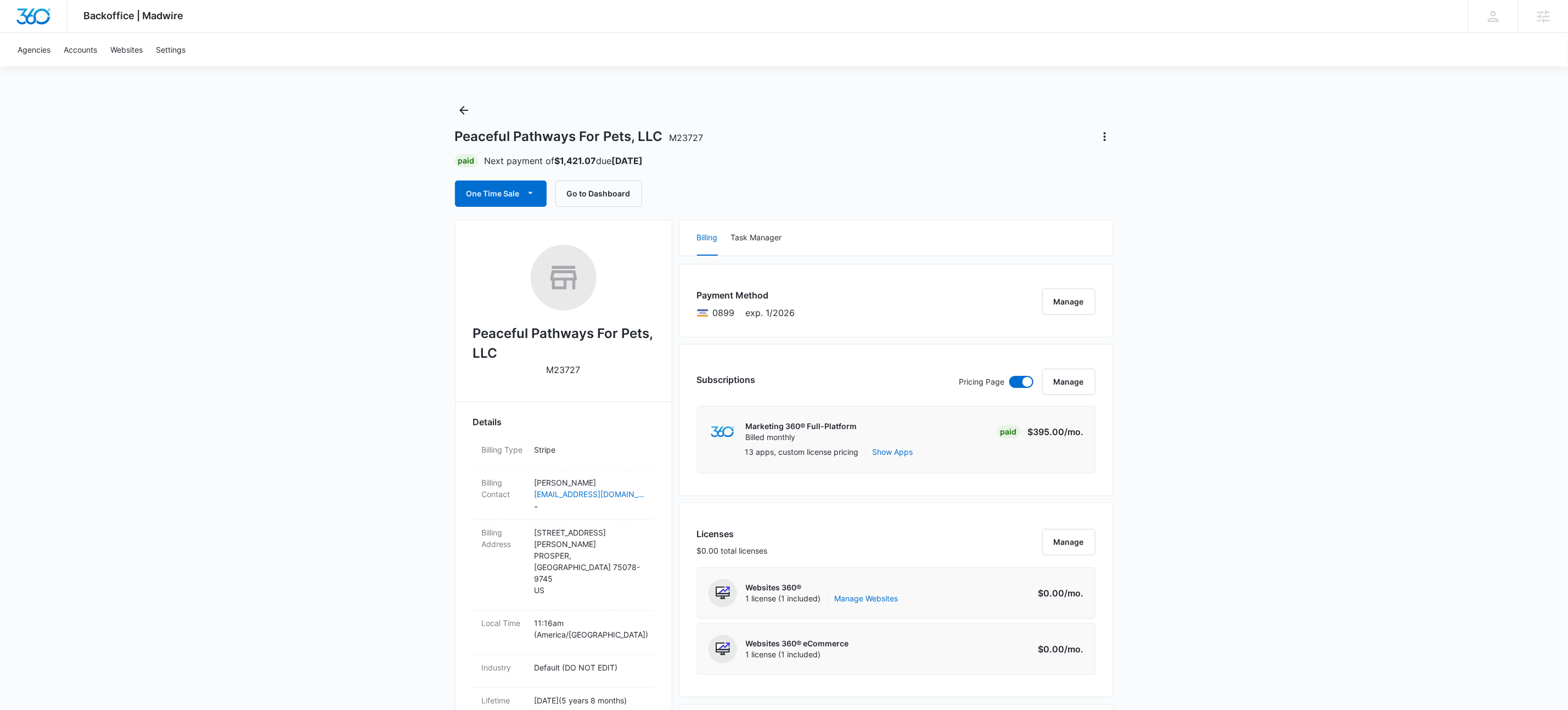
click at [225, 448] on div "Backoffice | Madwire Apps Settings KW Kait Weagraff kaitlyn.weagraff@madwire.co…" at bounding box center [784, 724] width 1568 height 1448
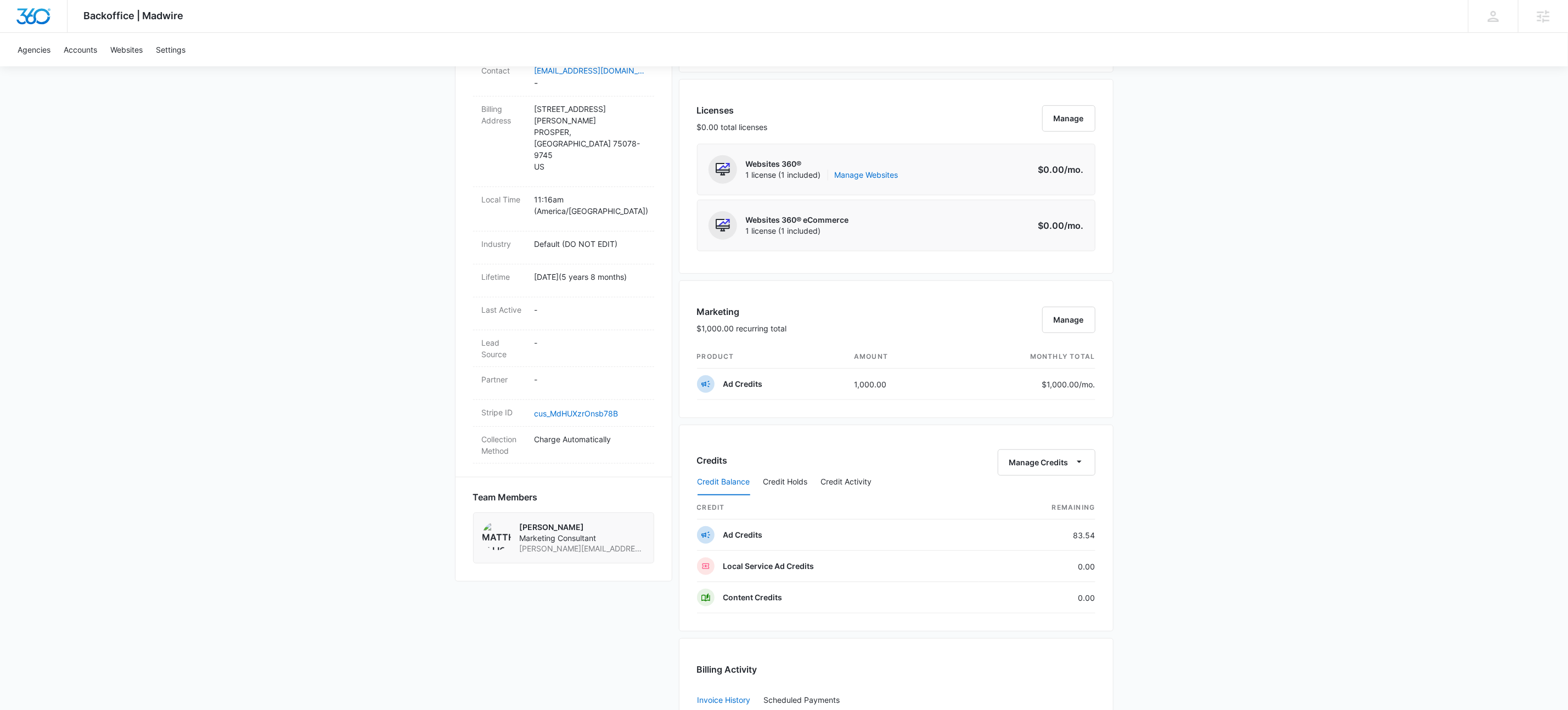
scroll to position [745, 0]
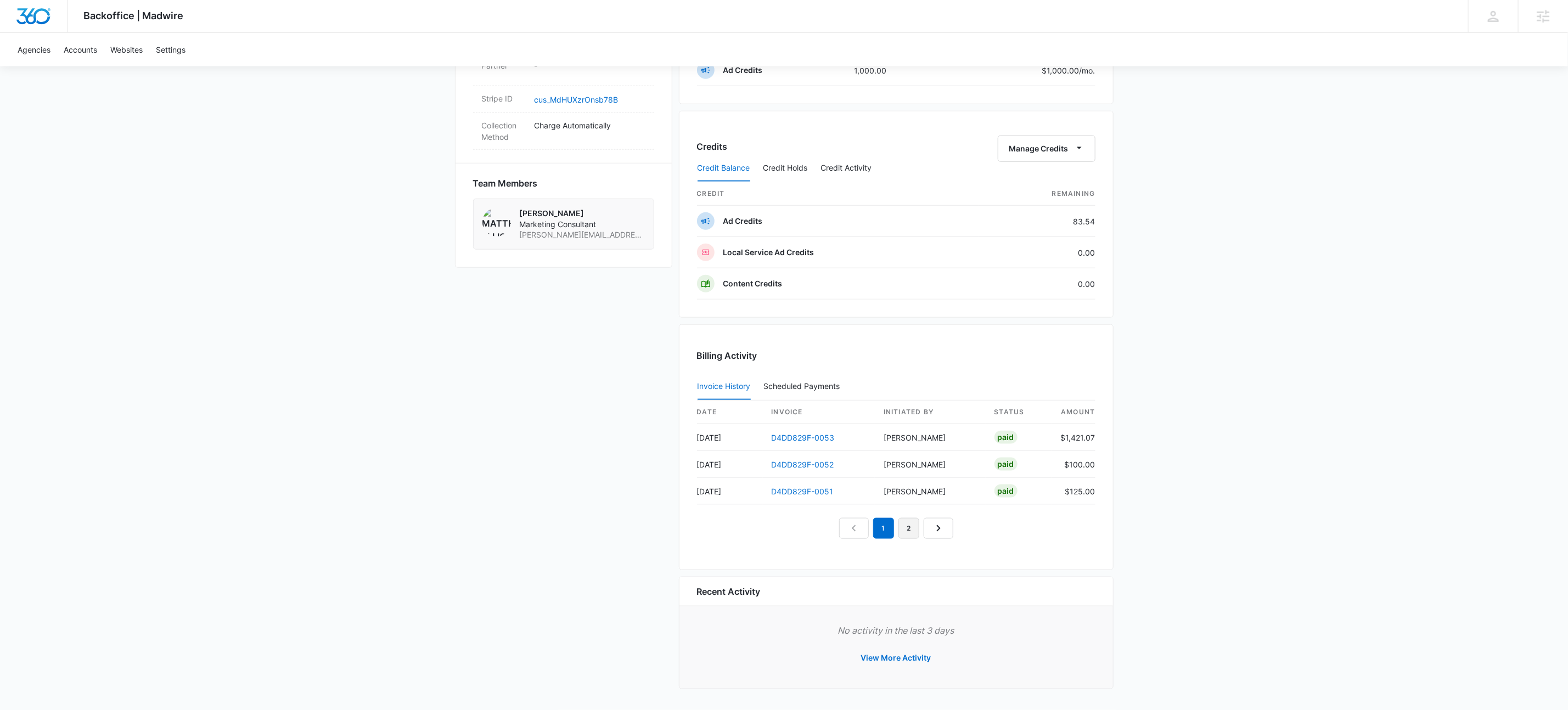
click at [919, 534] on link "2" at bounding box center [909, 529] width 21 height 21
click at [881, 535] on link "1" at bounding box center [884, 529] width 21 height 21
click at [905, 529] on link "2" at bounding box center [909, 529] width 21 height 21
click at [925, 532] on link "3" at bounding box center [922, 529] width 21 height 21
click at [859, 528] on link "1" at bounding box center [859, 529] width 21 height 21
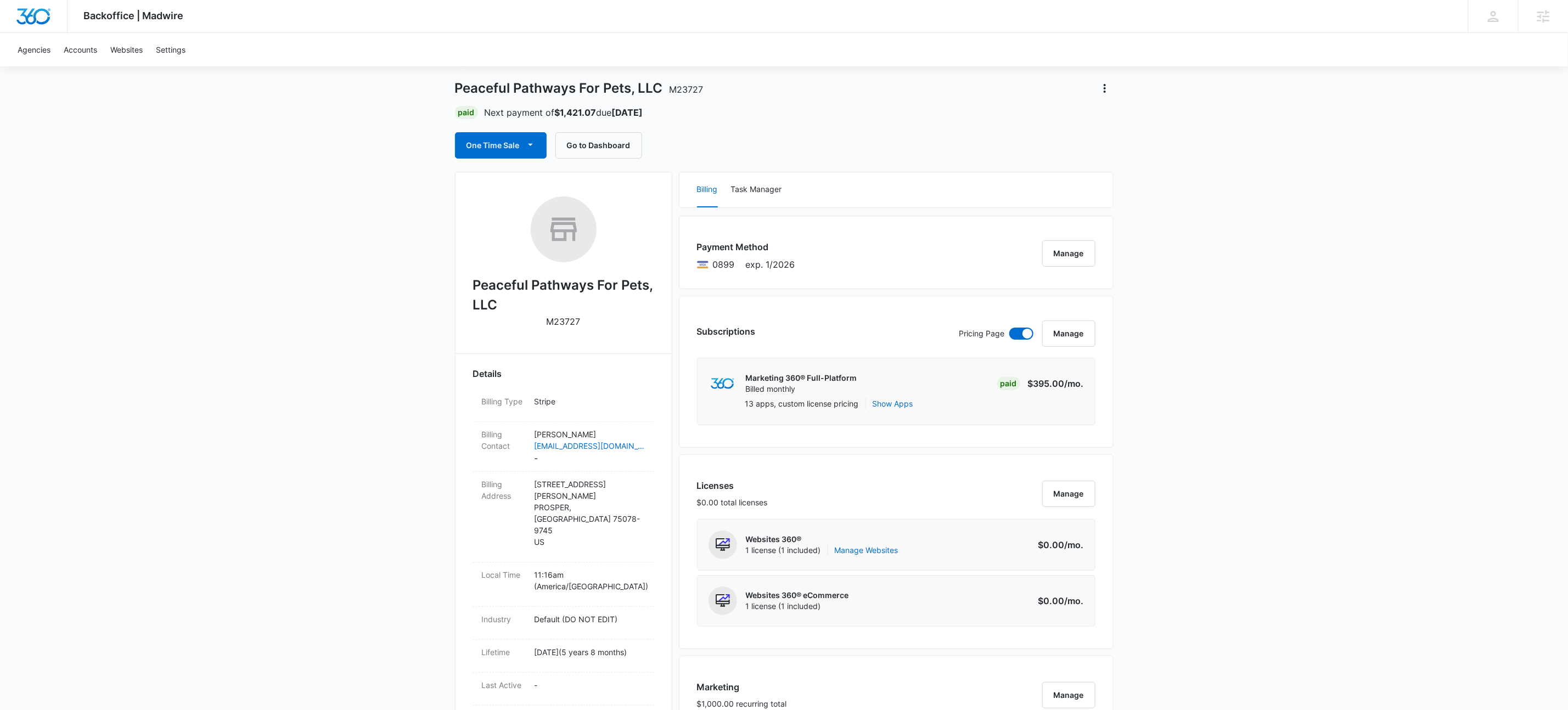
scroll to position [0, 0]
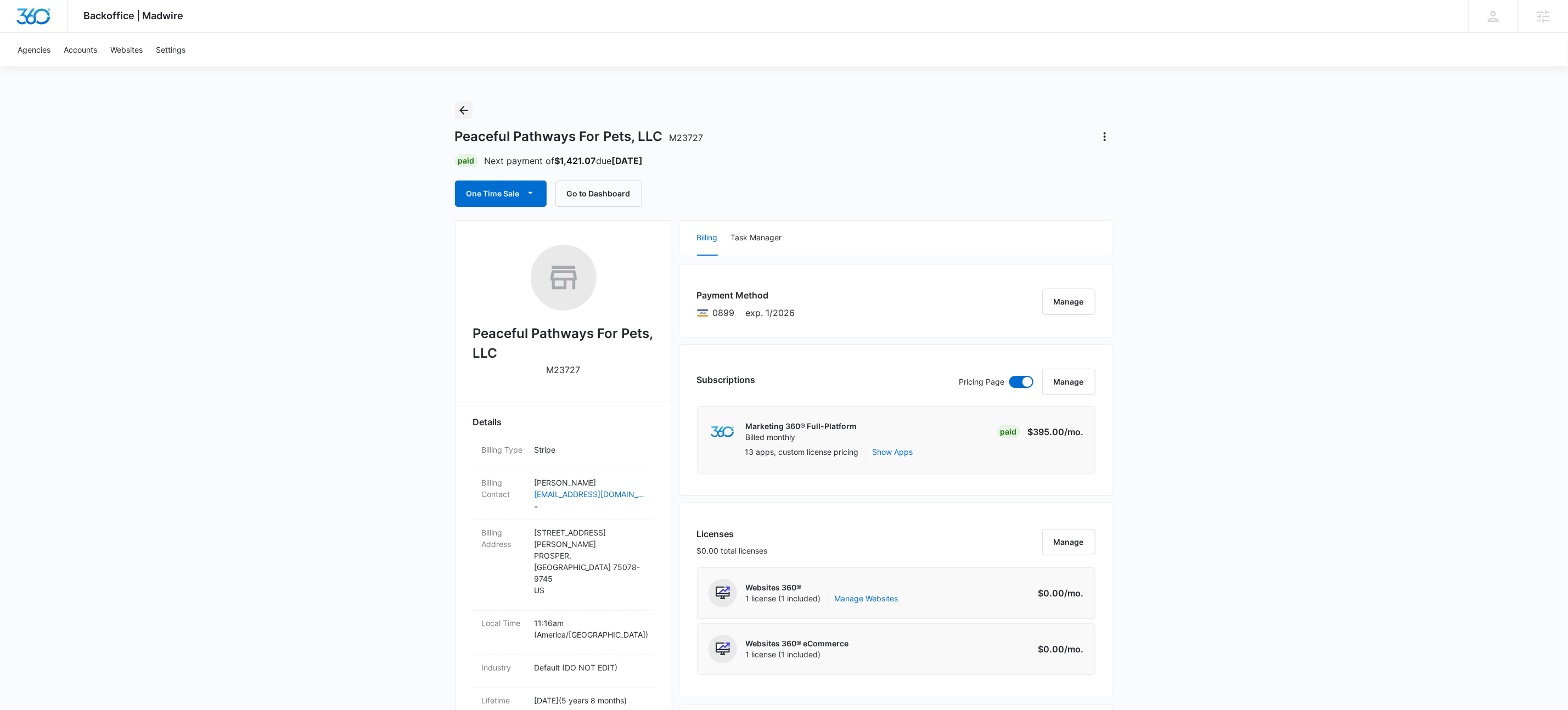
click at [464, 113] on icon "Back" at bounding box center [463, 110] width 13 height 13
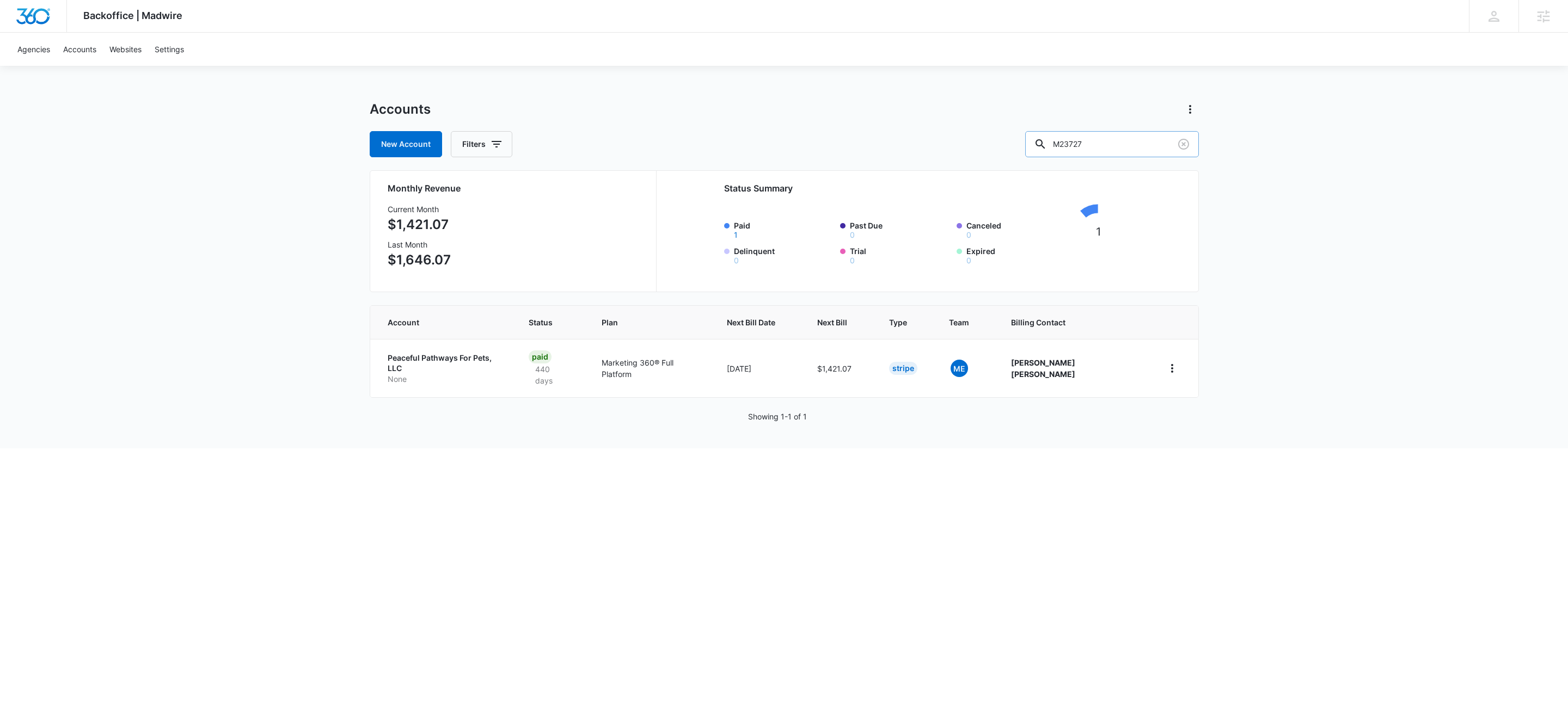
click at [1129, 150] on input "M23727" at bounding box center [1112, 144] width 174 height 26
paste input "33690"
type input "M336907"
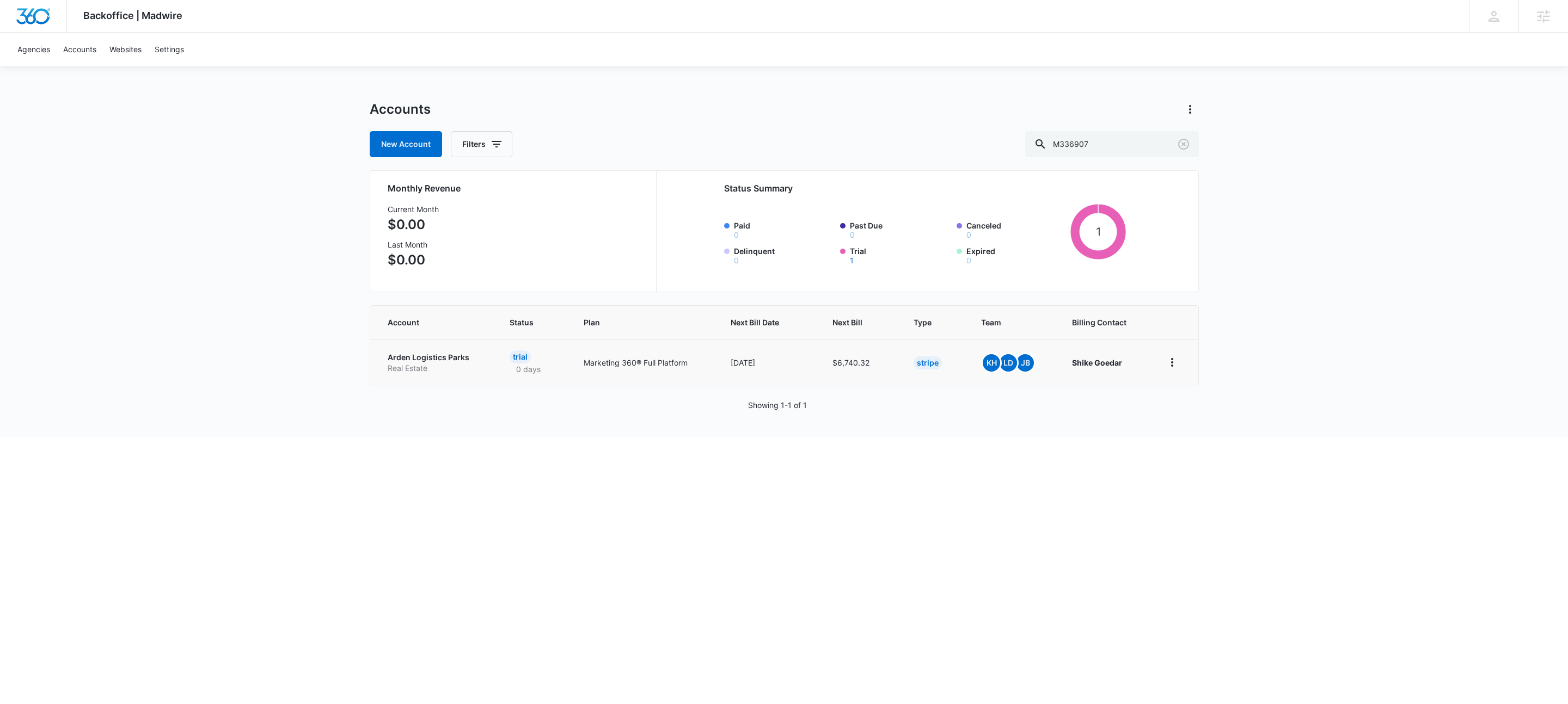
click at [424, 353] on p "Arden Logistics Parks" at bounding box center [436, 357] width 95 height 11
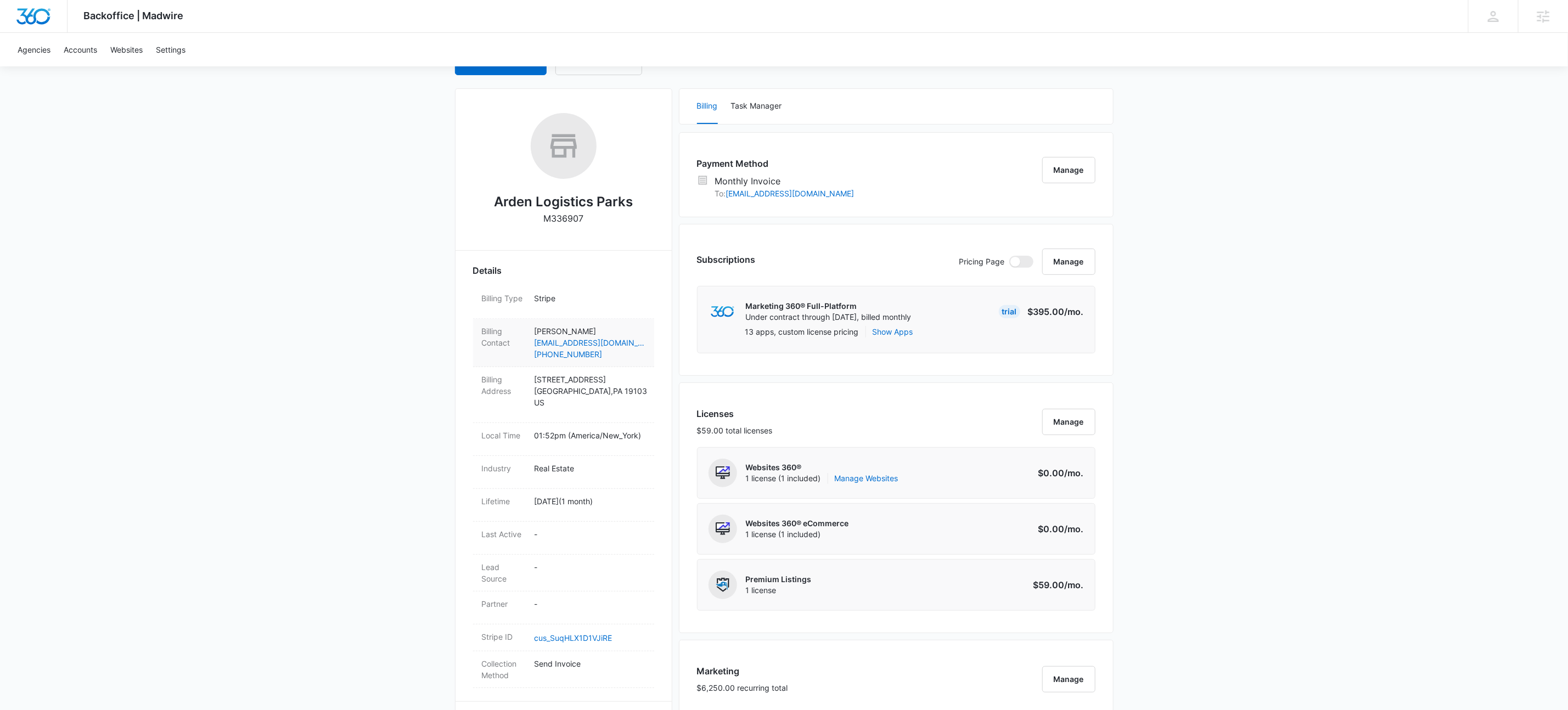
scroll to position [192, 0]
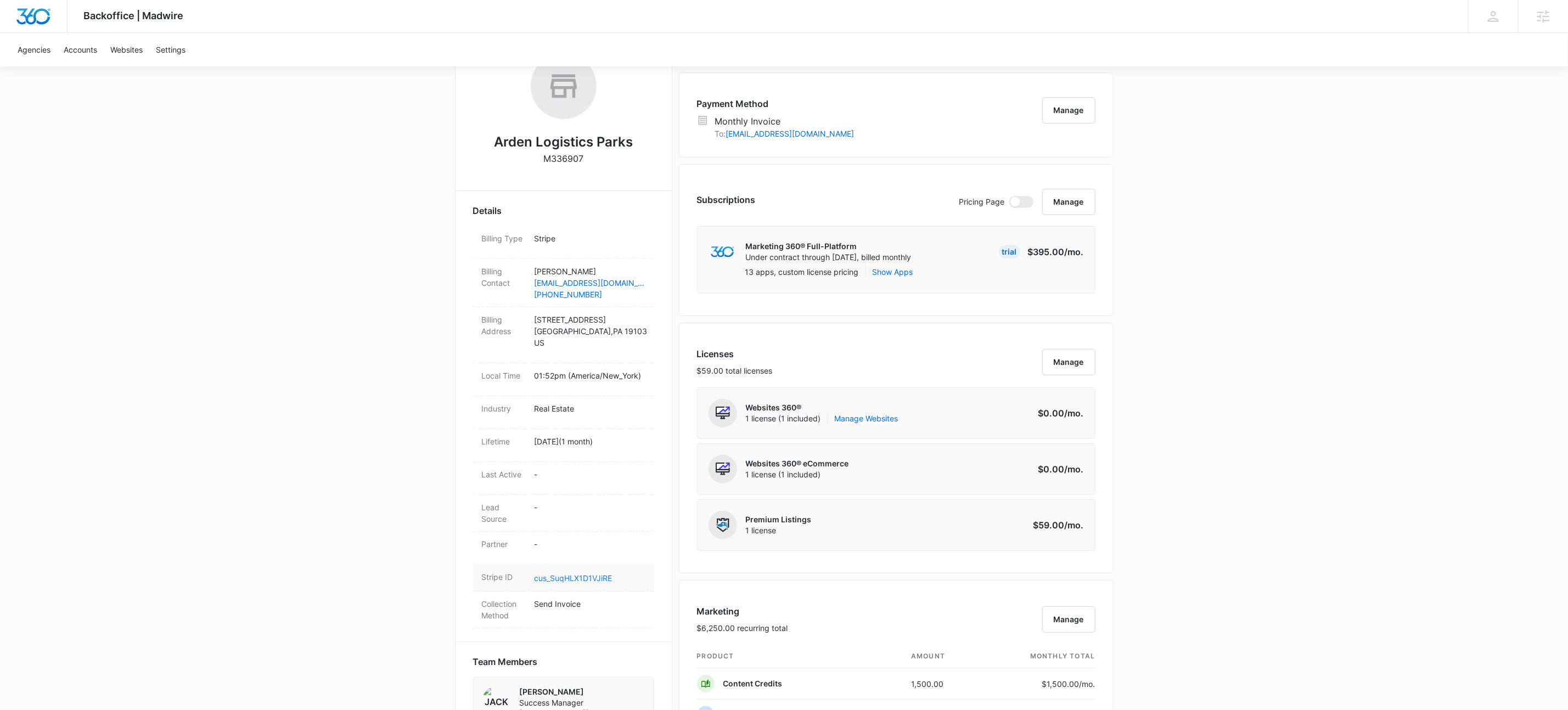
click at [576, 575] on link "cus_SuqHLX1D1VJiRE" at bounding box center [573, 578] width 78 height 9
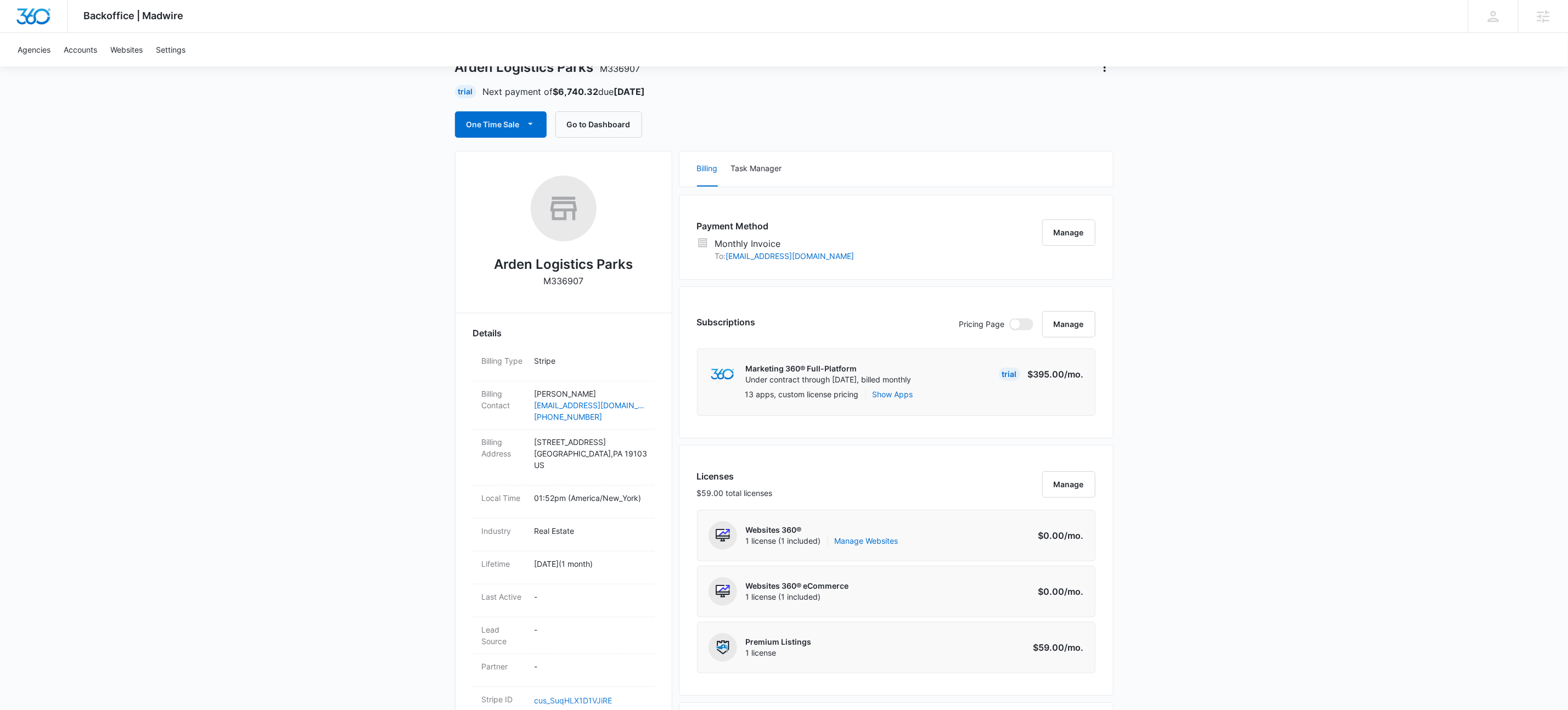
scroll to position [0, 0]
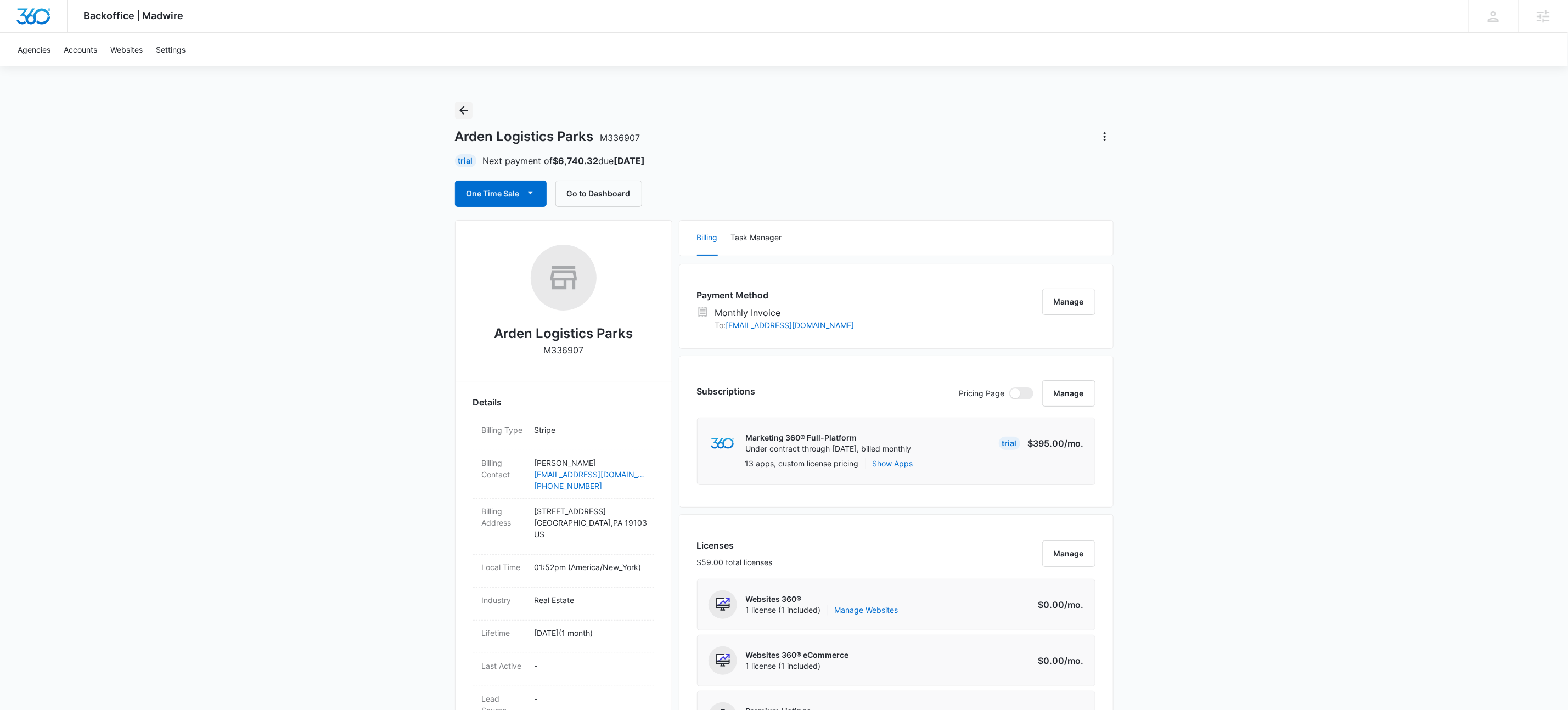
click at [467, 106] on icon "Back" at bounding box center [463, 110] width 13 height 13
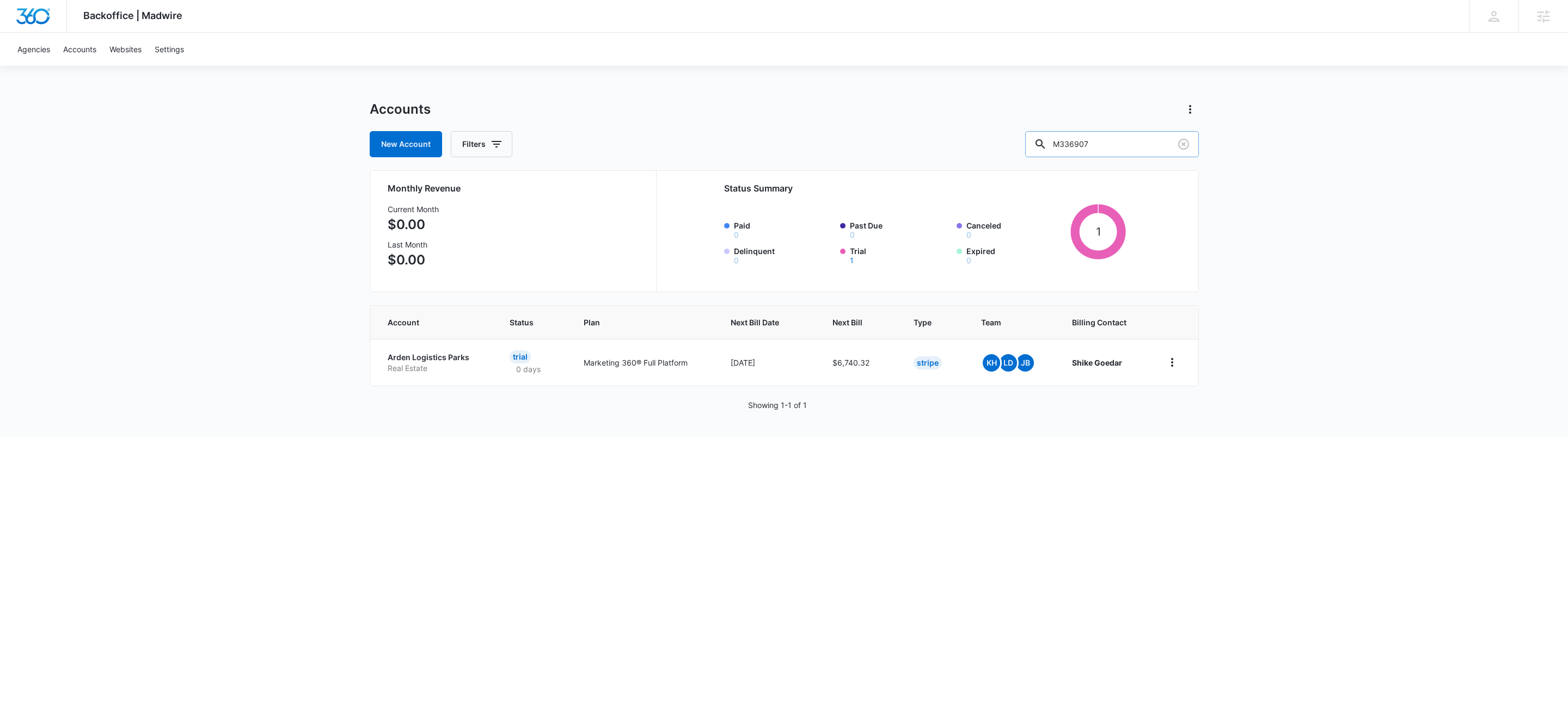
click at [1099, 144] on input "M336907" at bounding box center [1112, 144] width 174 height 26
paste input "2372"
type input "M23727"
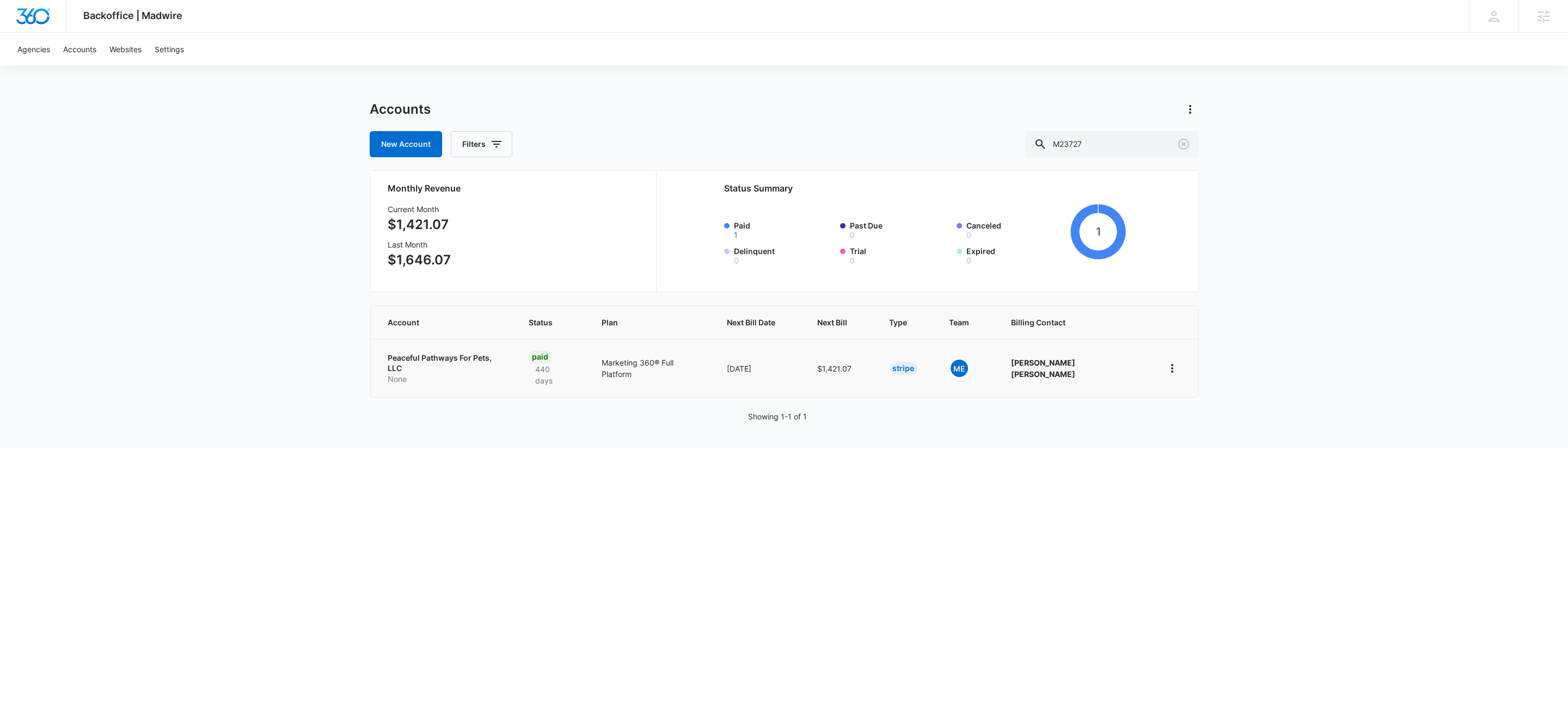
click at [476, 362] on p "Peaceful Pathways For Pets, LLC" at bounding box center [445, 363] width 115 height 21
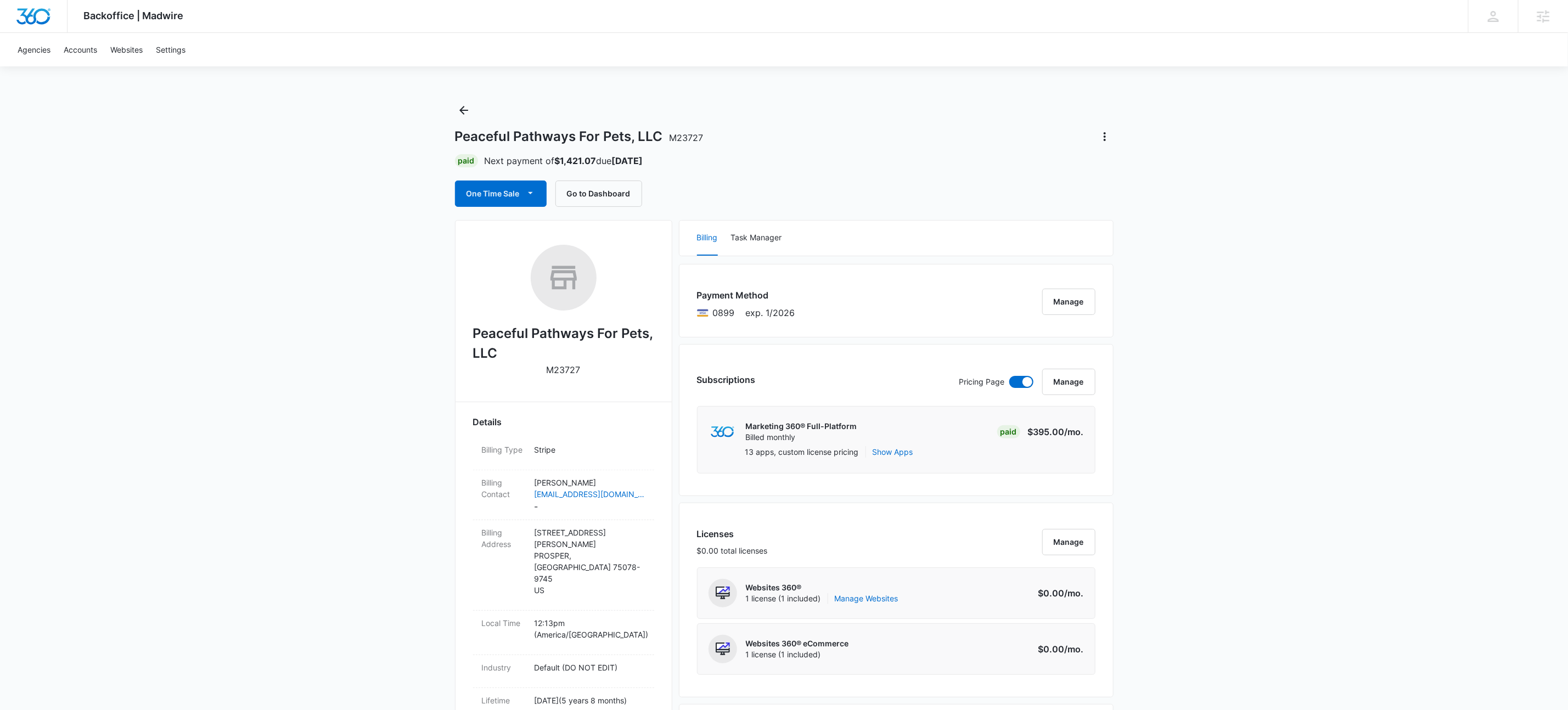
click at [365, 359] on div "Backoffice | Madwire Apps Settings KW Kait Weagraff kaitlyn.weagraff@madwire.co…" at bounding box center [784, 724] width 1568 height 1448
click at [536, 196] on icon "button" at bounding box center [530, 193] width 11 height 11
click at [551, 228] on div "Run One-Time Payment" at bounding box center [533, 230] width 127 height 11
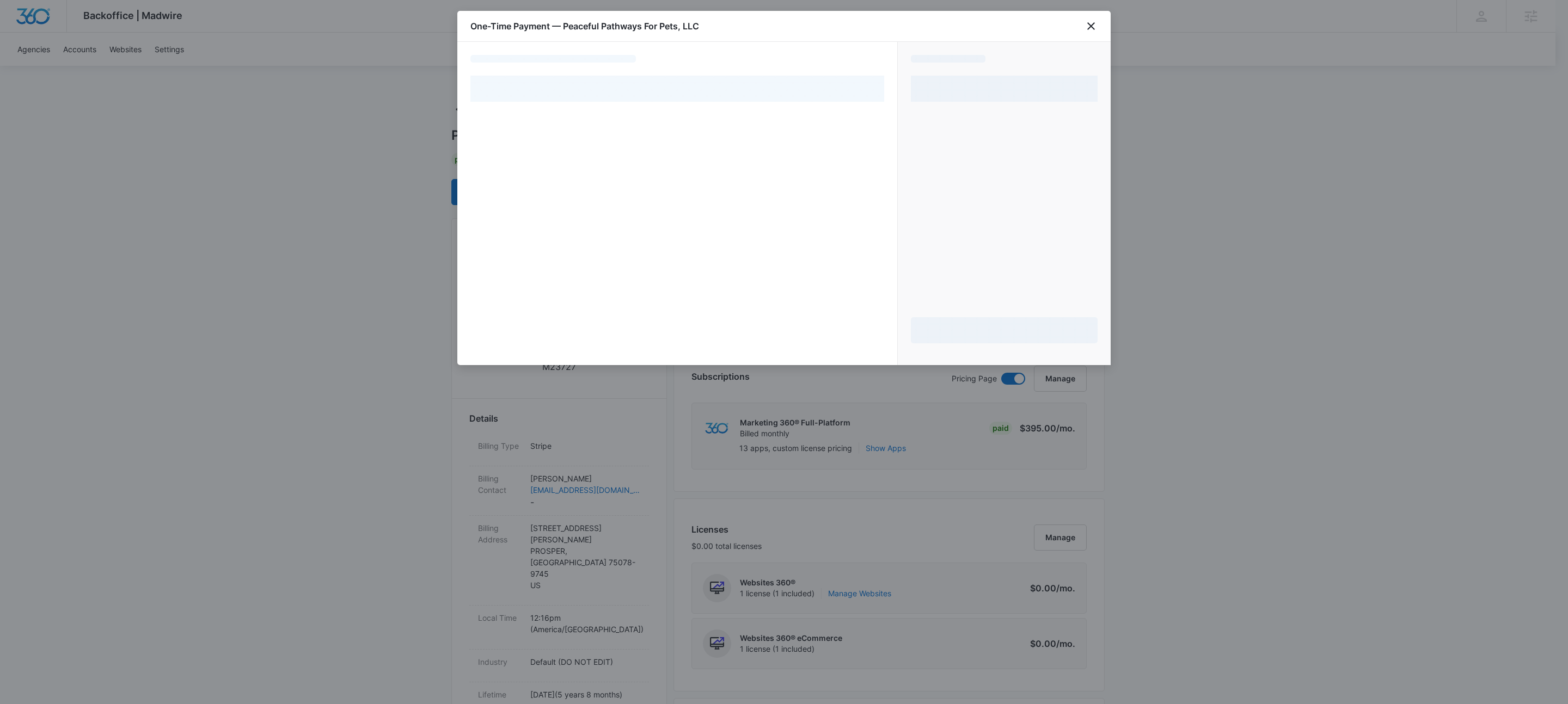
select select "pm_1Pj30TA4n8RTgNjUd8IKG6fX"
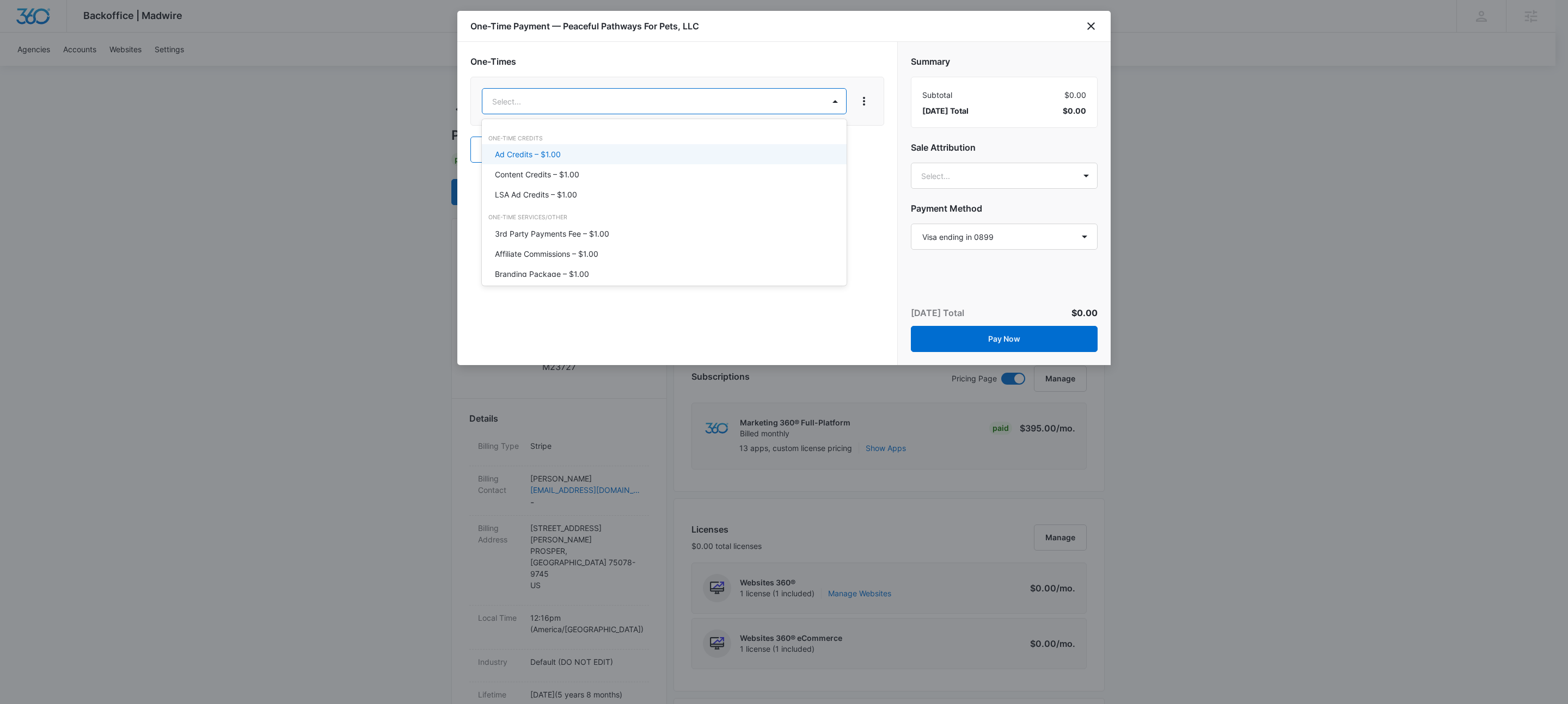
click at [660, 98] on body "Backoffice | Madwire Apps Settings KW Kait Weagraff kaitlyn.weagraff@madwire.co…" at bounding box center [784, 718] width 1568 height 1436
click at [605, 177] on div "Content Credits – $1.00" at bounding box center [662, 174] width 336 height 11
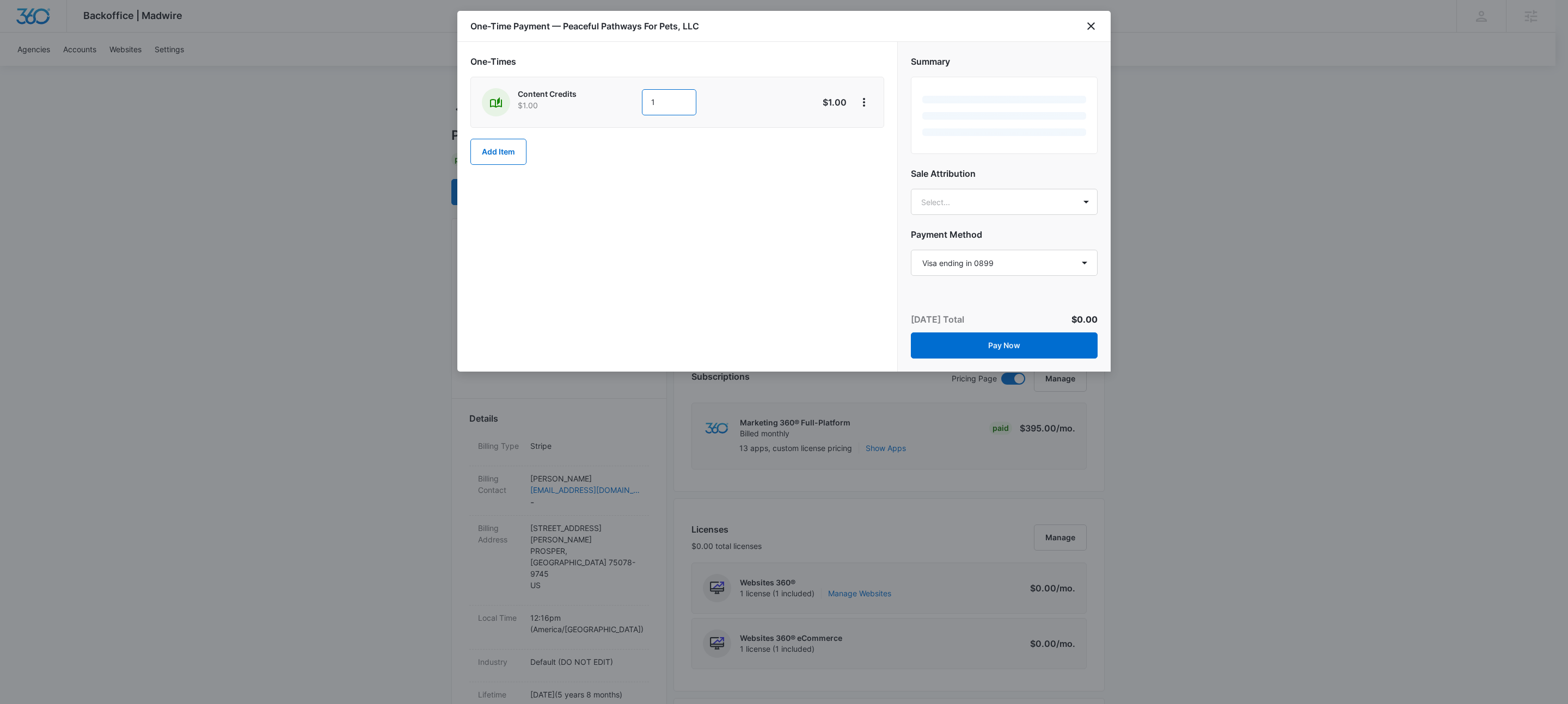
click at [686, 101] on input "1" at bounding box center [669, 102] width 55 height 26
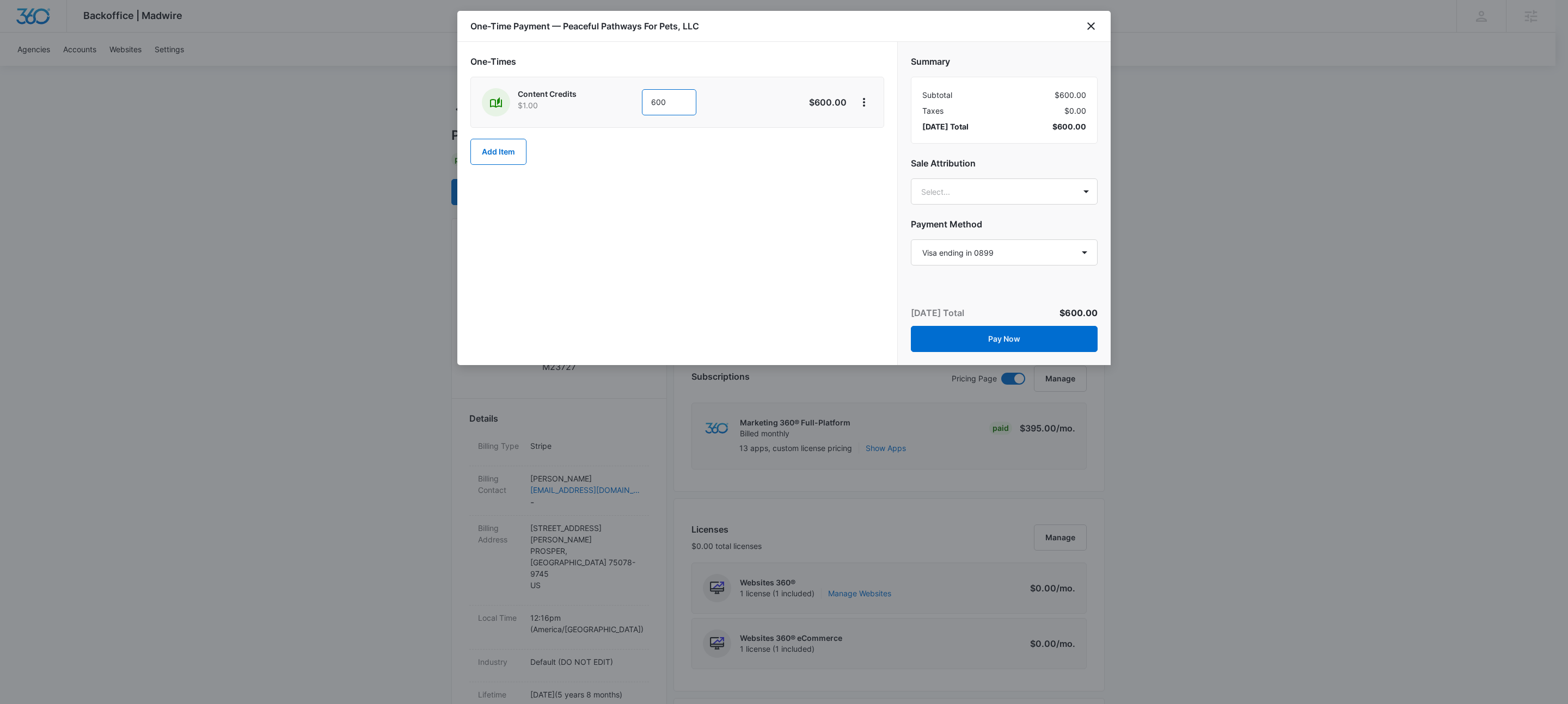
type input "600"
click at [820, 58] on h2 "One-Times" at bounding box center [677, 61] width 414 height 13
click at [1013, 190] on body "Backoffice | Madwire Apps Settings KW Kait Weagraff kaitlyn.weagraff@madwire.co…" at bounding box center [784, 718] width 1568 height 1436
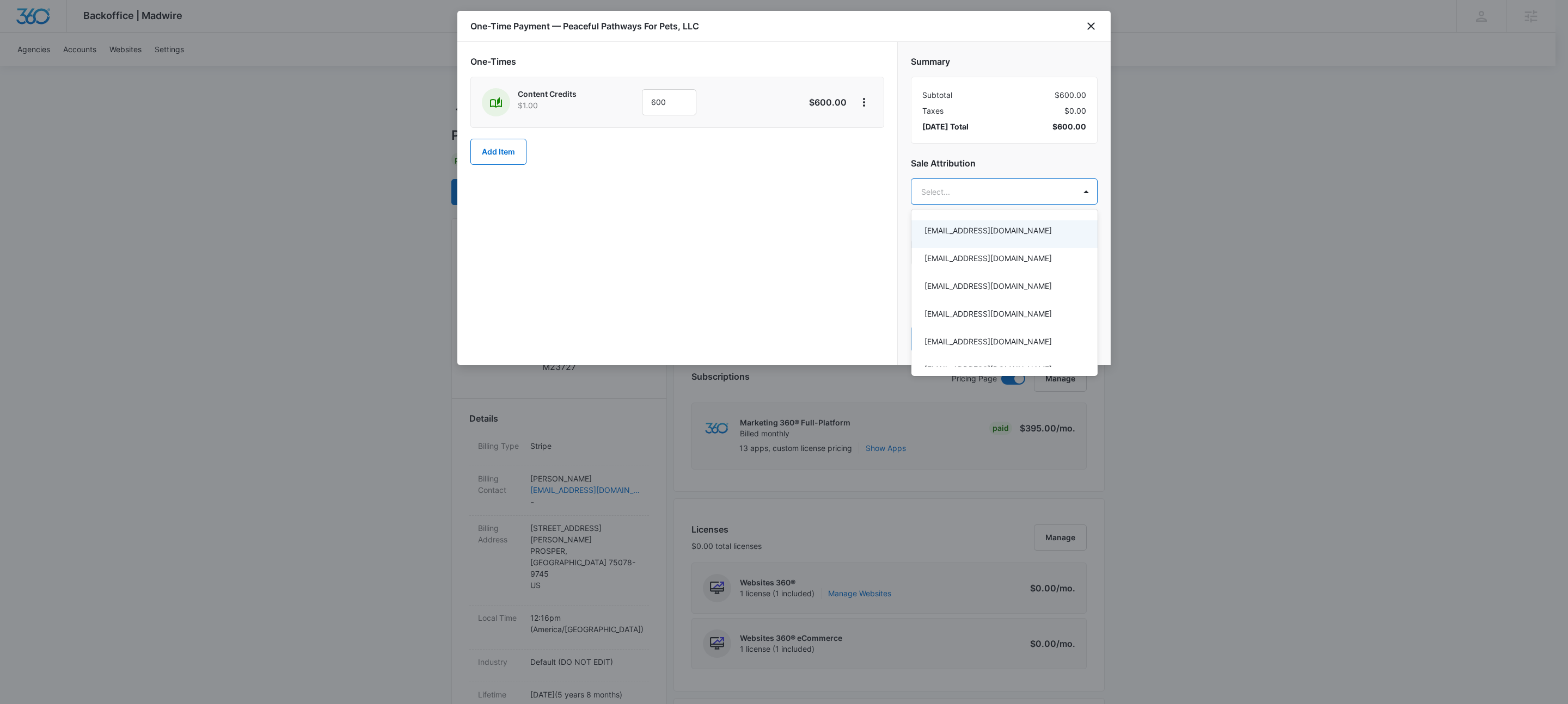
type input "m"
type input "elliot"
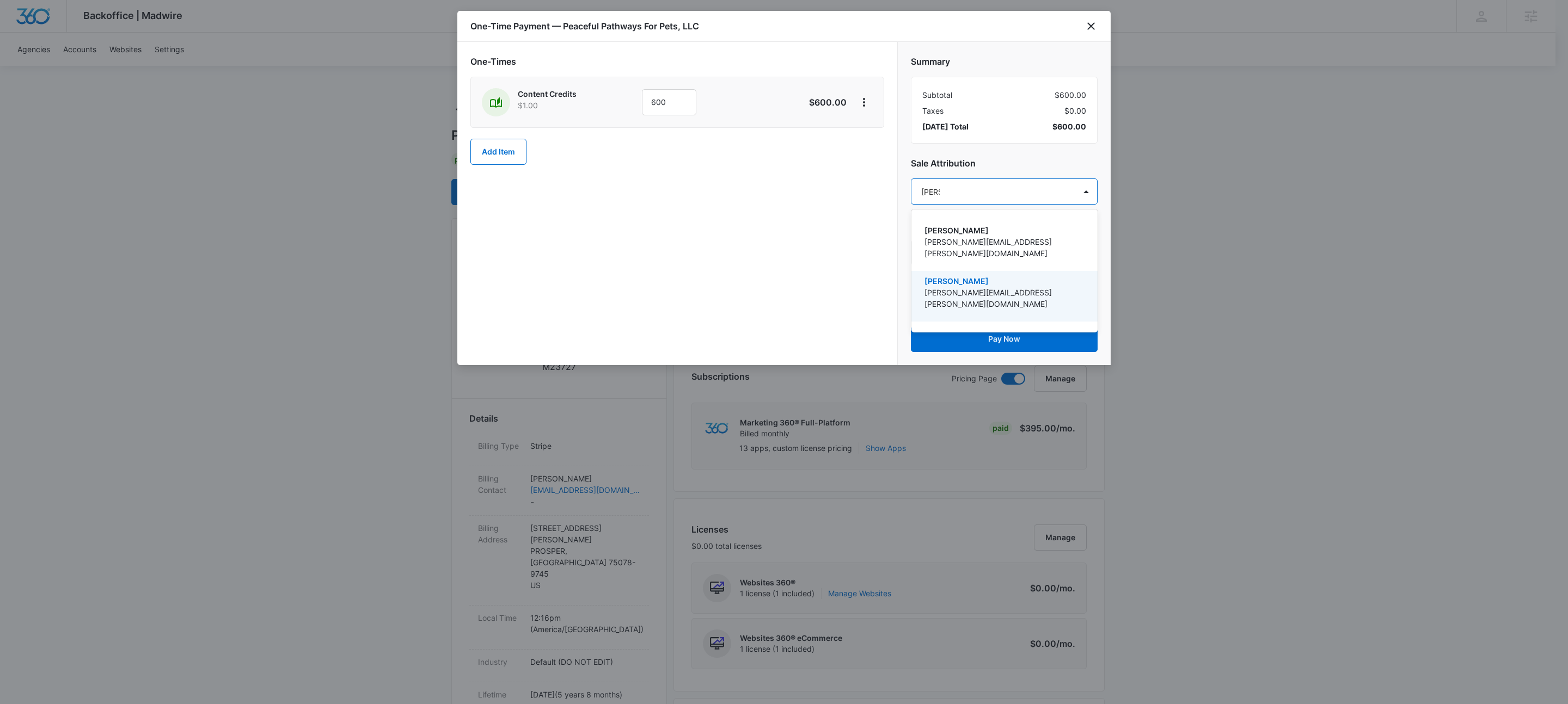
click at [997, 275] on p "[PERSON_NAME]" at bounding box center [1003, 280] width 158 height 11
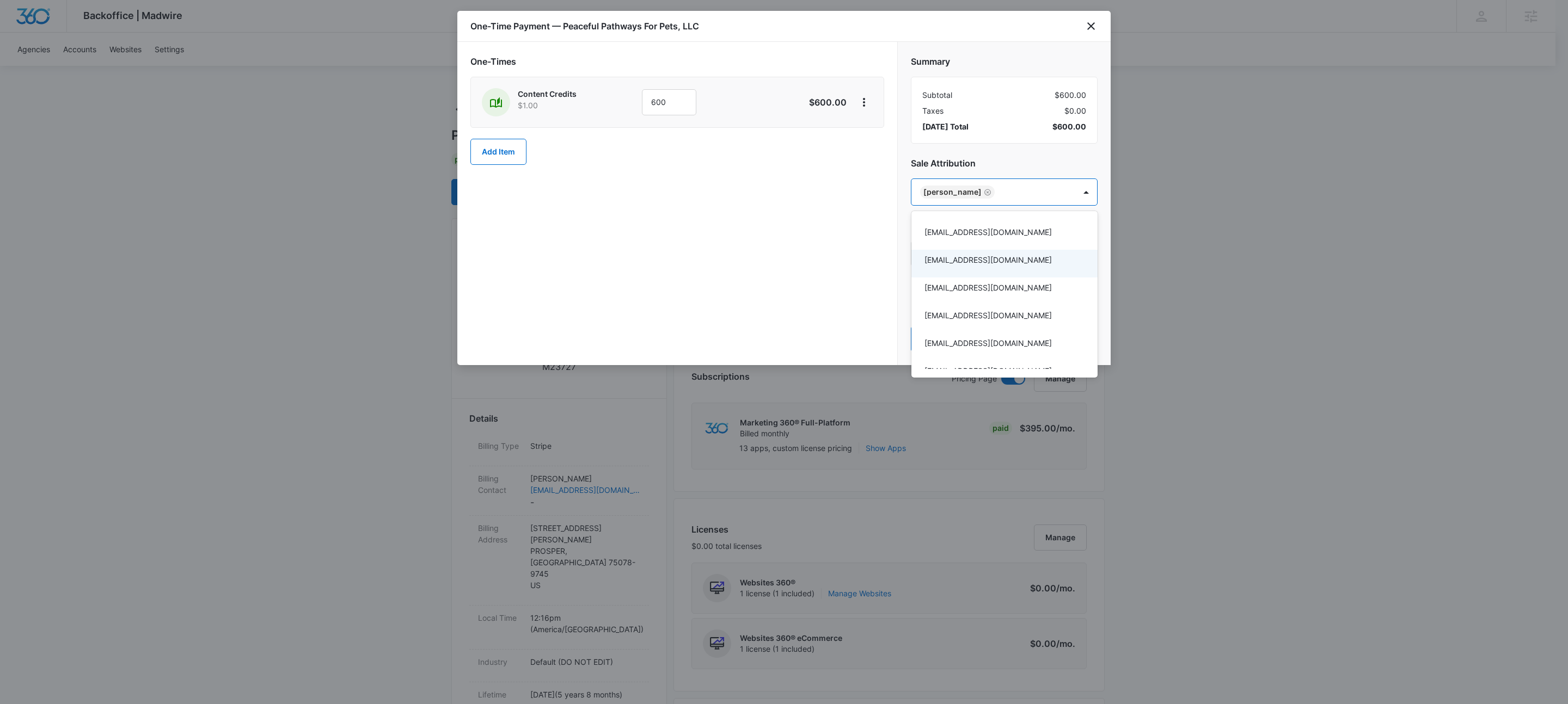
click at [698, 268] on div at bounding box center [784, 352] width 1568 height 704
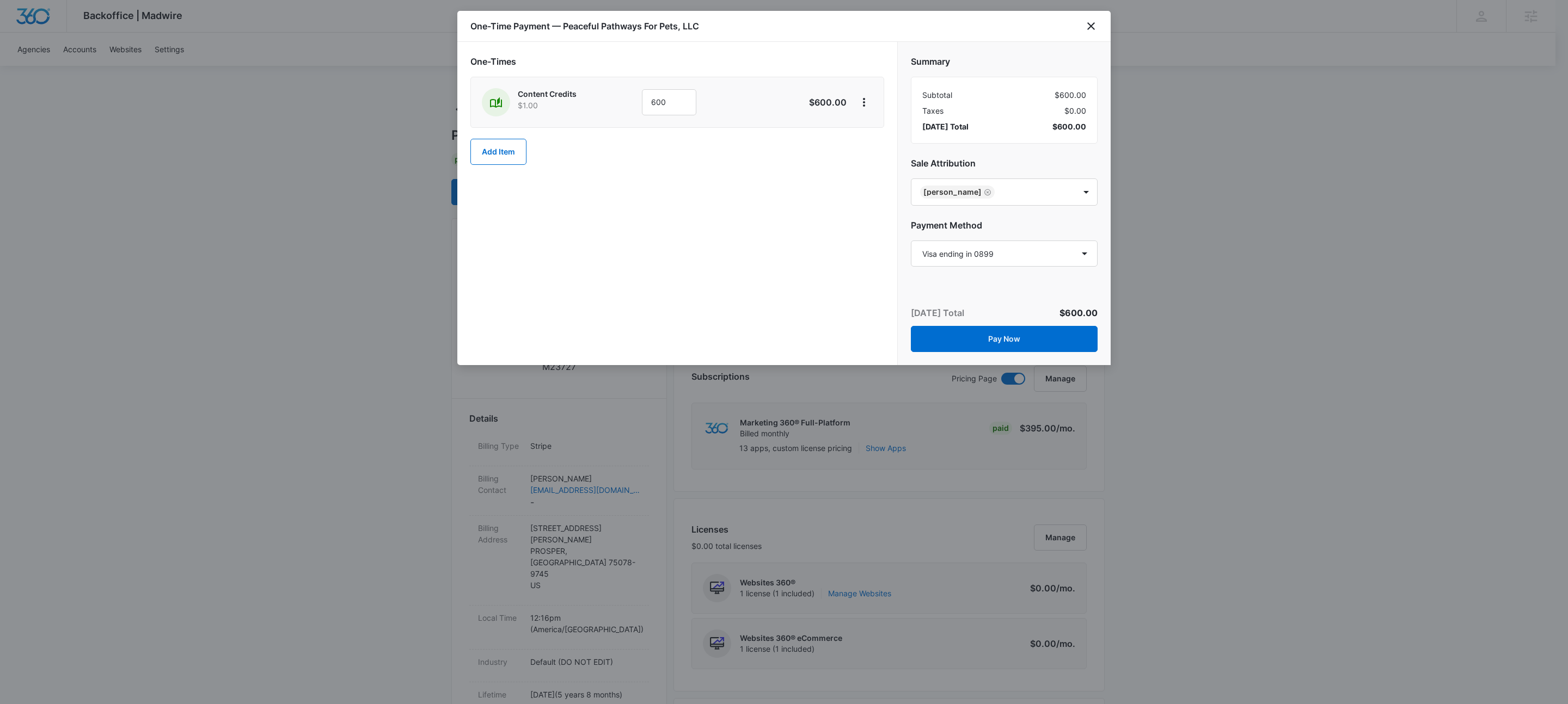
click at [670, 239] on div "One-Times Content Credits $1.00 600 $600.00 Add Item" at bounding box center [677, 203] width 440 height 323
click at [997, 258] on select "Select a payment method Visa ending in 0899 Visa ending in 0899 Visa ending in …" at bounding box center [1004, 253] width 187 height 26
click at [1048, 199] on body "Backoffice | Madwire Apps Settings KW Kait Weagraff kaitlyn.weagraff@madwire.co…" at bounding box center [784, 718] width 1568 height 1436
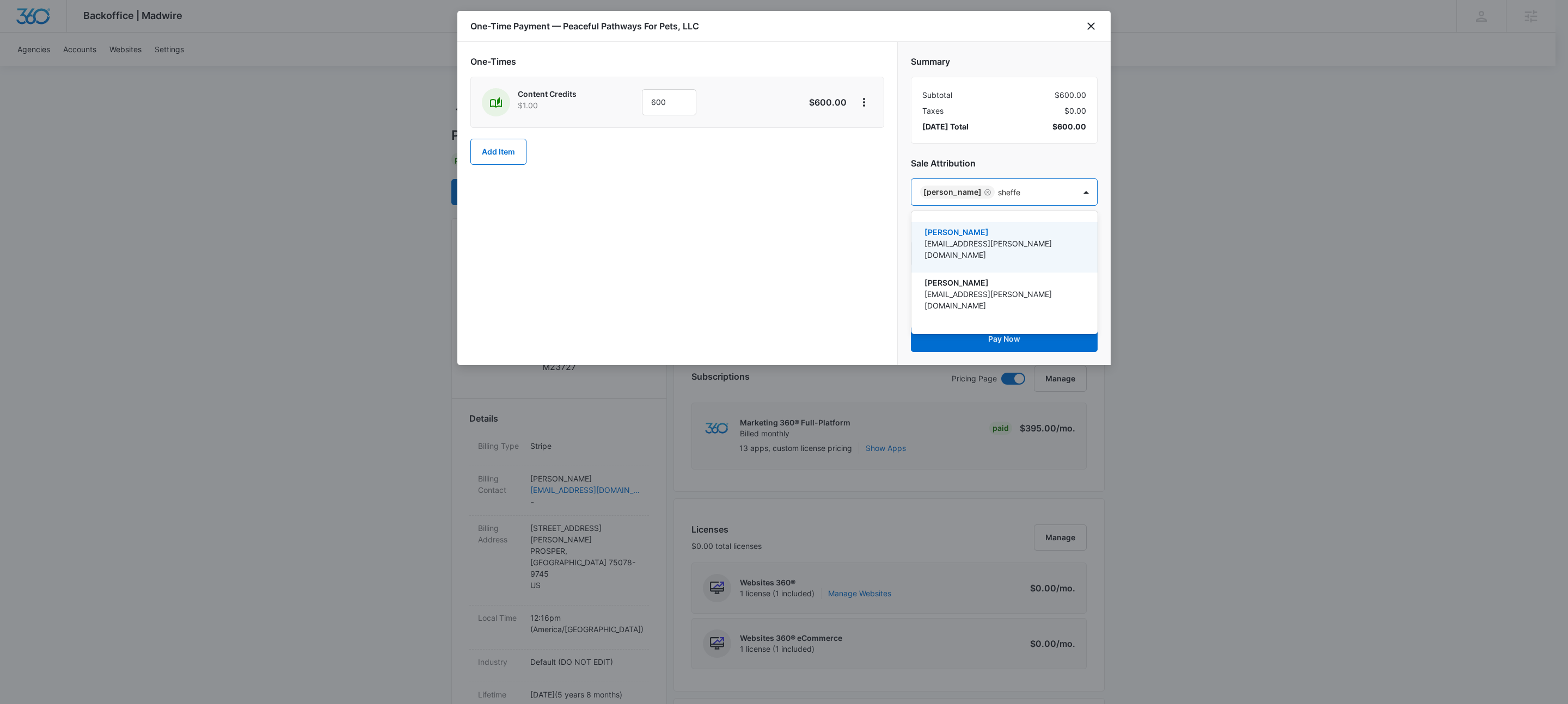
type input "sheffer"
click at [1021, 231] on p "Matt Sheffer" at bounding box center [1003, 232] width 158 height 11
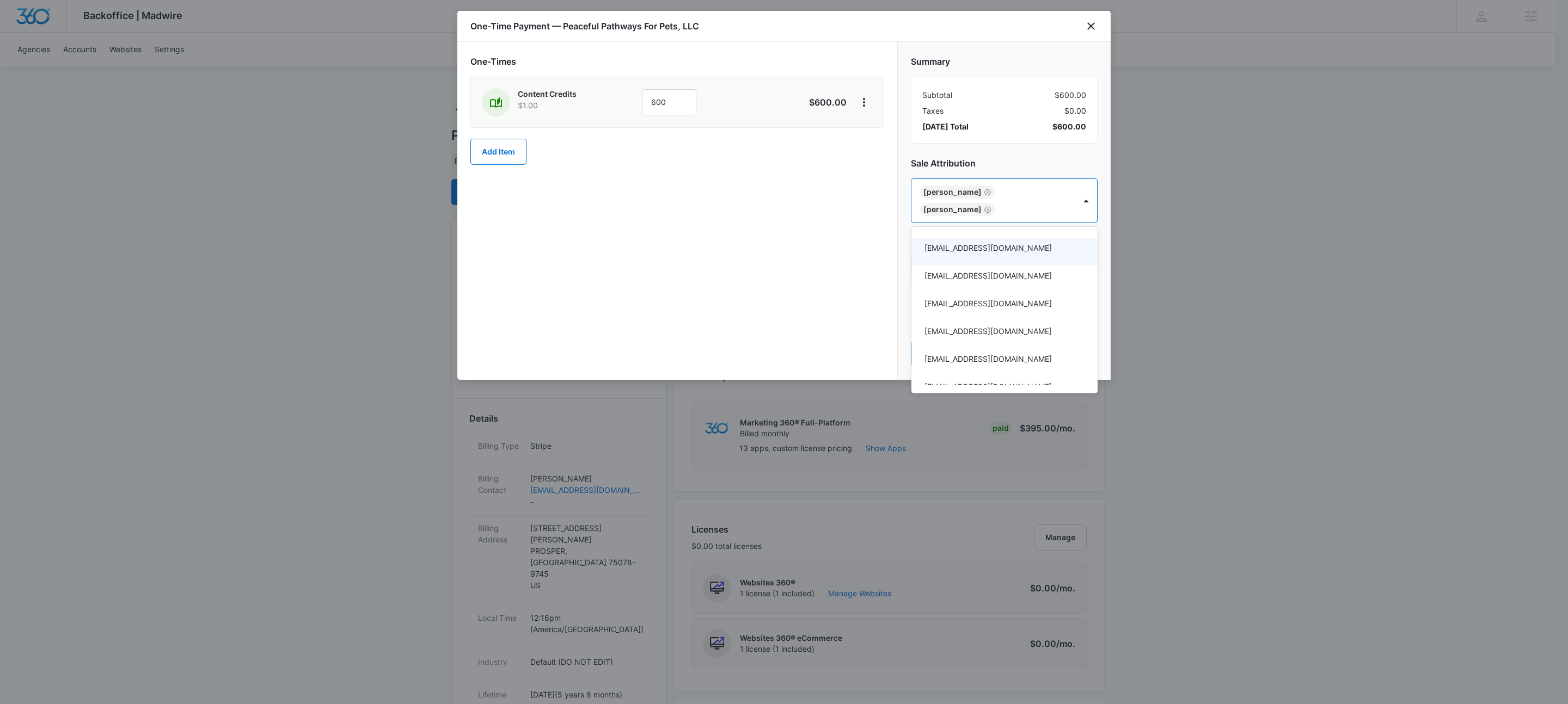
click at [749, 260] on div at bounding box center [784, 352] width 1568 height 704
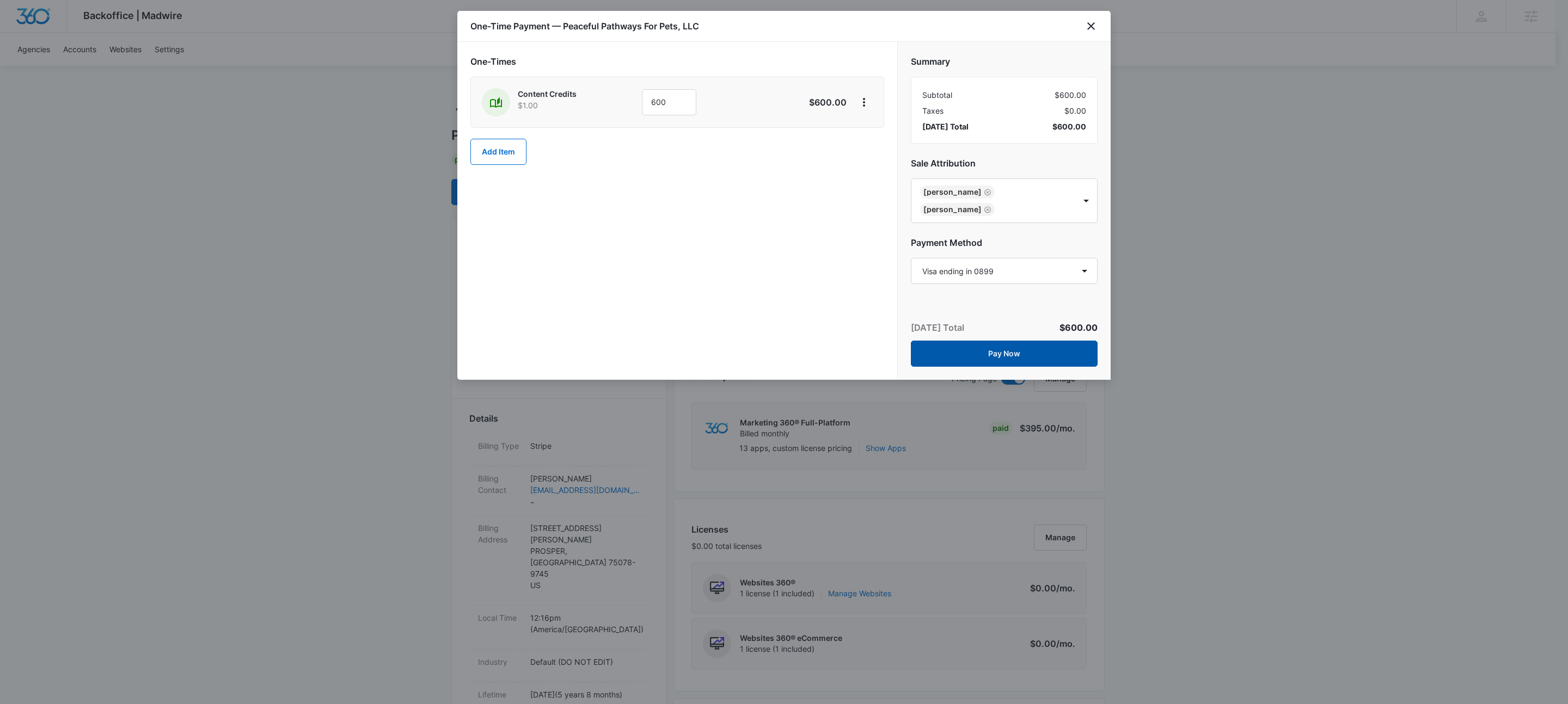
click at [1012, 349] on button "Pay Now" at bounding box center [1004, 354] width 187 height 26
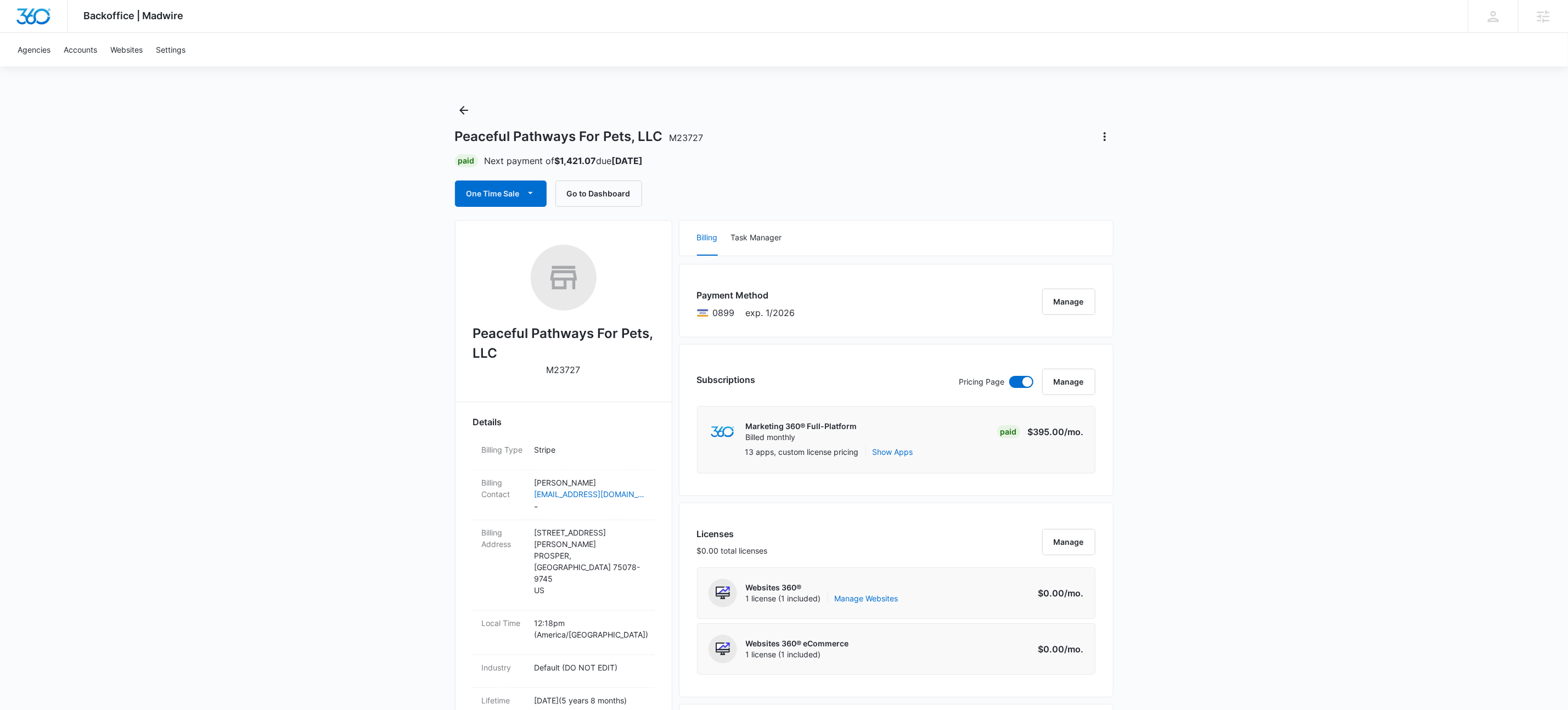
click at [1194, 415] on div "Backoffice | Madwire Apps Settings KW Kait Weagraff kaitlyn.weagraff@madwire.co…" at bounding box center [784, 724] width 1568 height 1448
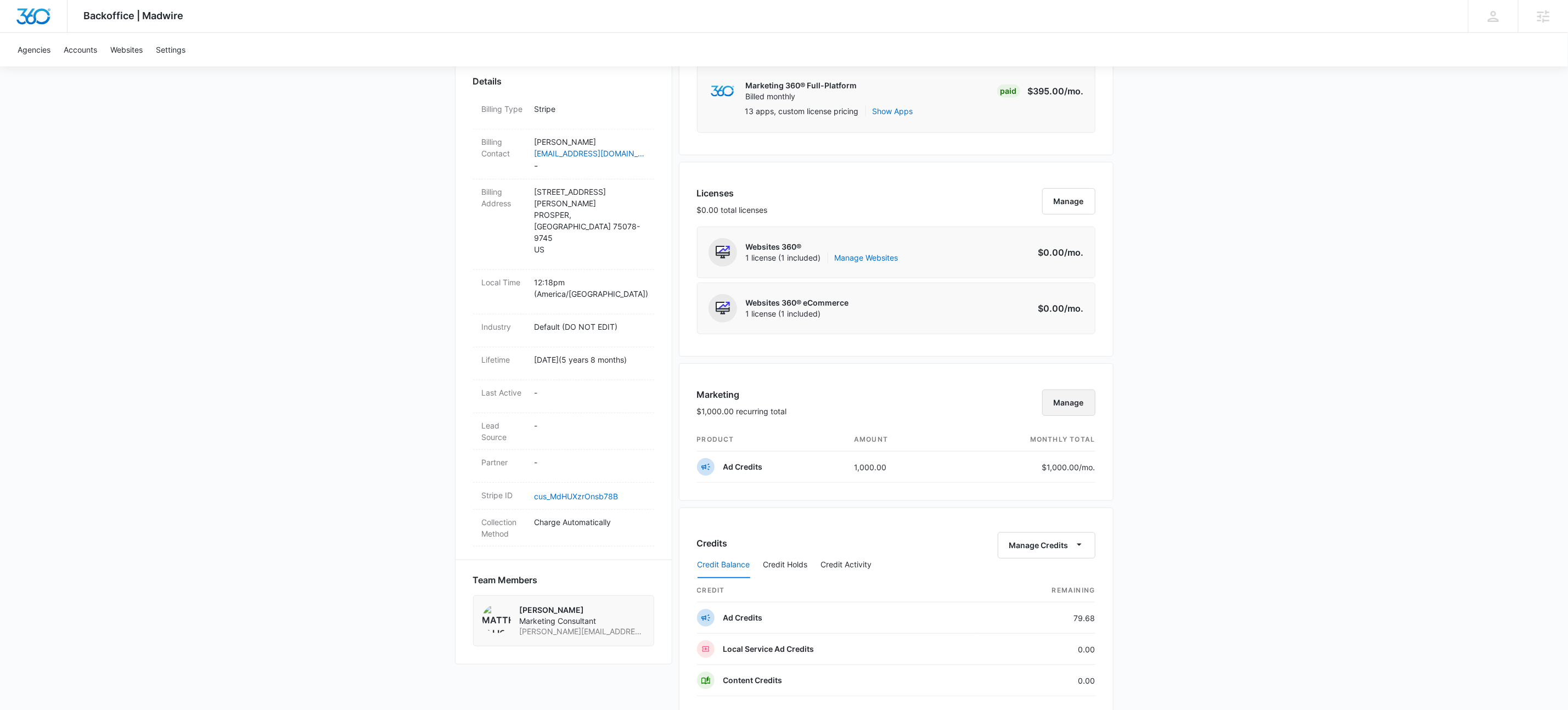
click at [1066, 401] on button "Manage" at bounding box center [1069, 402] width 53 height 27
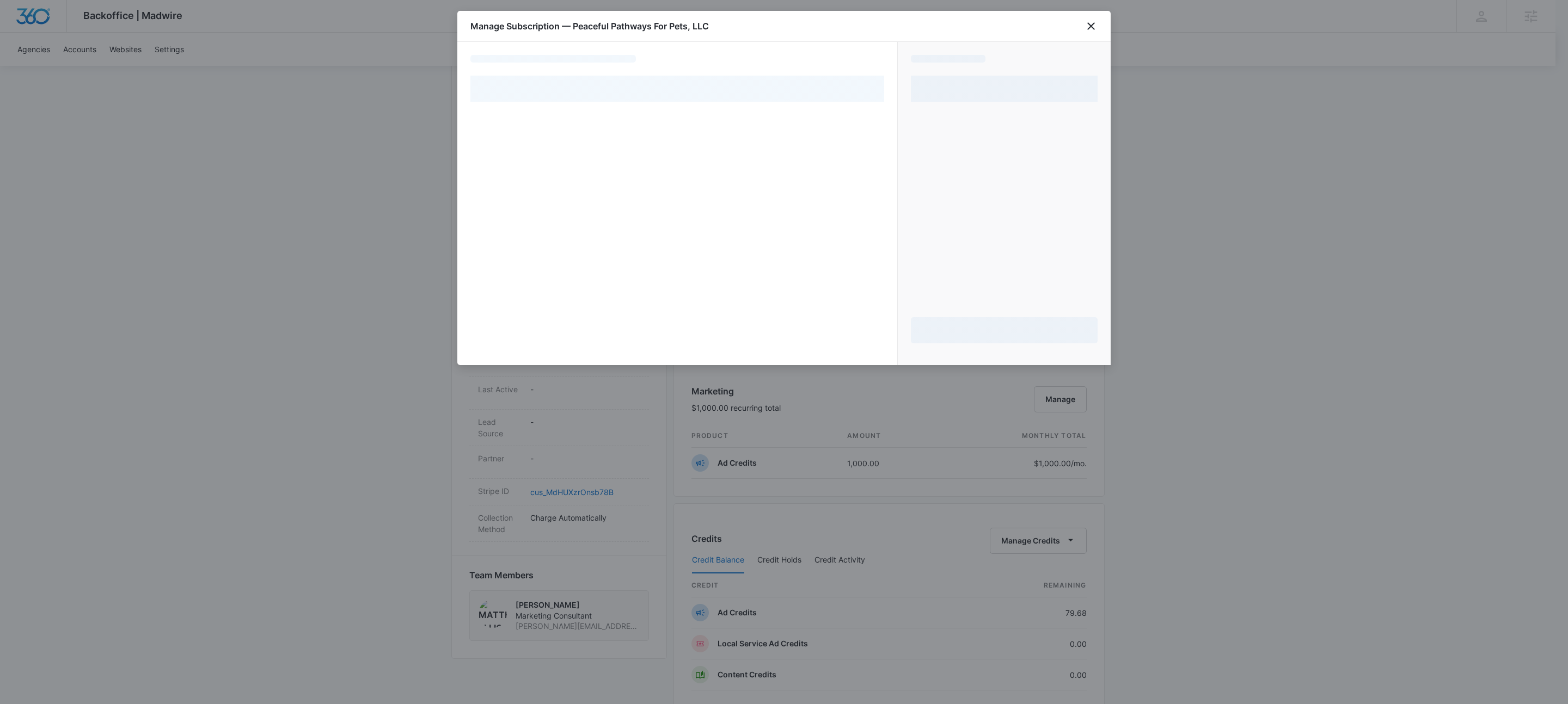
select select "pm_1Pj30TA4n8RTgNjUd8IKG6fX"
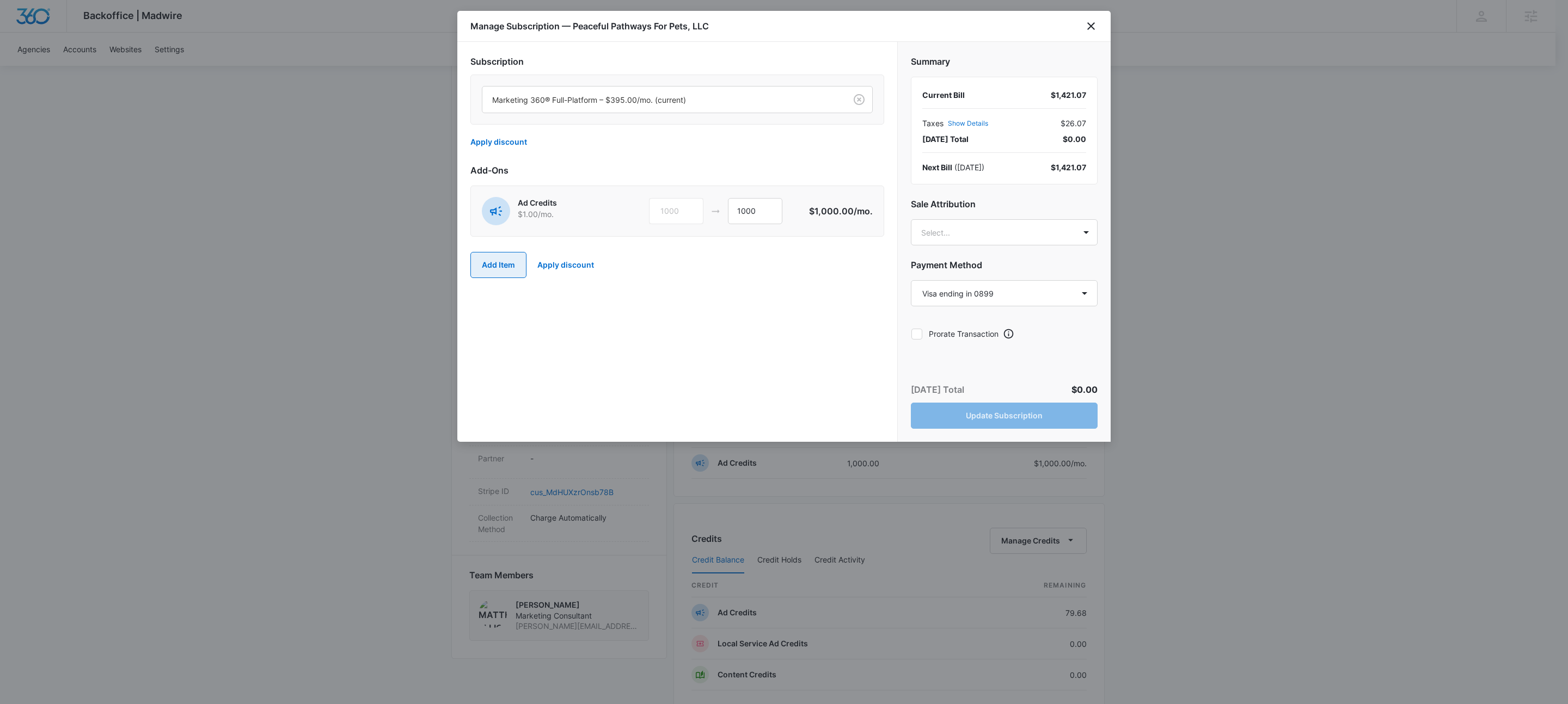
click at [501, 266] on button "Add Item" at bounding box center [499, 265] width 56 height 26
type input "content"
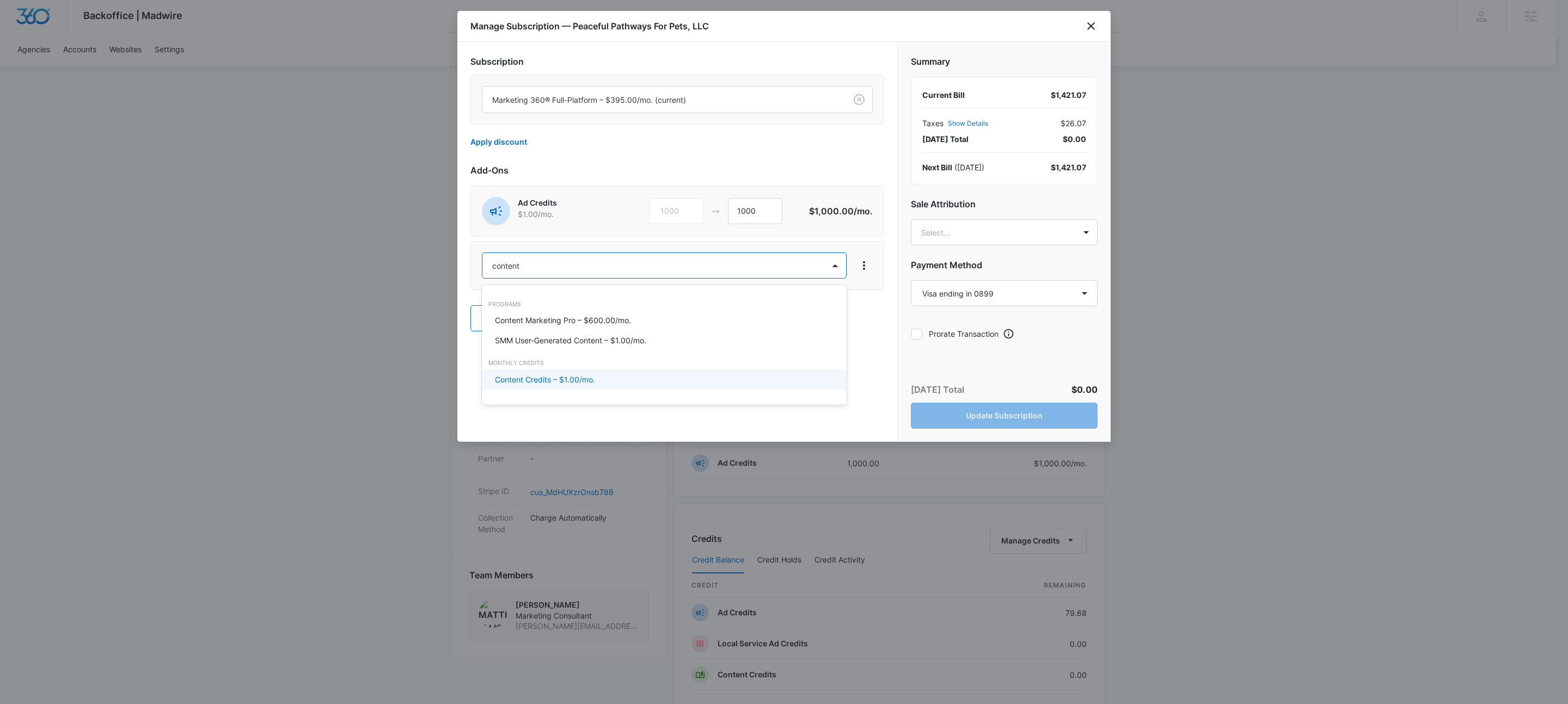
click at [583, 380] on p "Content Credits – $1.00/mo." at bounding box center [545, 379] width 101 height 11
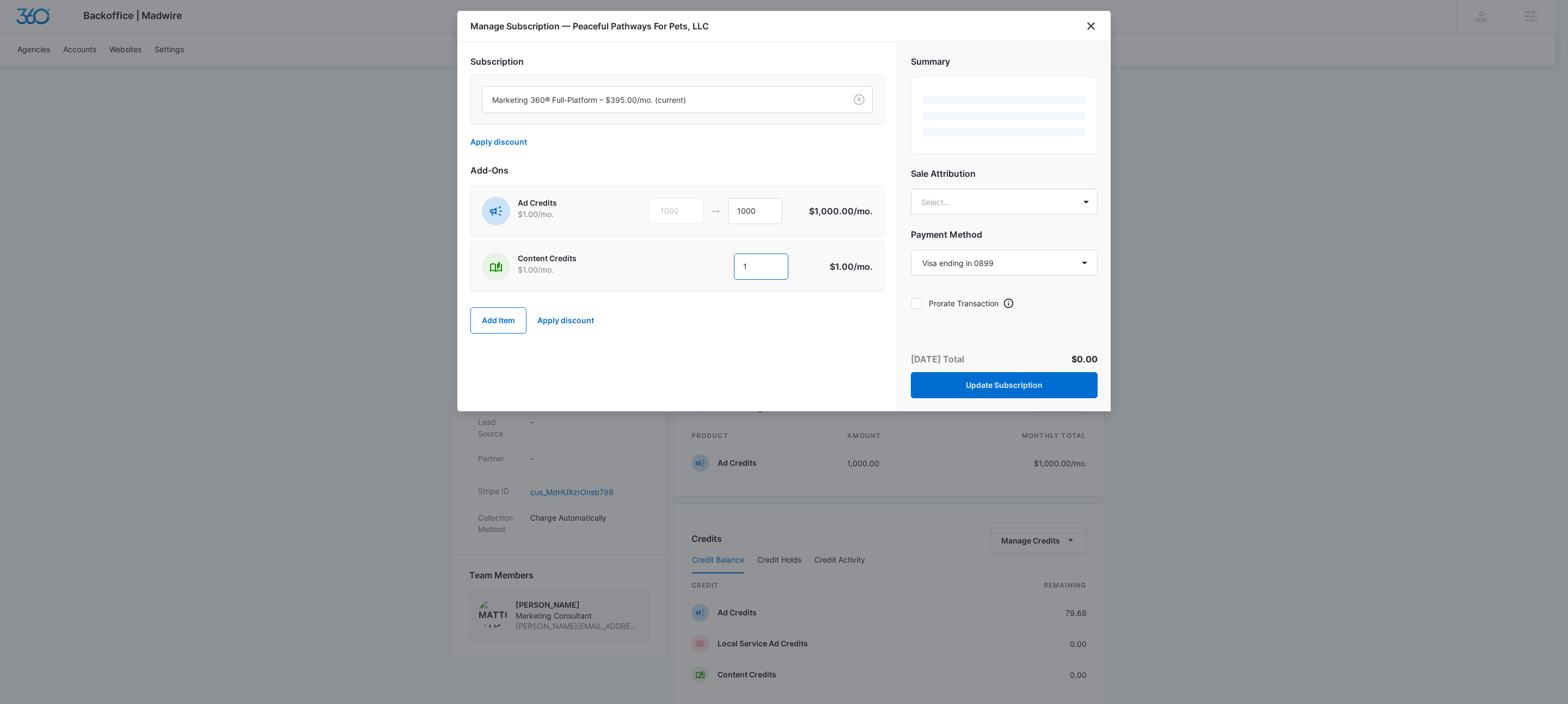
click at [767, 268] on input "1" at bounding box center [761, 267] width 55 height 26
type input "600"
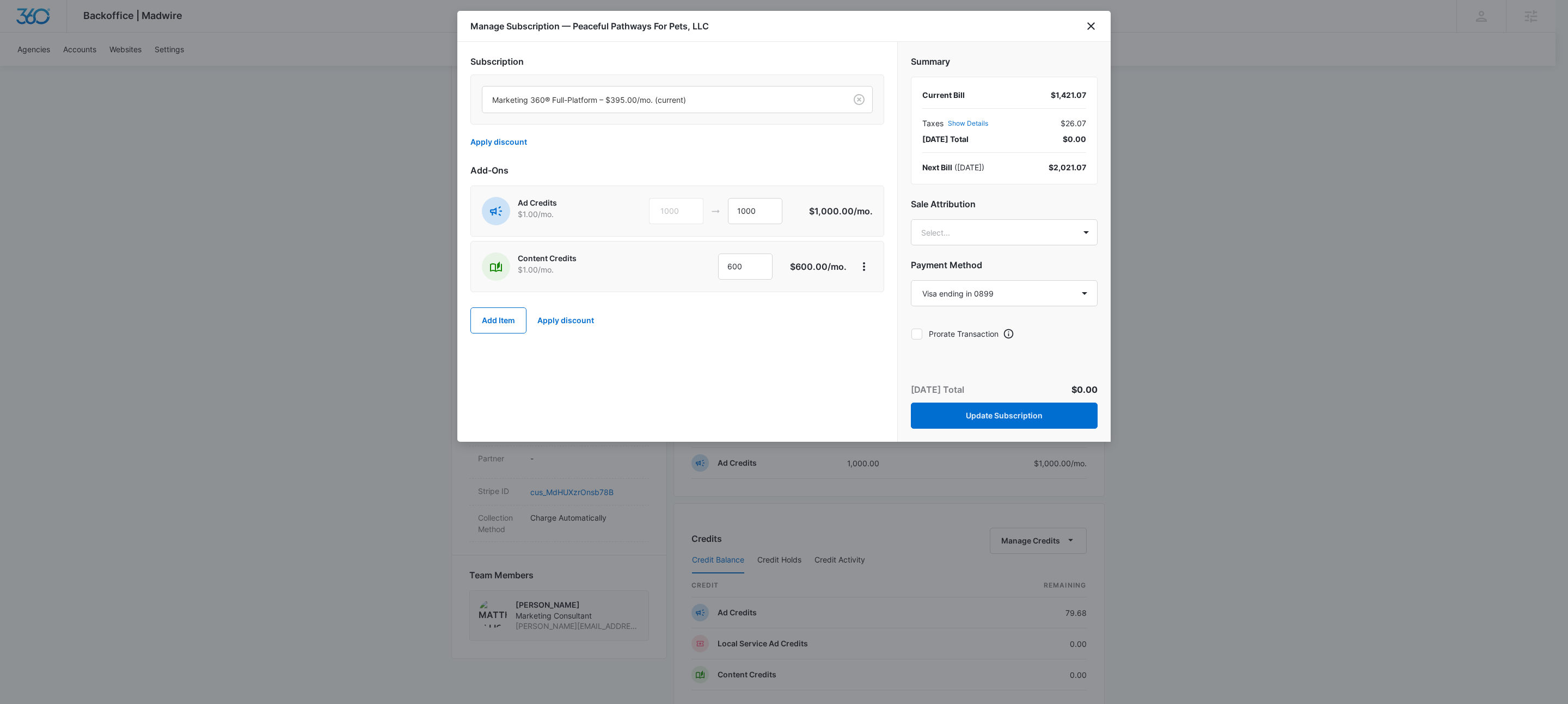
click at [631, 355] on div "Subscription Marketing 360® Full-Platform – $395.00/mo. (current) Apply discoun…" at bounding box center [677, 241] width 440 height 400
click at [998, 412] on button "Update Subscription" at bounding box center [1004, 416] width 187 height 26
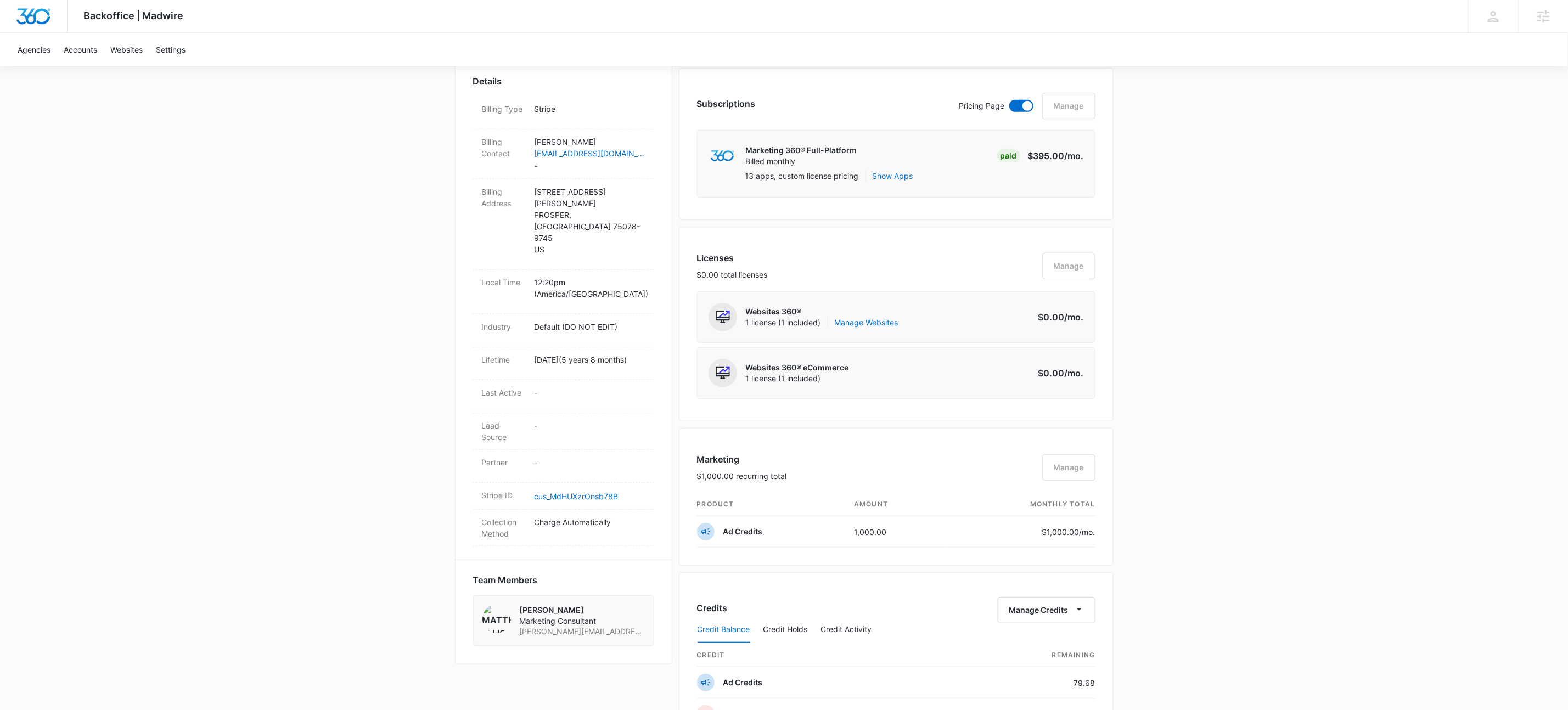
click at [401, 412] on div "Backoffice | Madwire Apps Settings KW Kait Weagraff kaitlyn.weagraff@madwire.co…" at bounding box center [784, 415] width 1568 height 1513
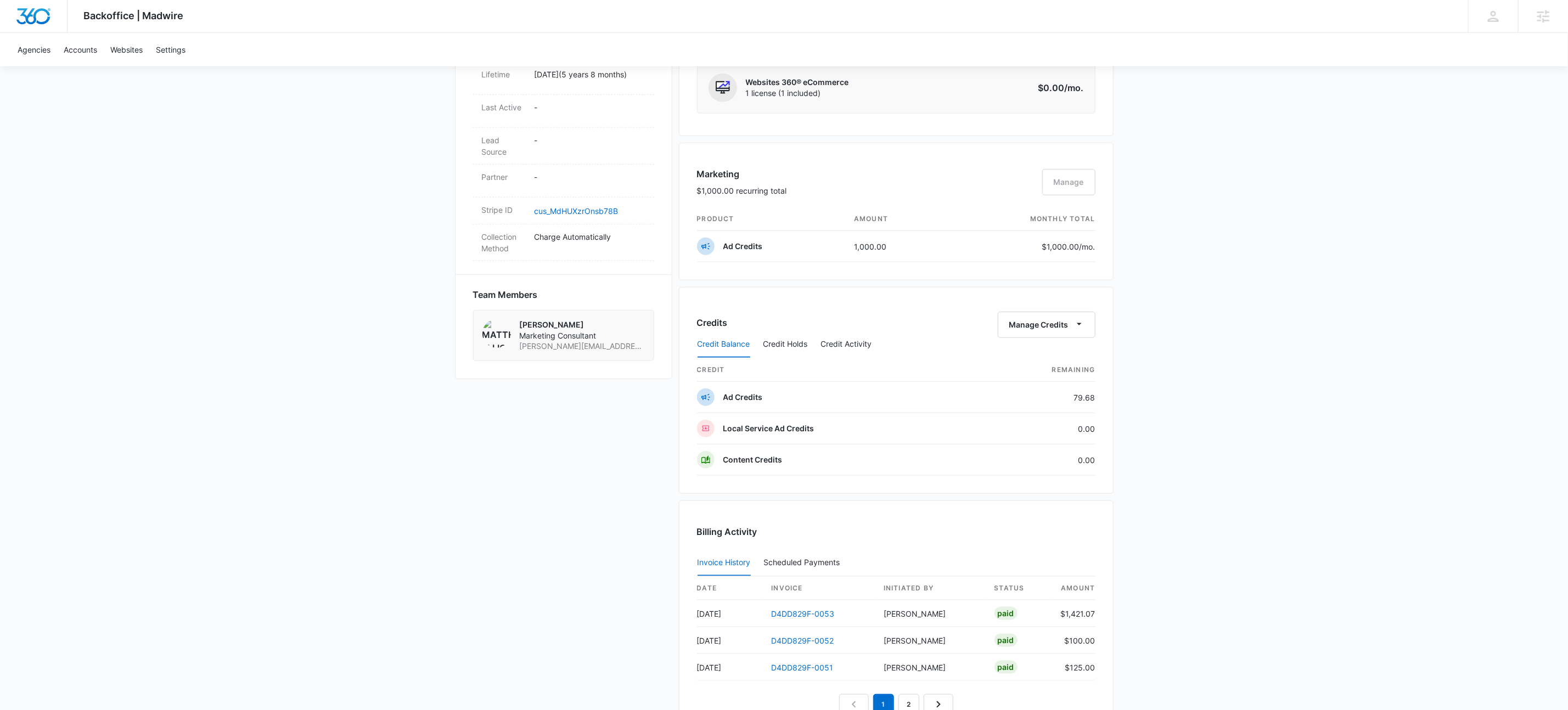
scroll to position [811, 0]
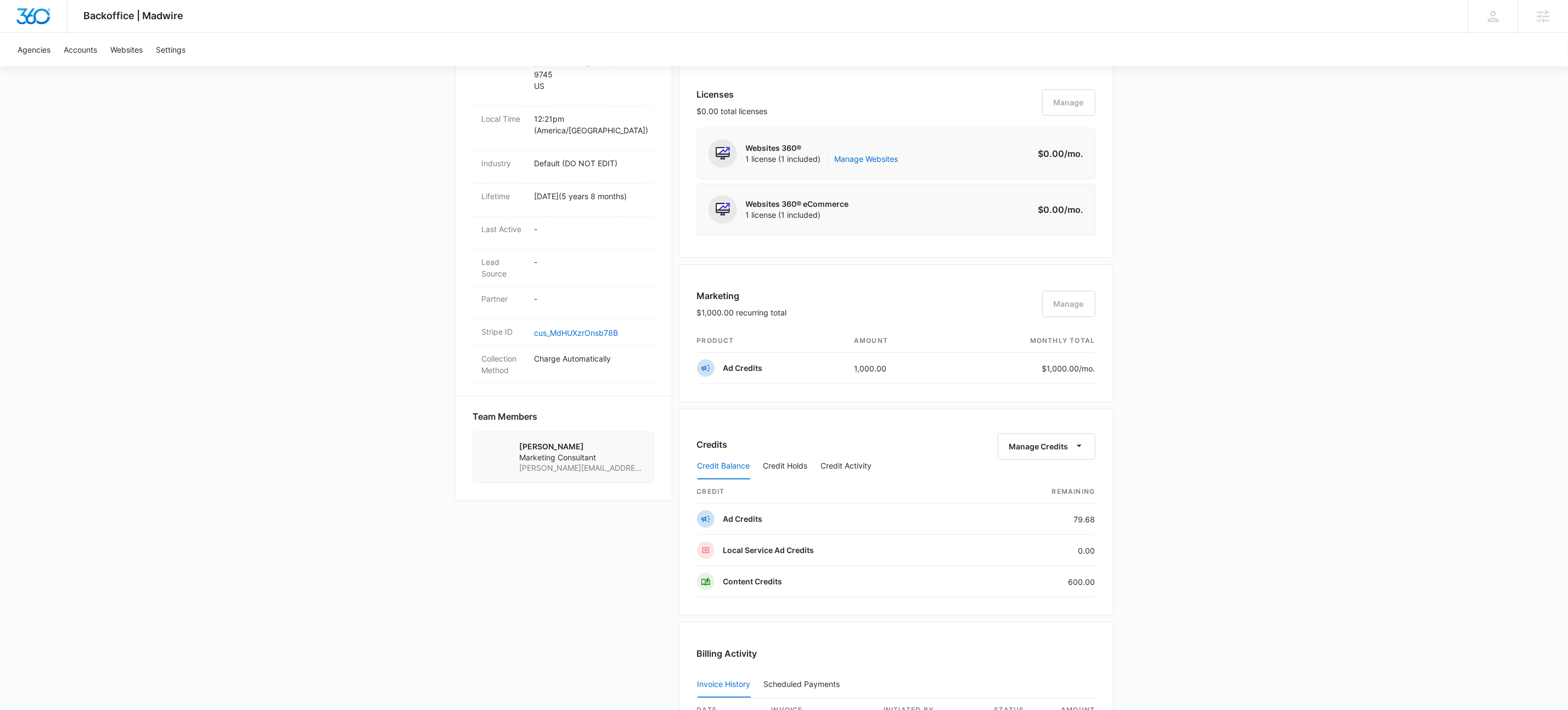
scroll to position [775, 0]
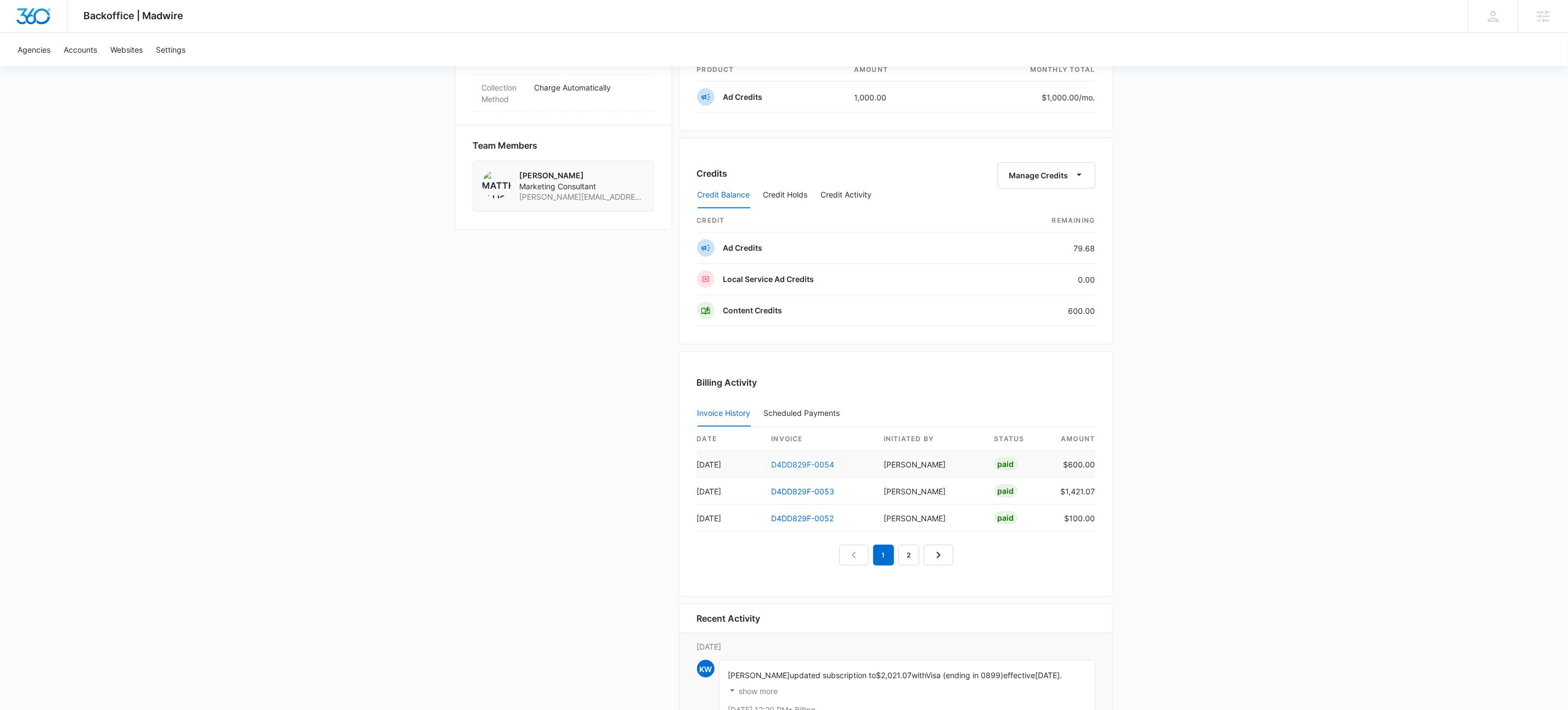
click at [786, 468] on link "D4DD829F-0054" at bounding box center [803, 464] width 63 height 9
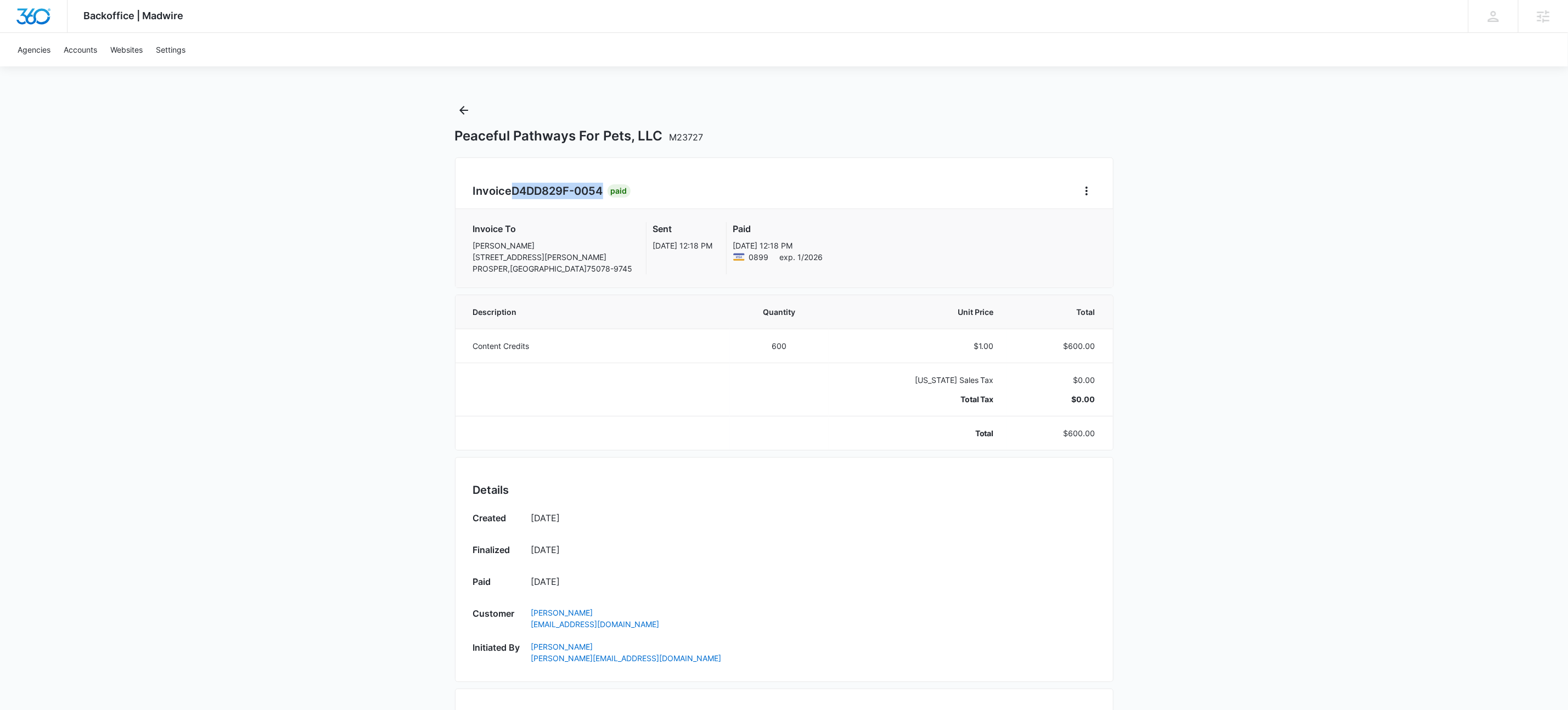
drag, startPoint x: 515, startPoint y: 191, endPoint x: 608, endPoint y: 193, distance: 93.0
click at [608, 193] on h2 "Invoice D4DD829F-0054" at bounding box center [540, 191] width 134 height 16
copy span "D4DD829F-0054"
click at [467, 111] on icon "Back" at bounding box center [463, 110] width 13 height 13
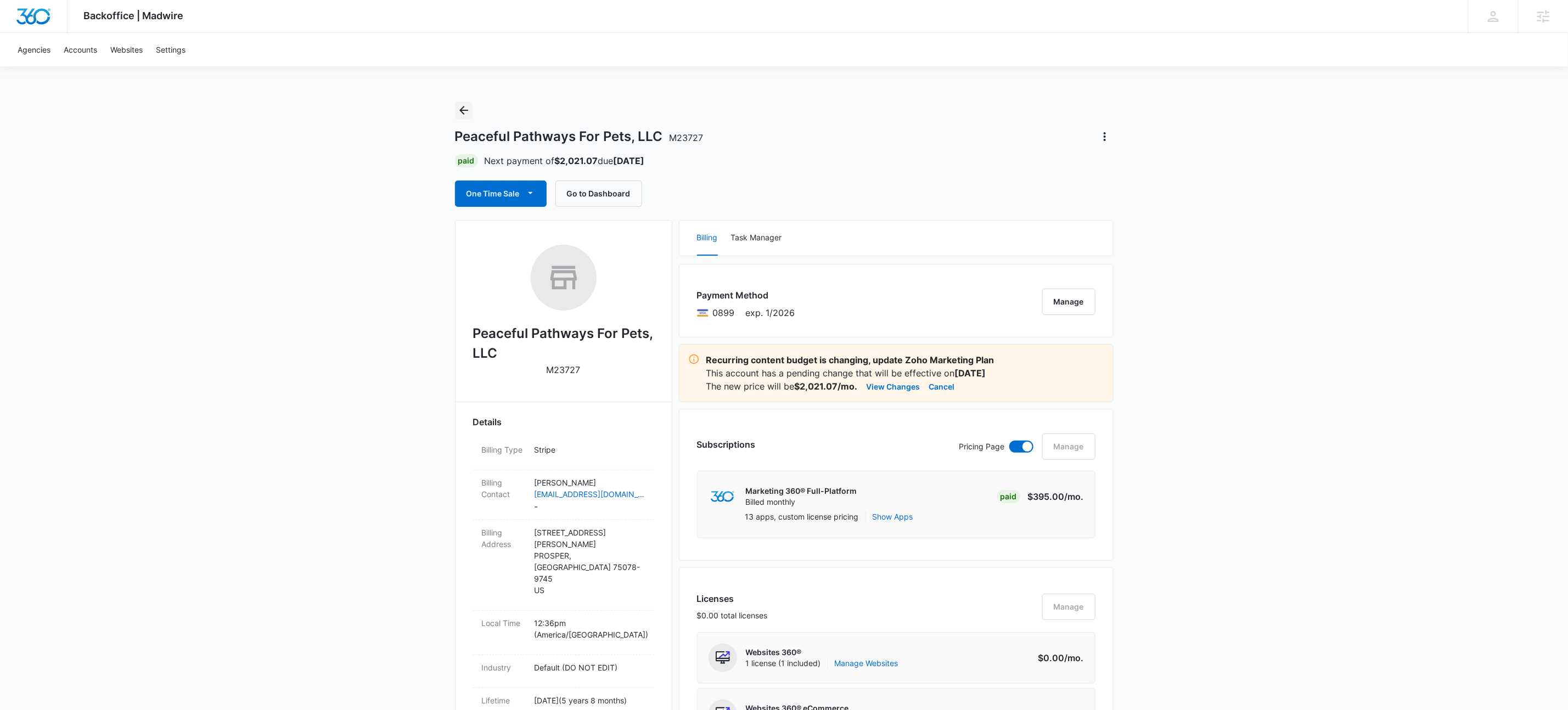
click at [460, 108] on icon "Back" at bounding box center [463, 110] width 13 height 13
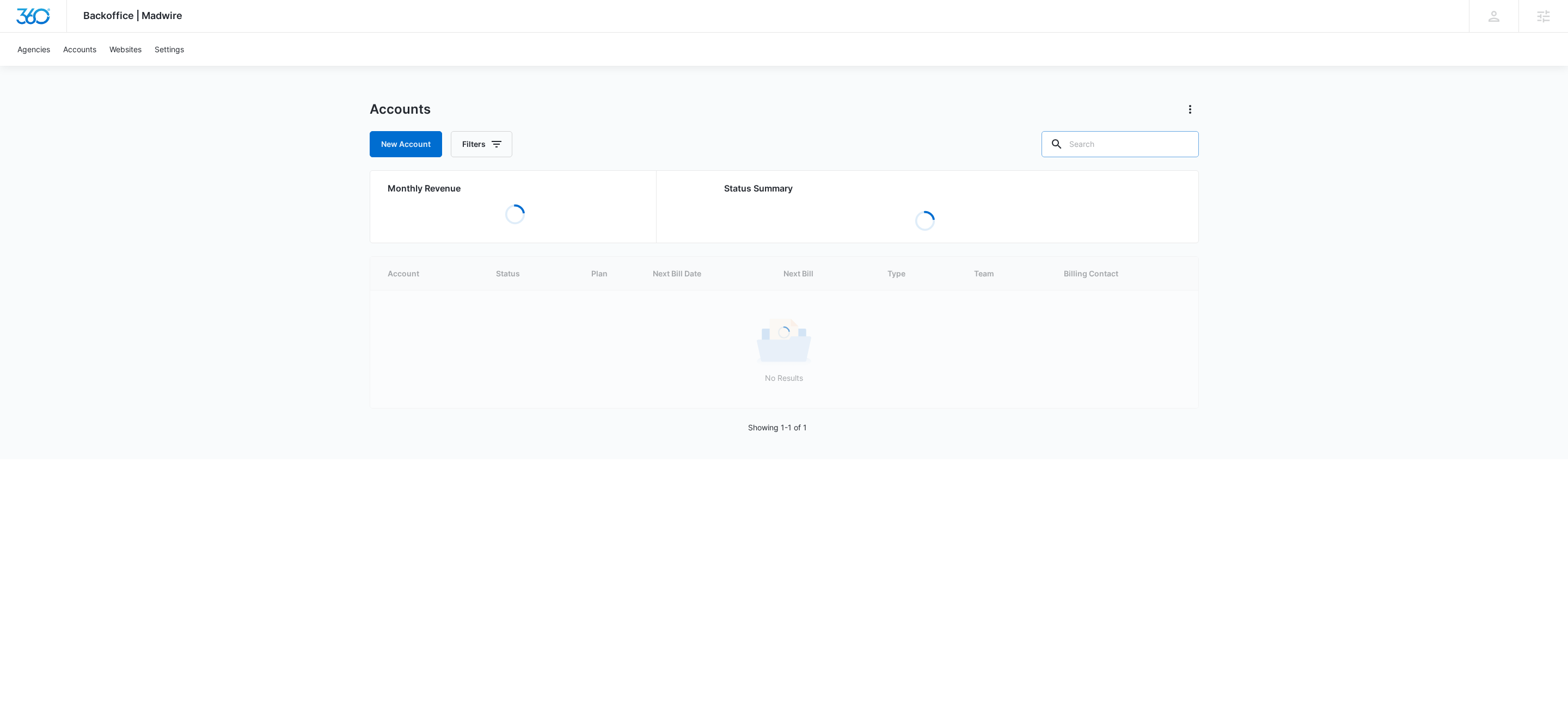
click at [1162, 147] on input "text" at bounding box center [1120, 144] width 158 height 26
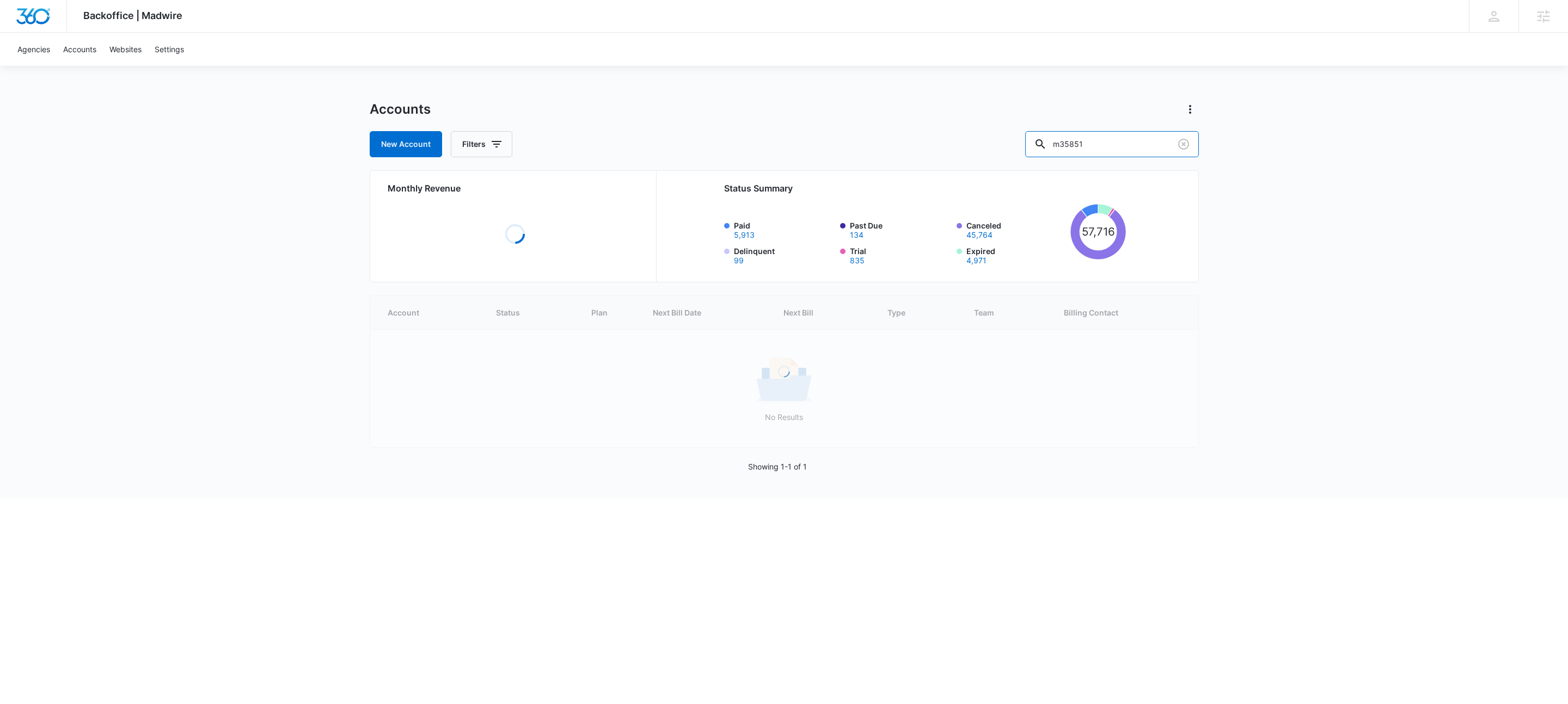
type input "m35851"
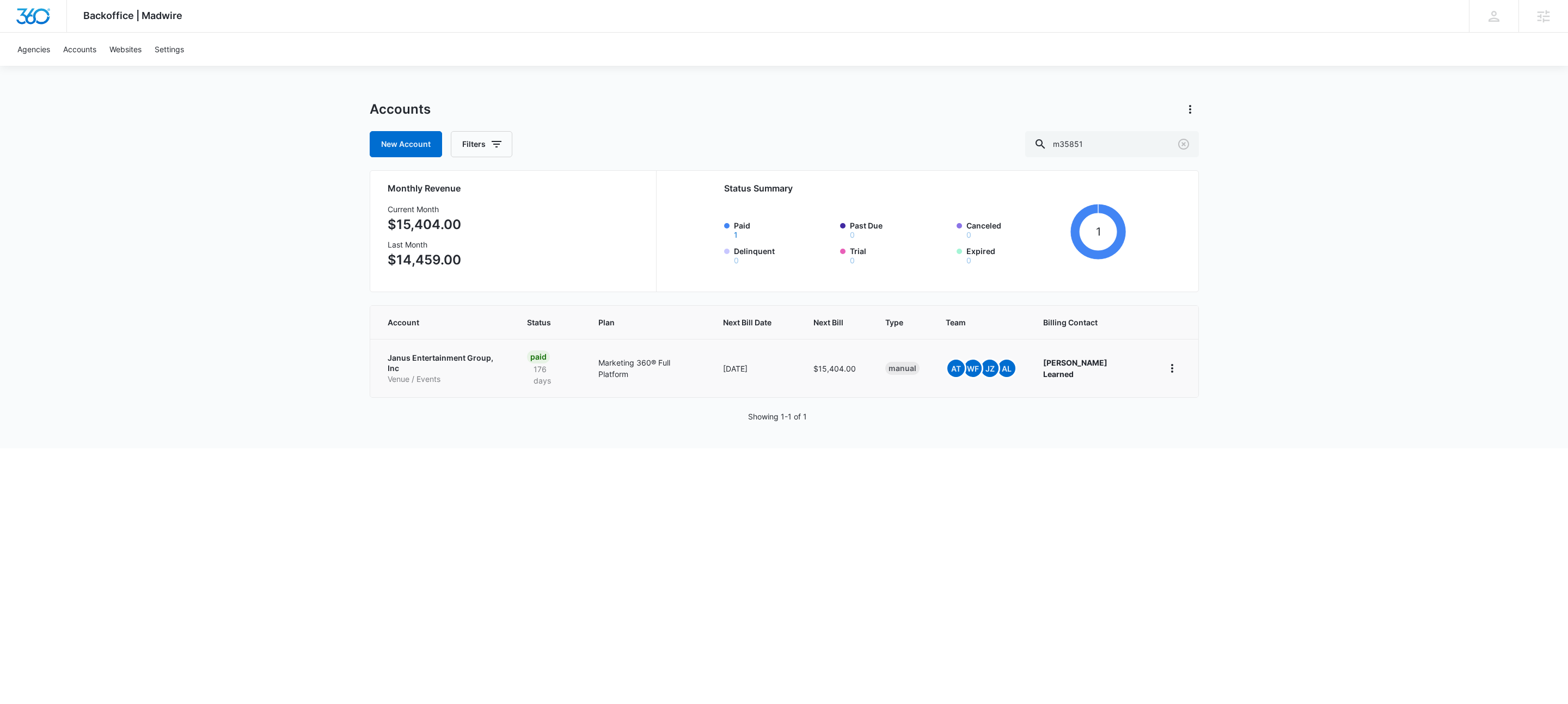
click at [444, 374] on p "Venue / Events" at bounding box center [444, 379] width 113 height 11
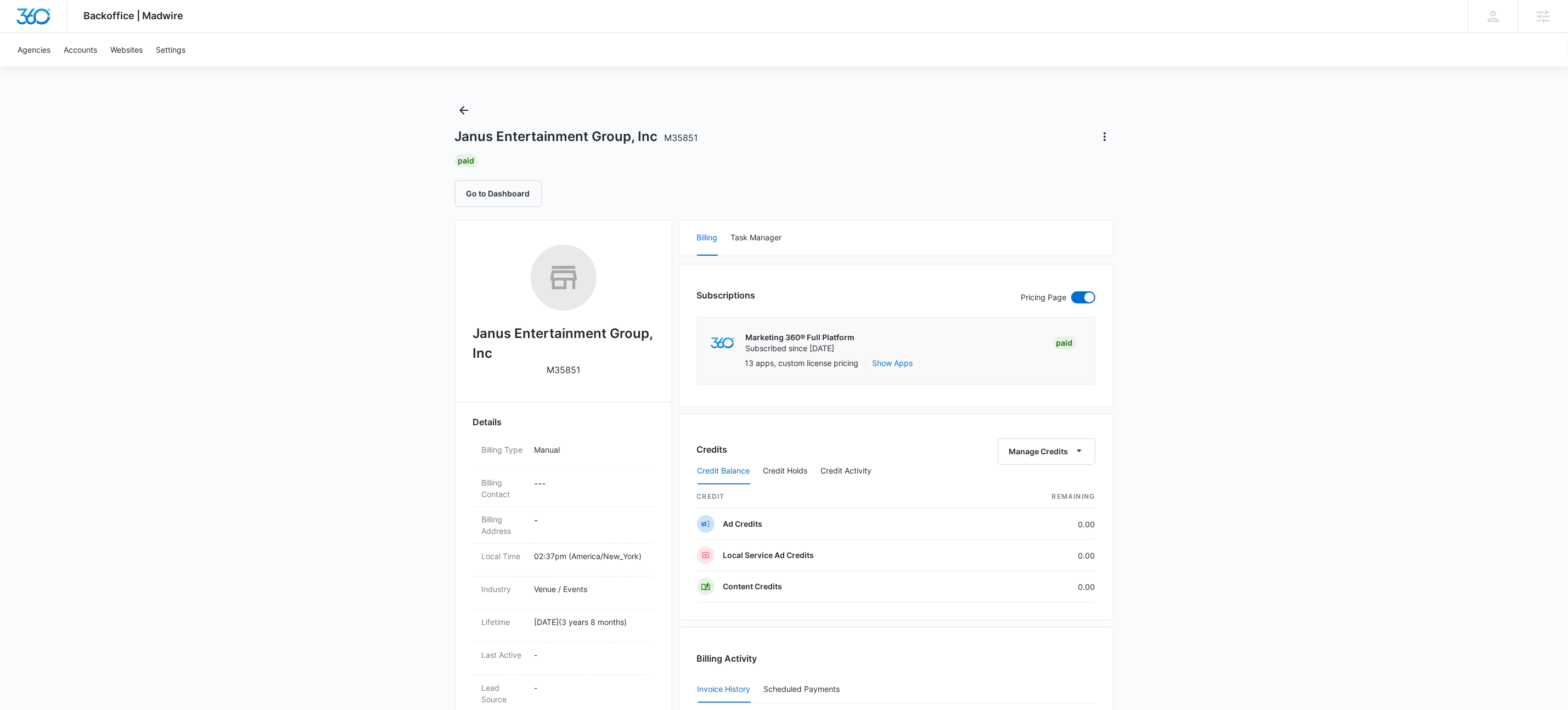
click at [393, 383] on div "Backoffice | Madwire Apps Settings KW Kait Weagraff kaitlyn.weagraff@madwire.co…" at bounding box center [784, 621] width 1568 height 1243
click at [313, 368] on div "Backoffice | Madwire Apps Settings KW Kait Weagraff kaitlyn.weagraff@madwire.co…" at bounding box center [784, 621] width 1568 height 1243
click at [342, 306] on div "Backoffice | Madwire Apps Settings KW Kait Weagraff kaitlyn.weagraff@madwire.co…" at bounding box center [784, 621] width 1568 height 1243
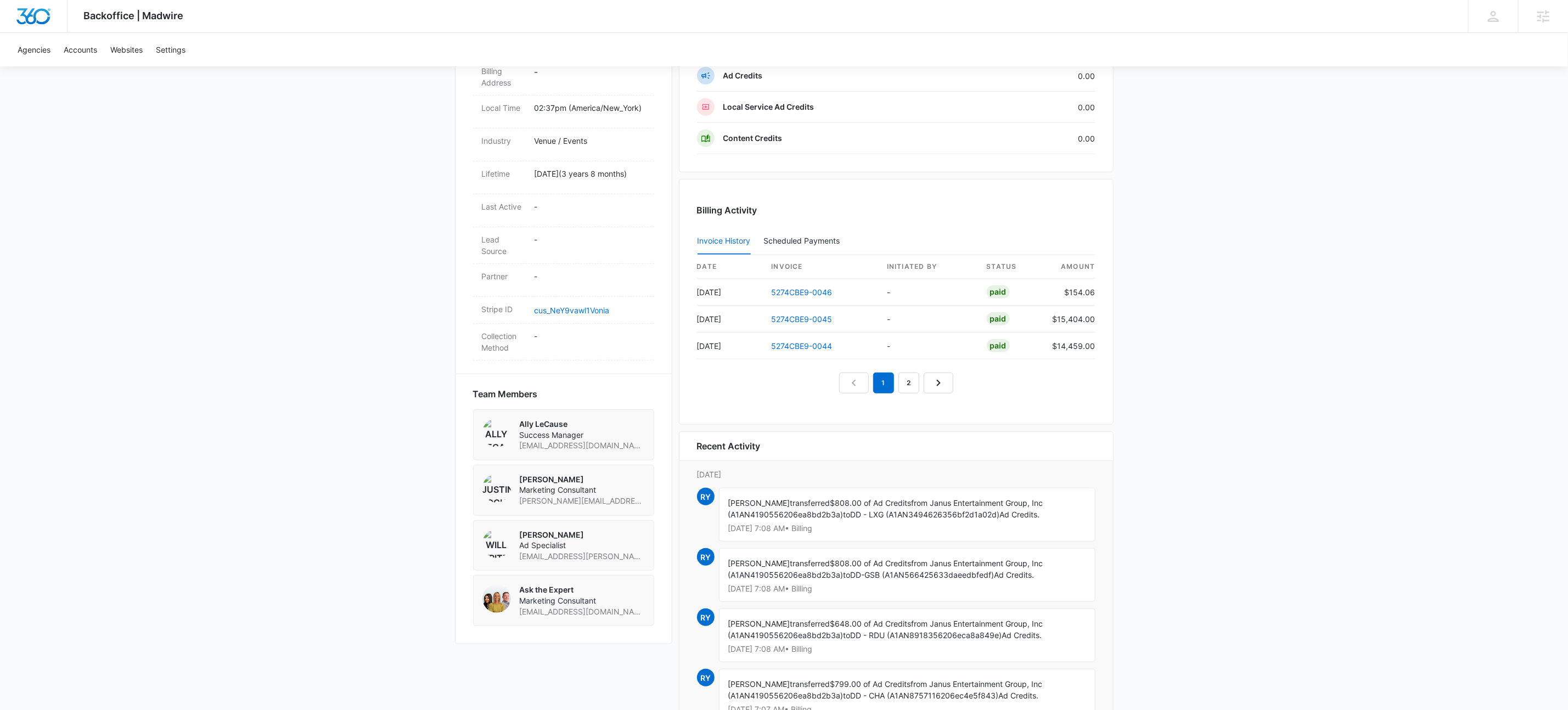
scroll to position [539, 0]
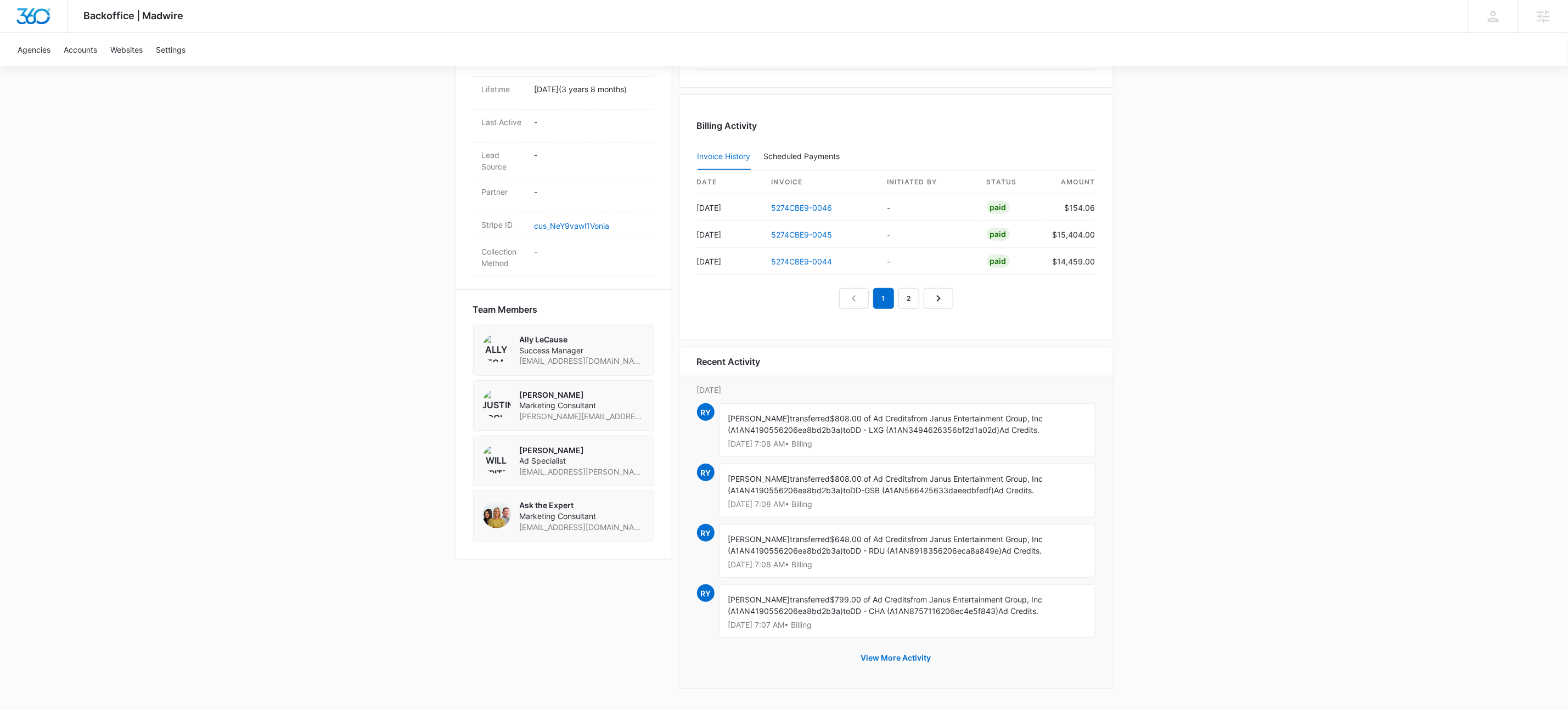
click at [1253, 529] on div "Backoffice | Madwire Apps Settings KW Kait Weagraff kaitlyn.weagraff@madwire.co…" at bounding box center [784, 89] width 1568 height 1243
click at [562, 230] on link "cus_NeY9vawl1Vonia" at bounding box center [572, 225] width 75 height 9
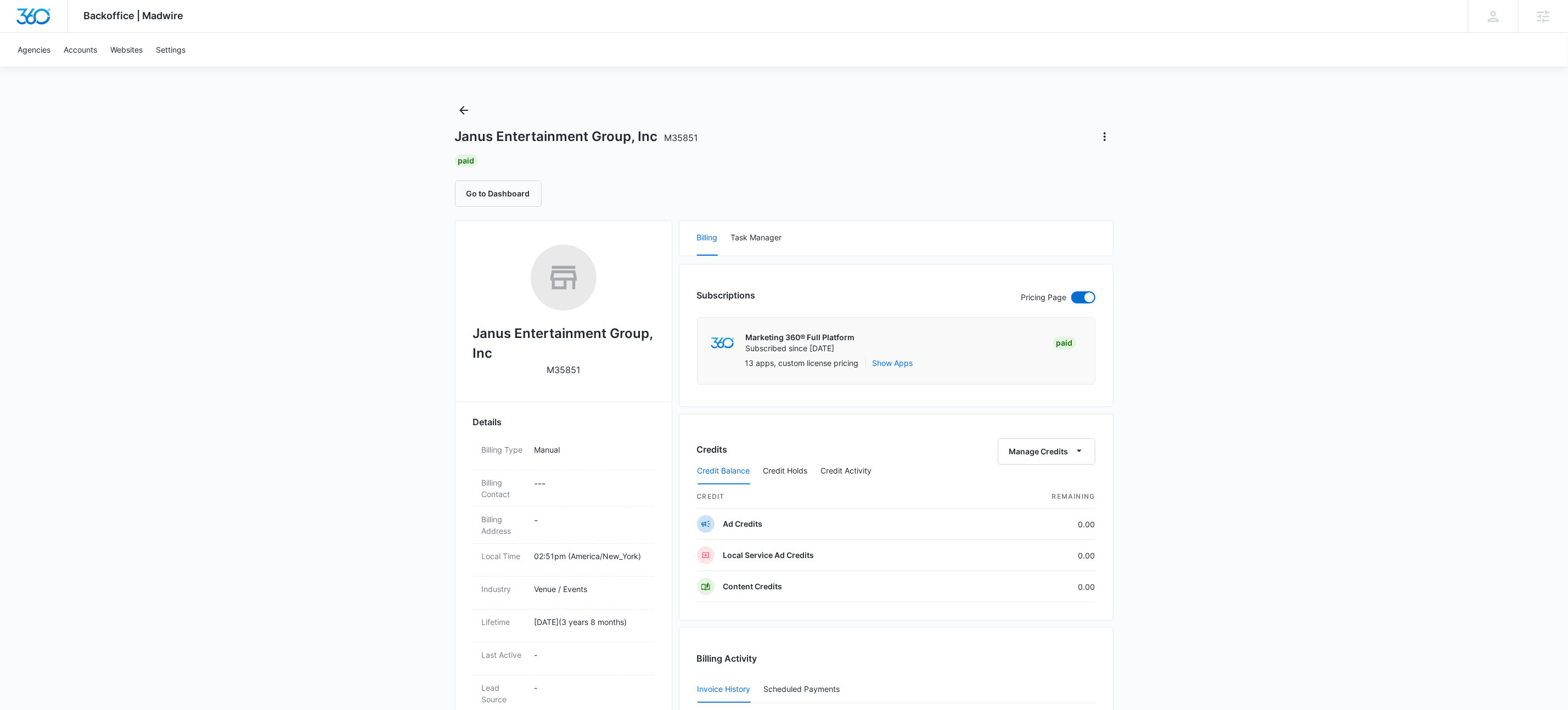
click at [230, 245] on div "Backoffice | Madwire Apps Settings KW Kait Weagraff [EMAIL_ADDRESS][PERSON_NAME…" at bounding box center [784, 621] width 1568 height 1243
click at [284, 283] on div "Backoffice | Madwire Apps Settings KW Kait Weagraff [EMAIL_ADDRESS][PERSON_NAME…" at bounding box center [784, 621] width 1568 height 1243
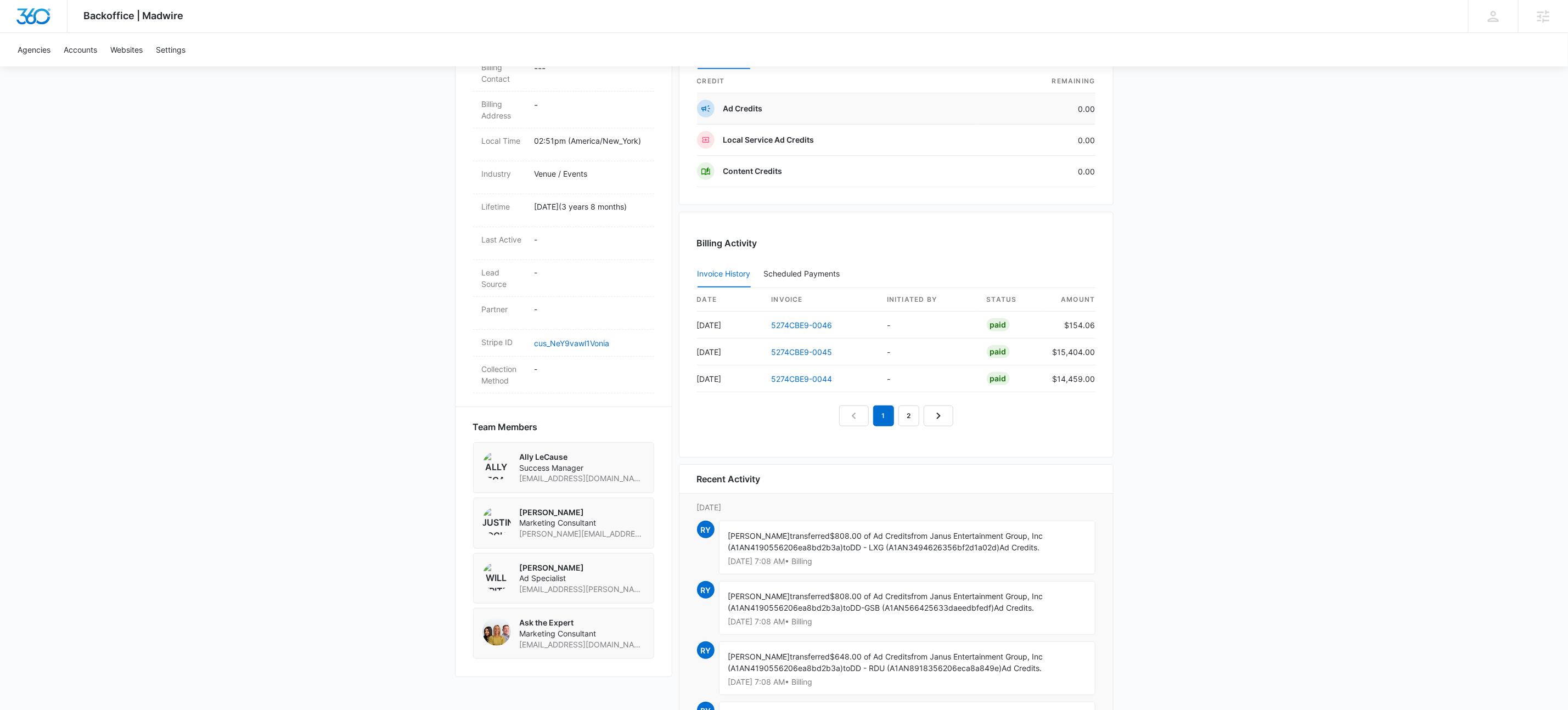
scroll to position [539, 0]
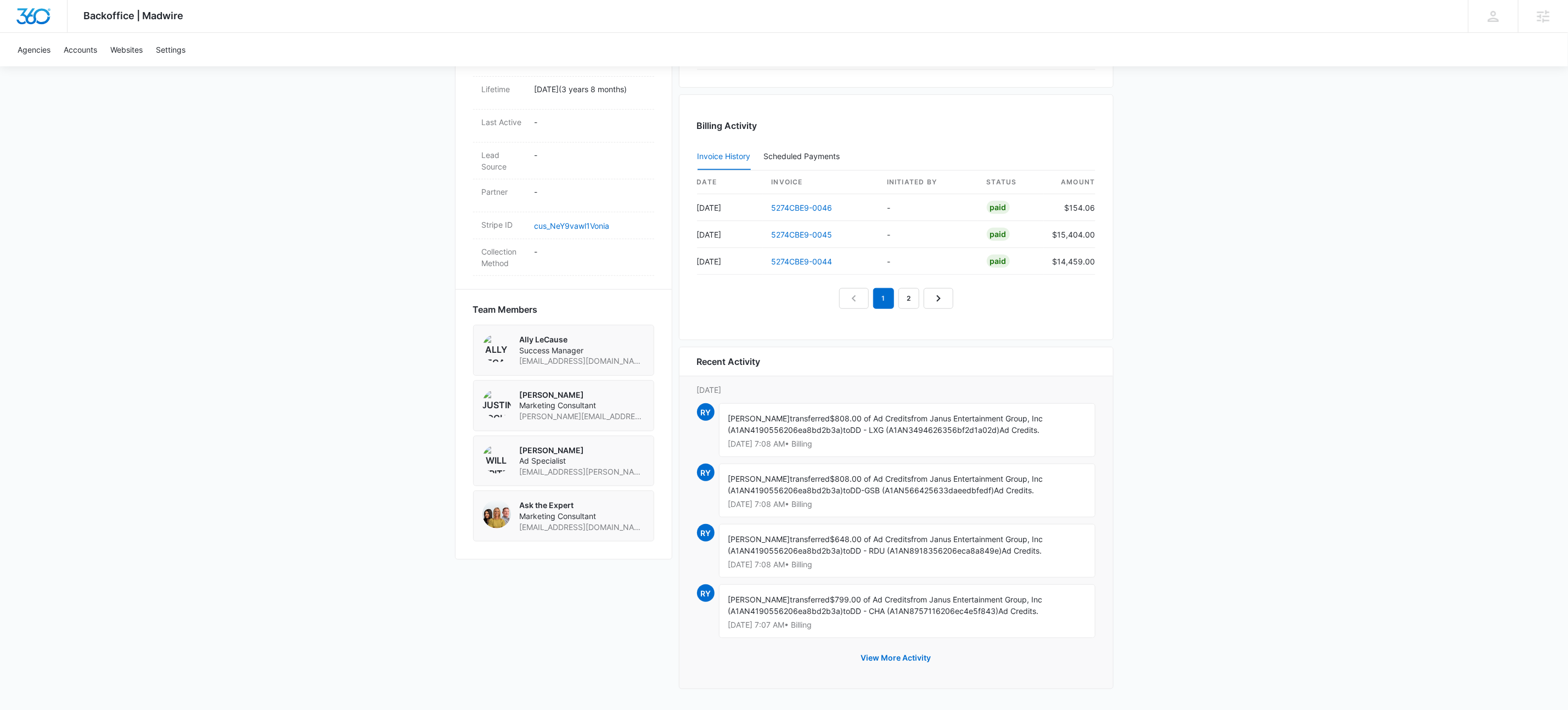
click at [1360, 486] on div "Backoffice | Madwire Apps Settings KW Kait Weagraff kaitlyn.weagraff@madwire.co…" at bounding box center [784, 89] width 1568 height 1243
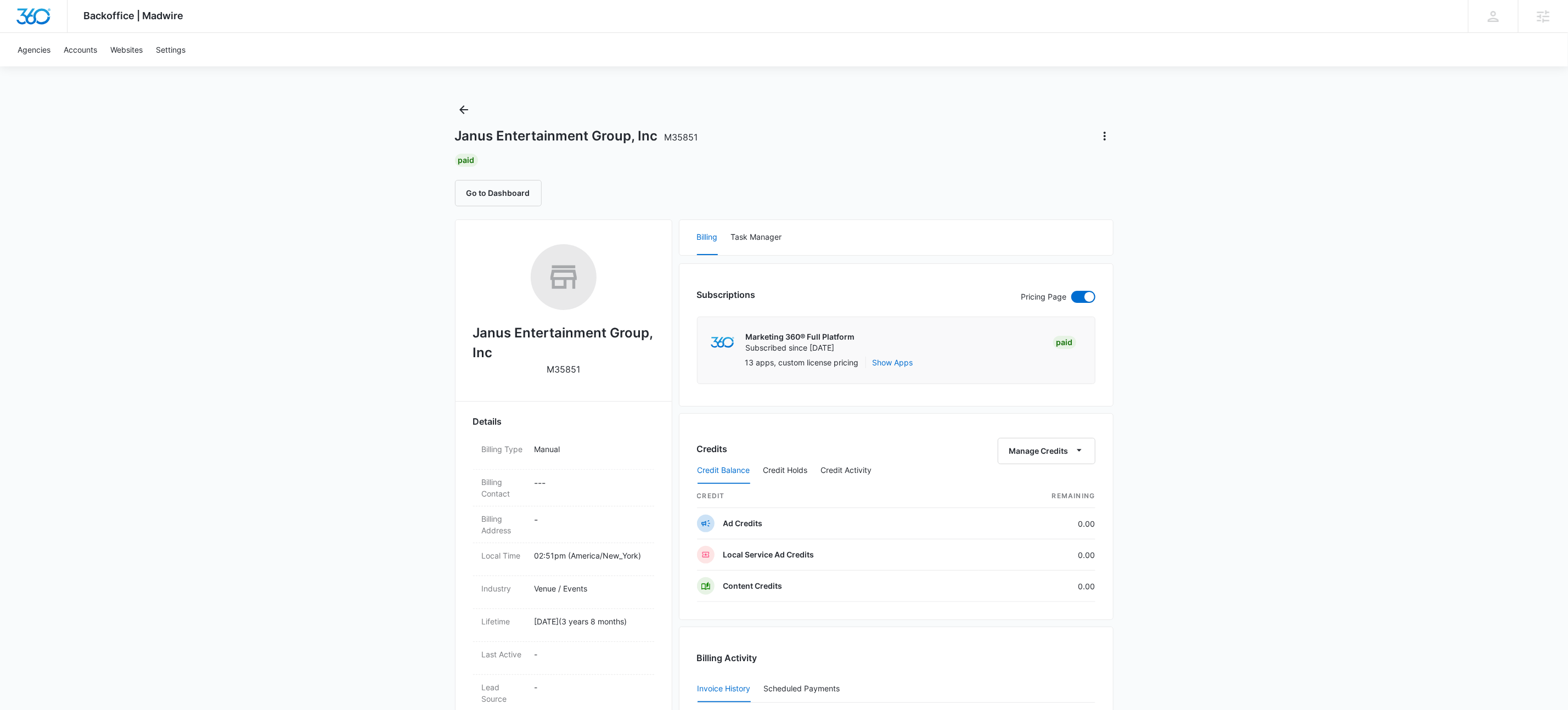
scroll to position [0, 0]
click at [332, 395] on div "Backoffice | Madwire Apps Settings KW Kait Weagraff kaitlyn.weagraff@madwire.co…" at bounding box center [784, 621] width 1568 height 1243
drag, startPoint x: 472, startPoint y: 108, endPoint x: 479, endPoint y: 108, distance: 7.0
click at [472, 108] on button "Back" at bounding box center [463, 110] width 17 height 17
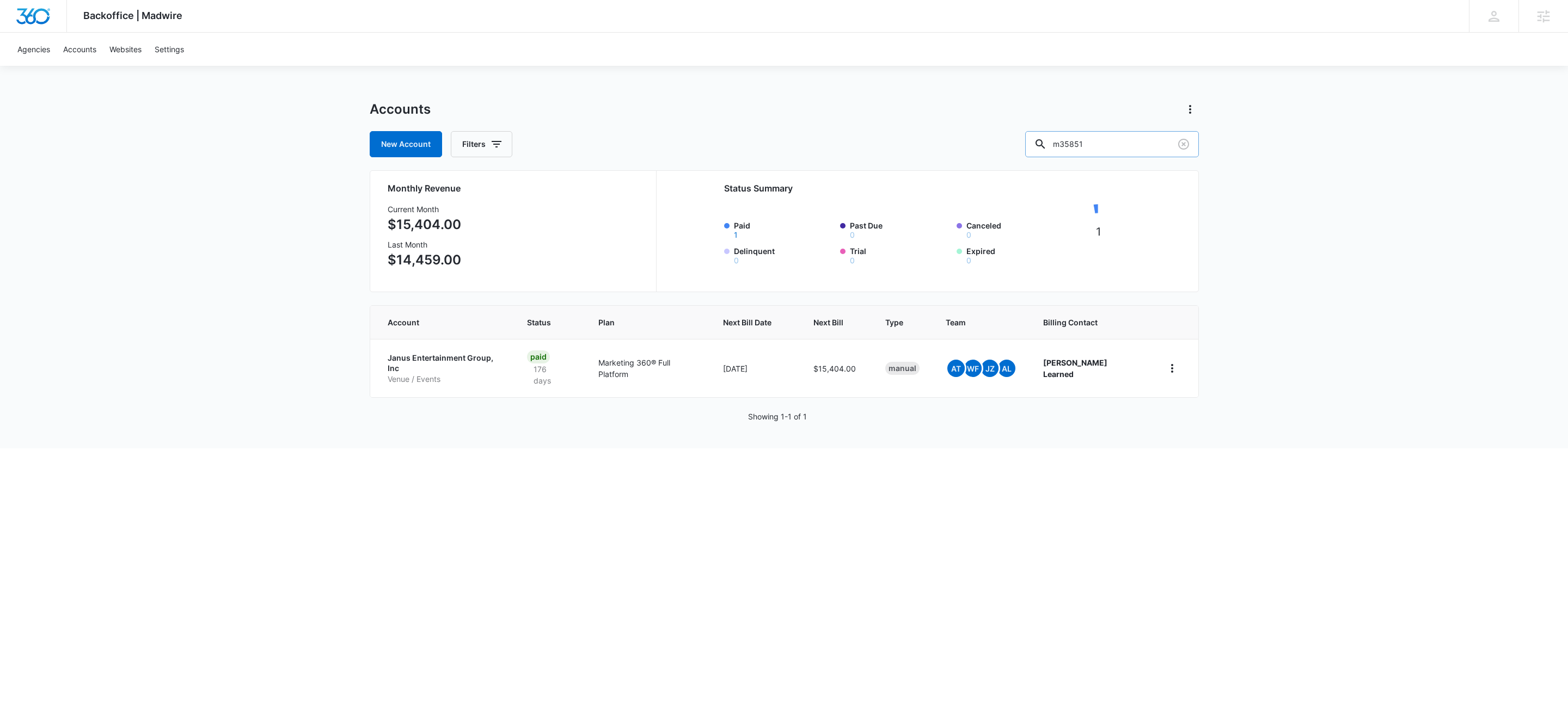
click at [1132, 152] on input "m35851" at bounding box center [1112, 144] width 174 height 26
click at [1132, 151] on input "m35851" at bounding box center [1112, 144] width 174 height 26
paste input "M170976"
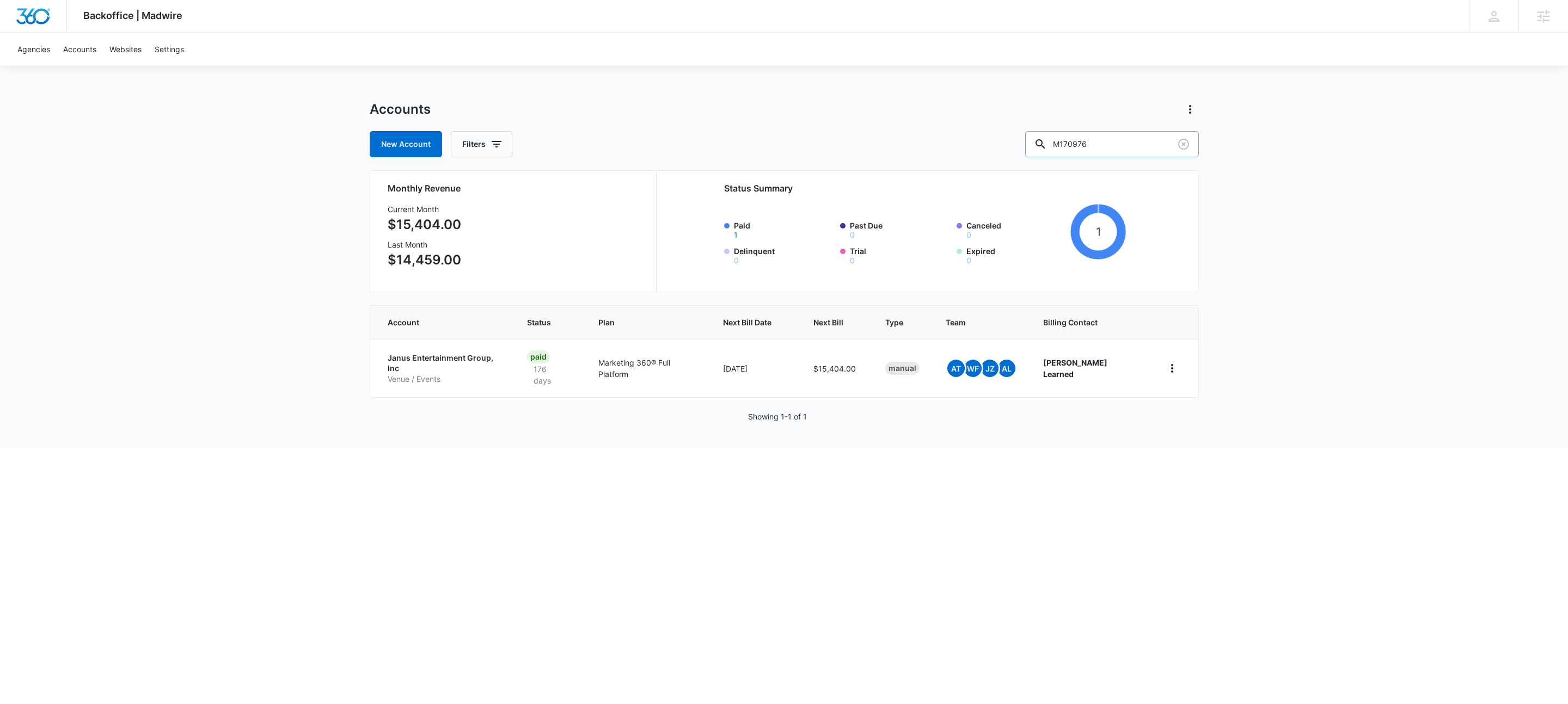
type input "M170976"
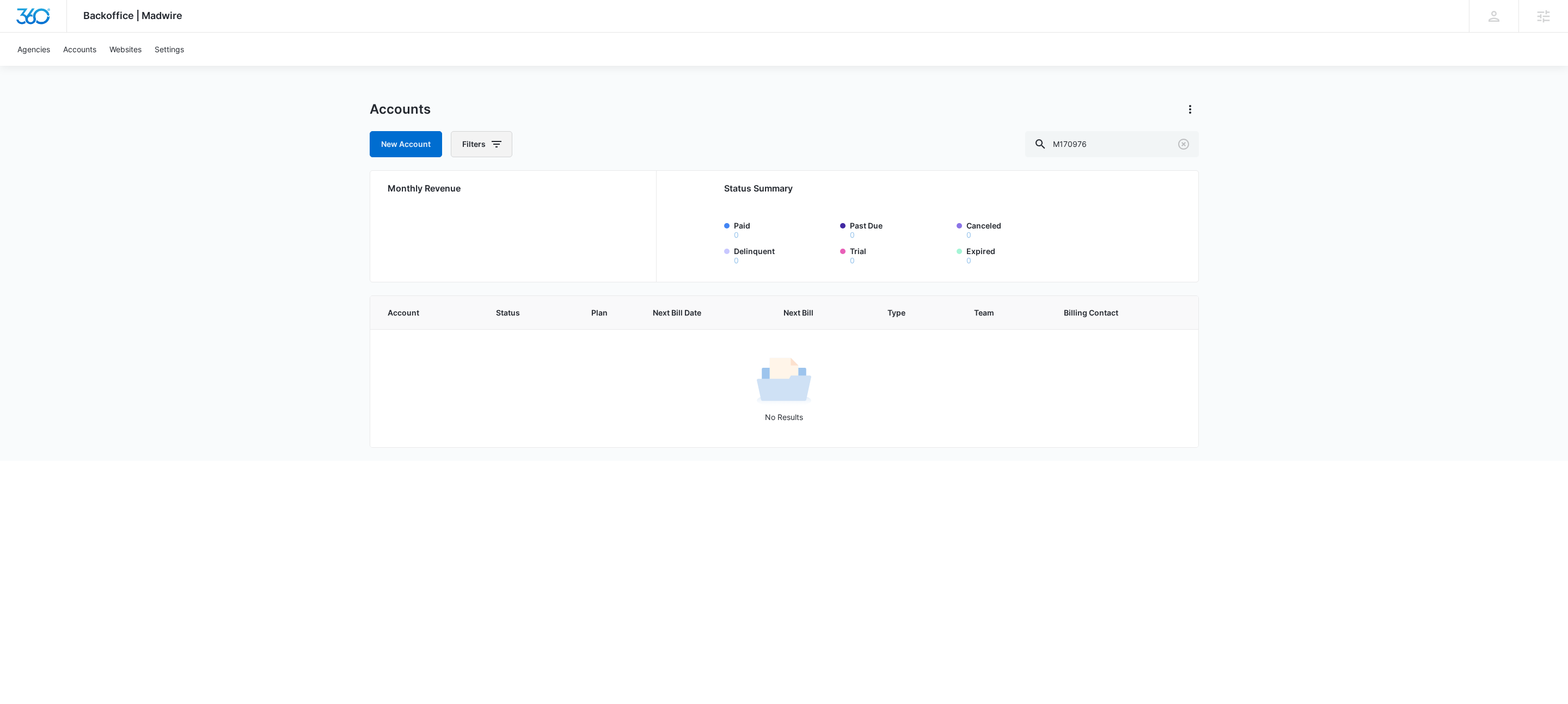
drag, startPoint x: 508, startPoint y: 139, endPoint x: 521, endPoint y: 147, distance: 15.3
click at [508, 139] on button "Filters" at bounding box center [482, 144] width 61 height 26
click at [575, 182] on icon "Show Agency filters" at bounding box center [581, 183] width 13 height 13
click at [541, 216] on label "Search All Agencies" at bounding box center [527, 220] width 125 height 11
click at [465, 220] on input "Search All Agencies" at bounding box center [465, 220] width 1 height 1
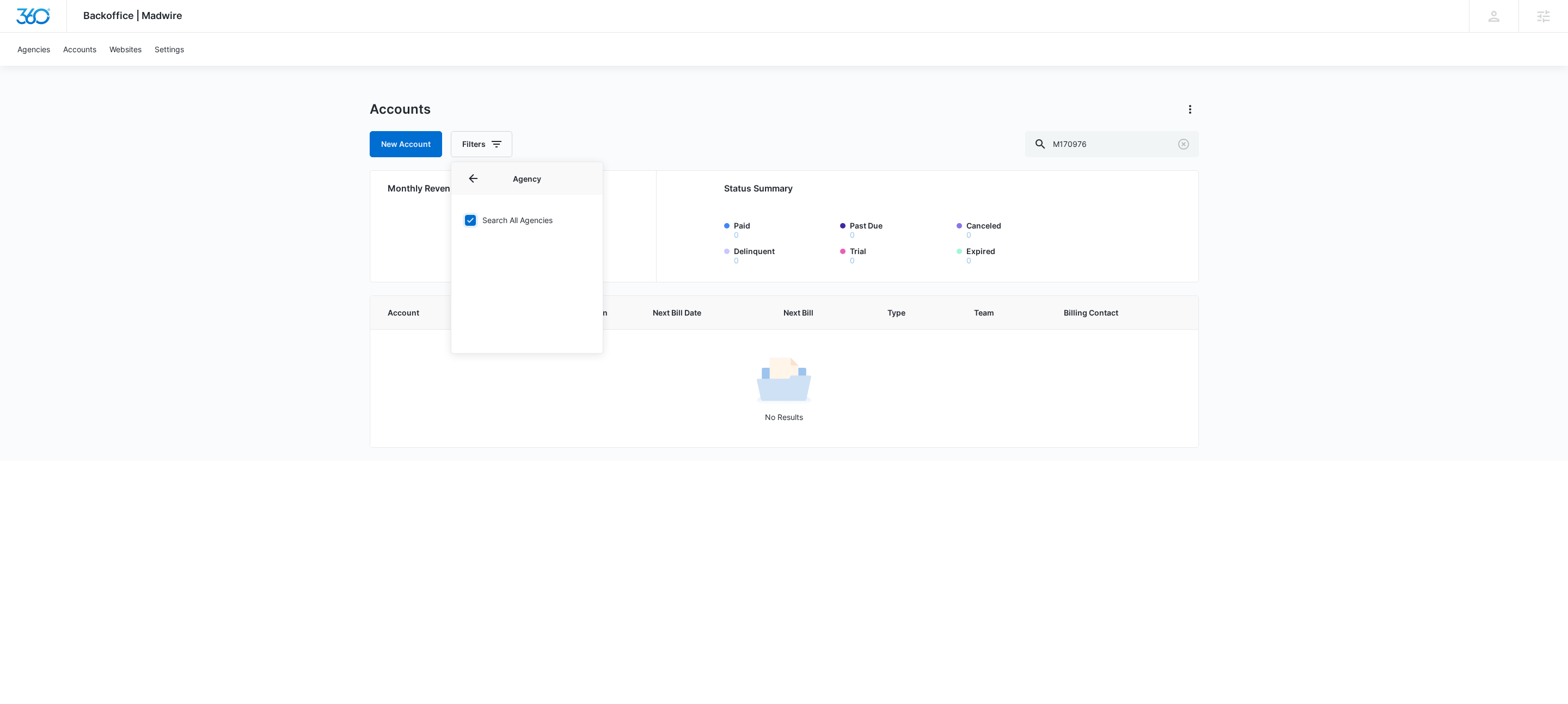
checkbox input "true"
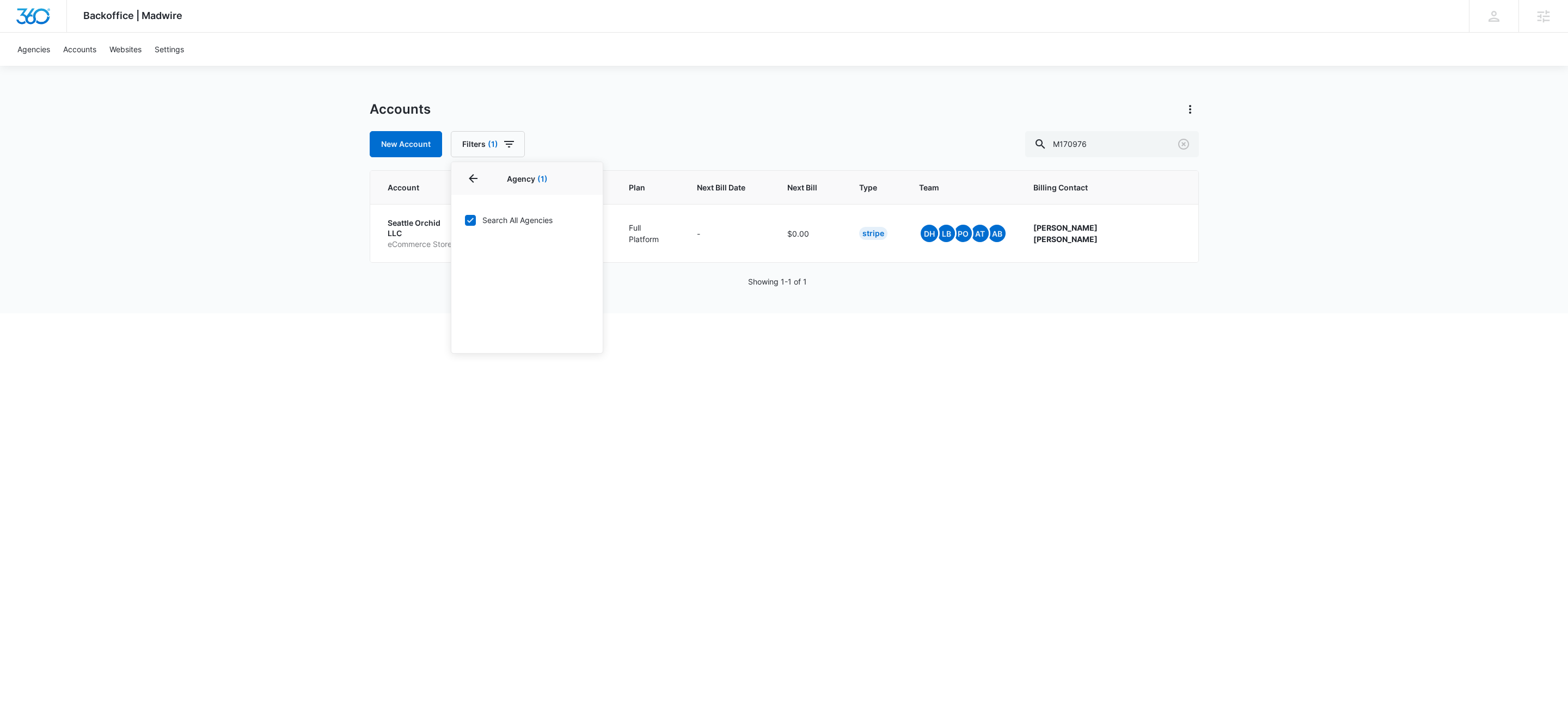
click at [689, 109] on div "Accounts" at bounding box center [784, 109] width 830 height 17
click at [403, 224] on p "Seattle Orchid LLC" at bounding box center [422, 228] width 68 height 21
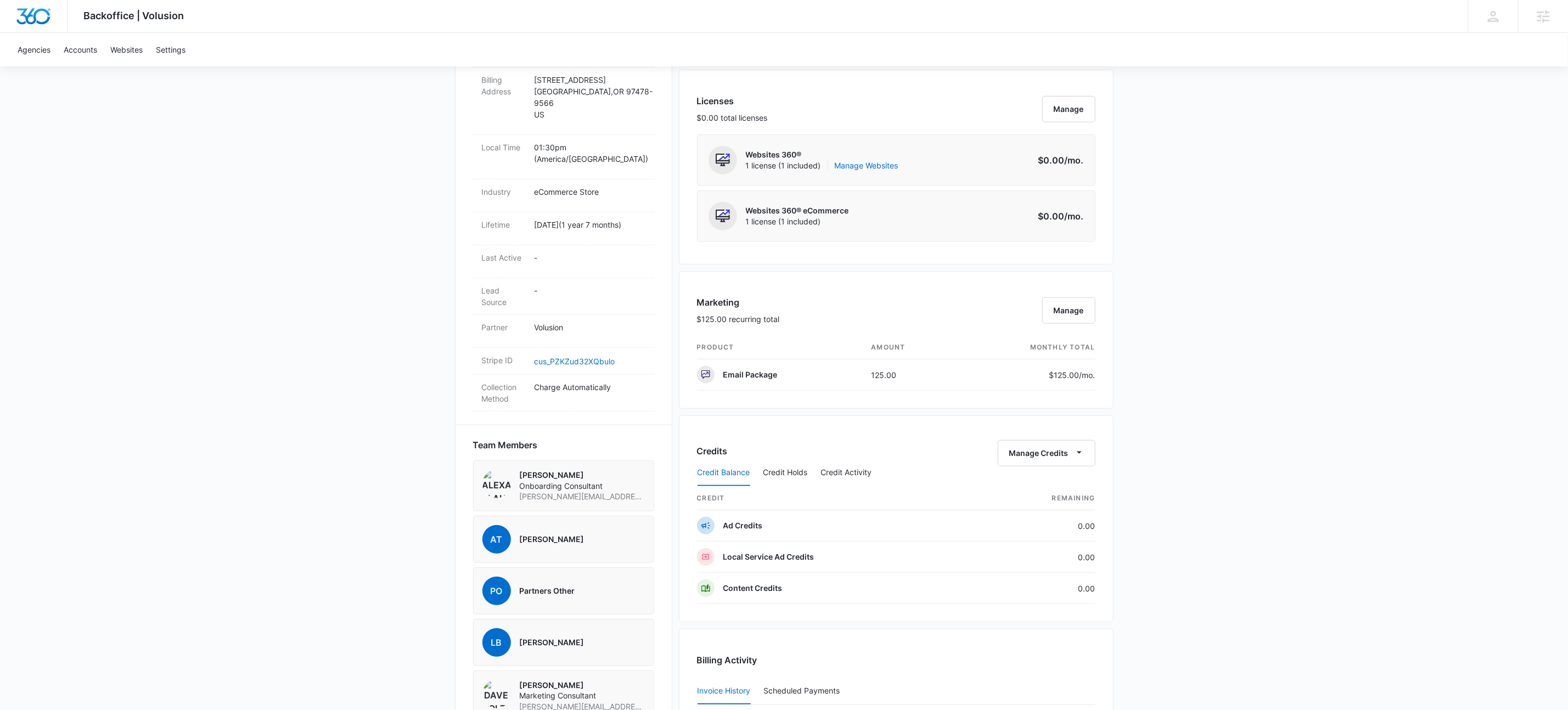
scroll to position [542, 0]
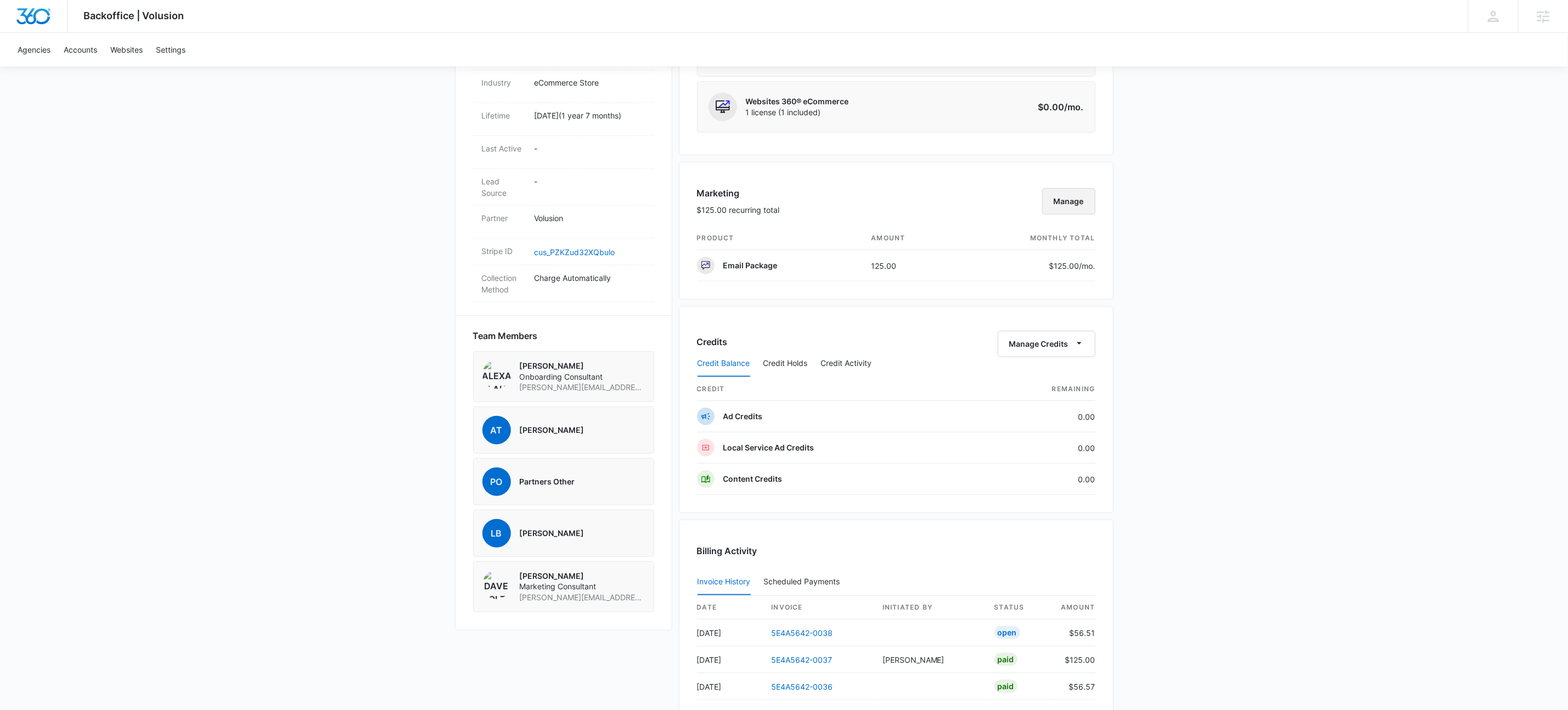
drag, startPoint x: 1098, startPoint y: 205, endPoint x: 1084, endPoint y: 205, distance: 14.0
click at [1098, 205] on div "Marketing $125.00 recurring total Manage product amount monthly total Email Pac…" at bounding box center [897, 230] width 435 height 138
click at [1082, 205] on button "Manage" at bounding box center [1069, 201] width 53 height 27
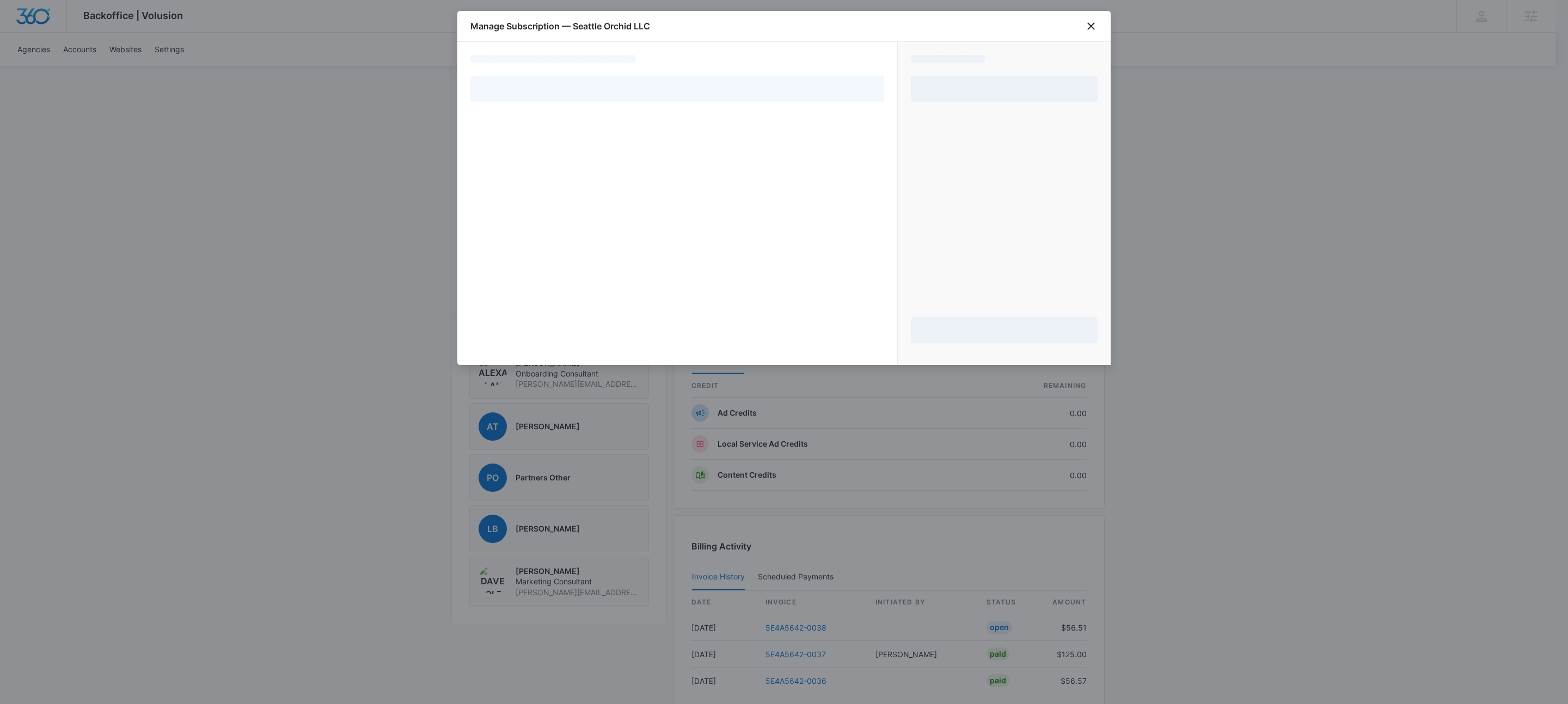
select select "pm_1SIDpkA4n8RTgNjUvWTzpwpU"
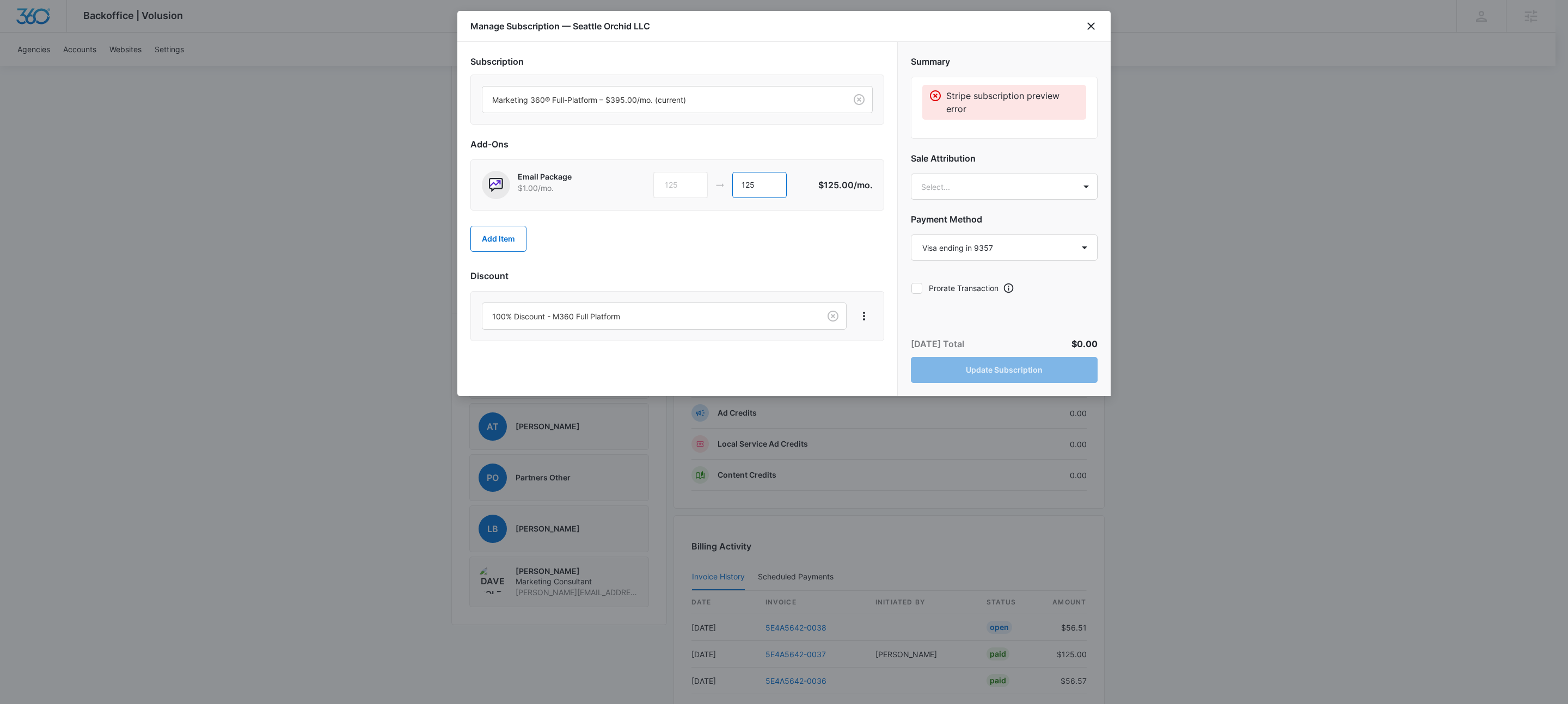
click at [778, 182] on input "125" at bounding box center [760, 185] width 55 height 26
click at [842, 26] on div "Manage Subscription — Seattle Orchid LLC" at bounding box center [784, 26] width 653 height 31
click at [1087, 25] on icon "close" at bounding box center [1091, 26] width 13 height 13
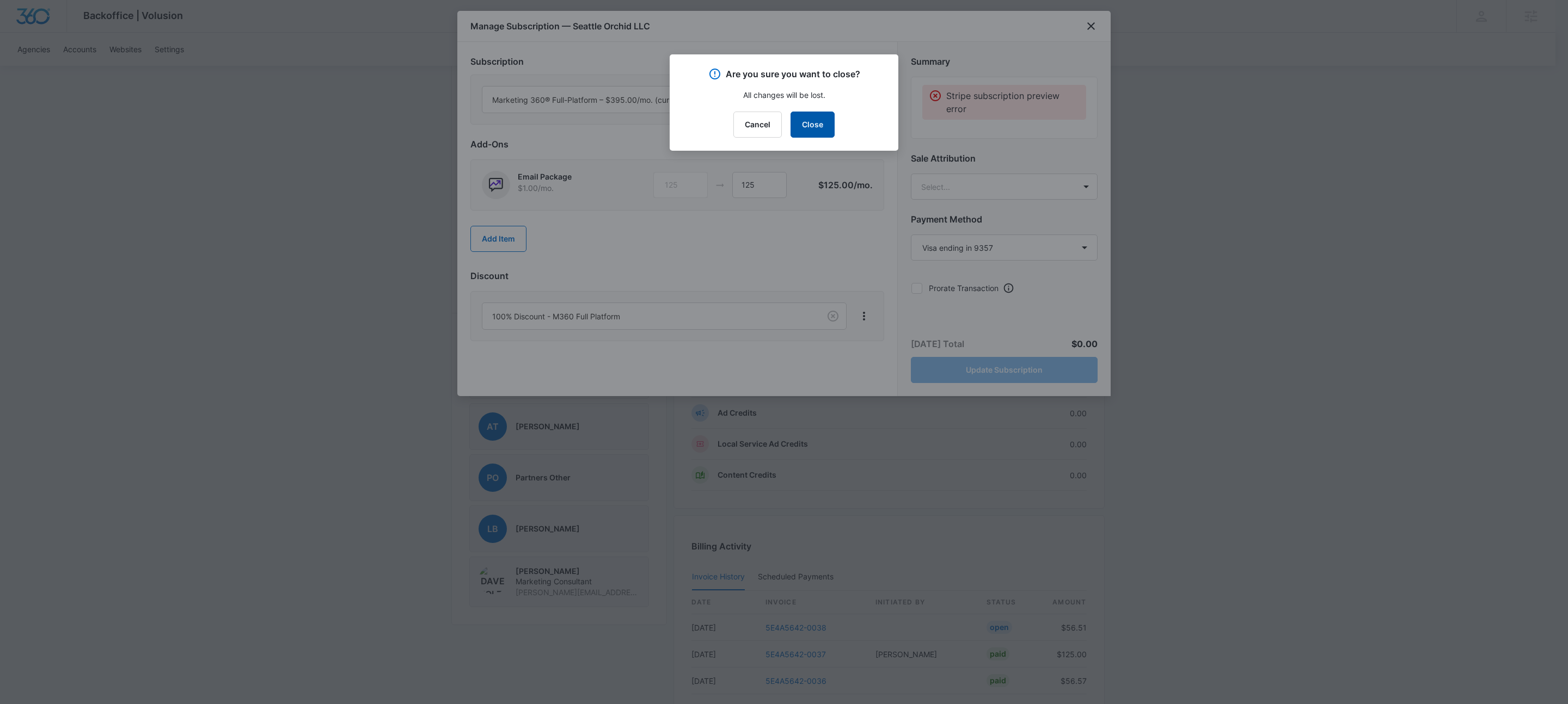
click at [833, 115] on button "Close" at bounding box center [813, 124] width 44 height 26
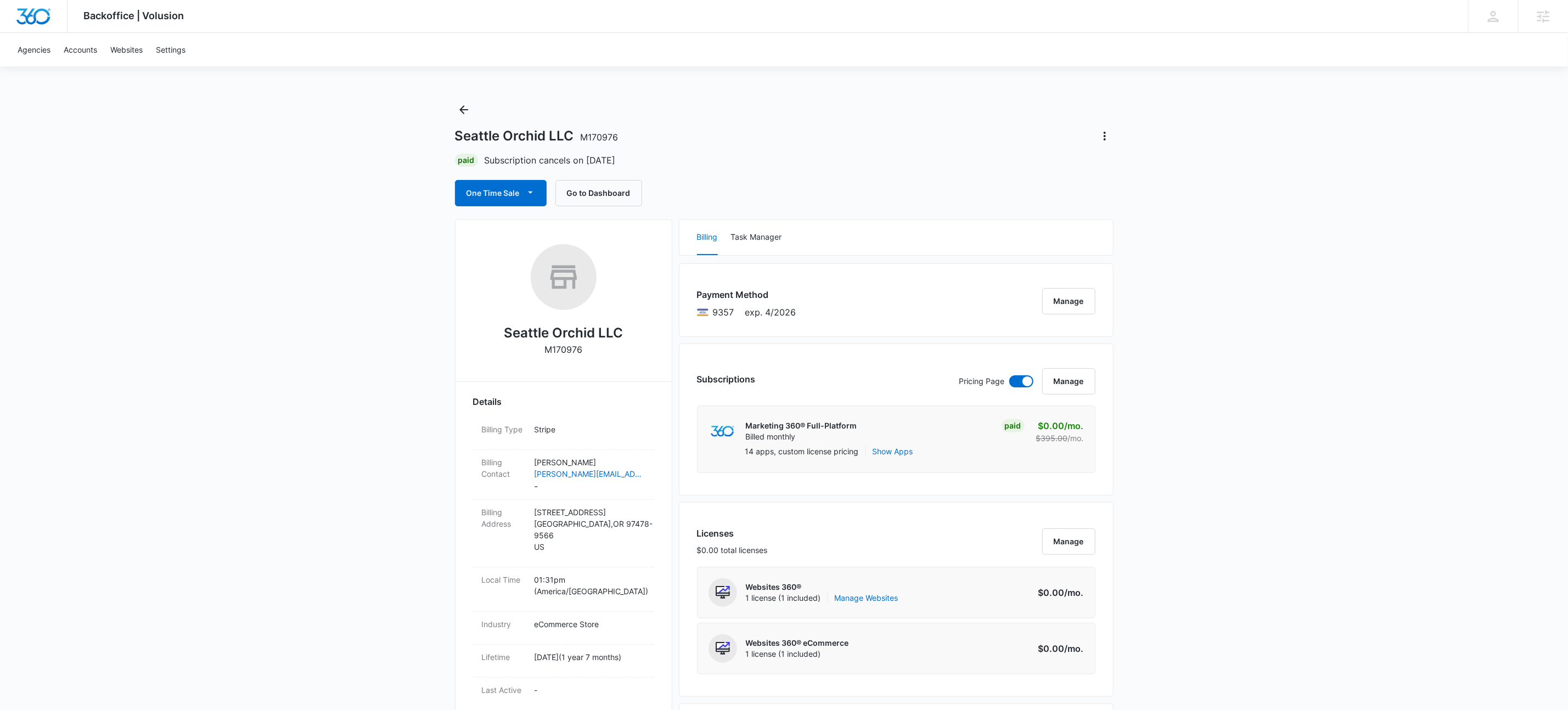
scroll to position [0, 0]
click at [468, 116] on icon "Back" at bounding box center [463, 110] width 13 height 13
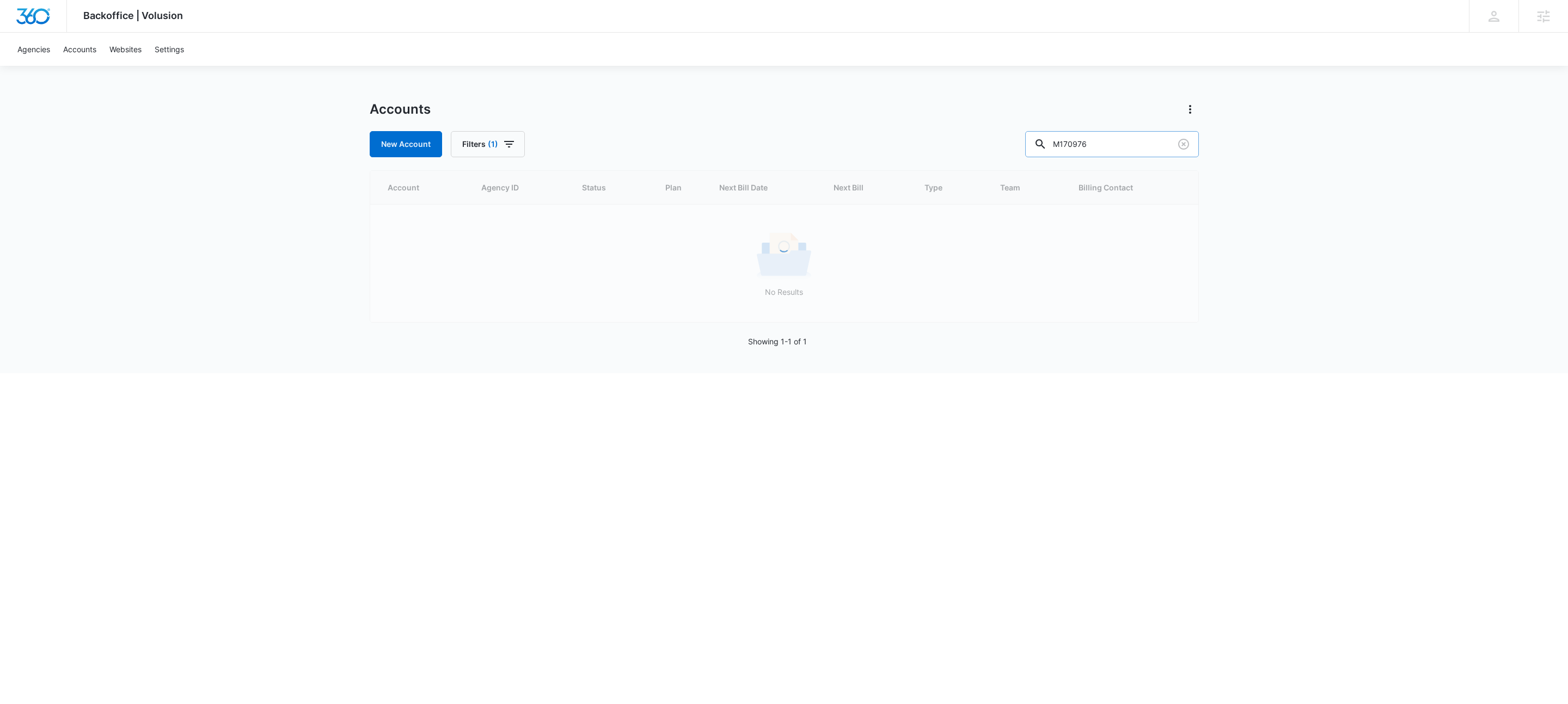
click at [1123, 153] on input "M170976" at bounding box center [1112, 144] width 174 height 26
paste input "23727"
type input "M23727"
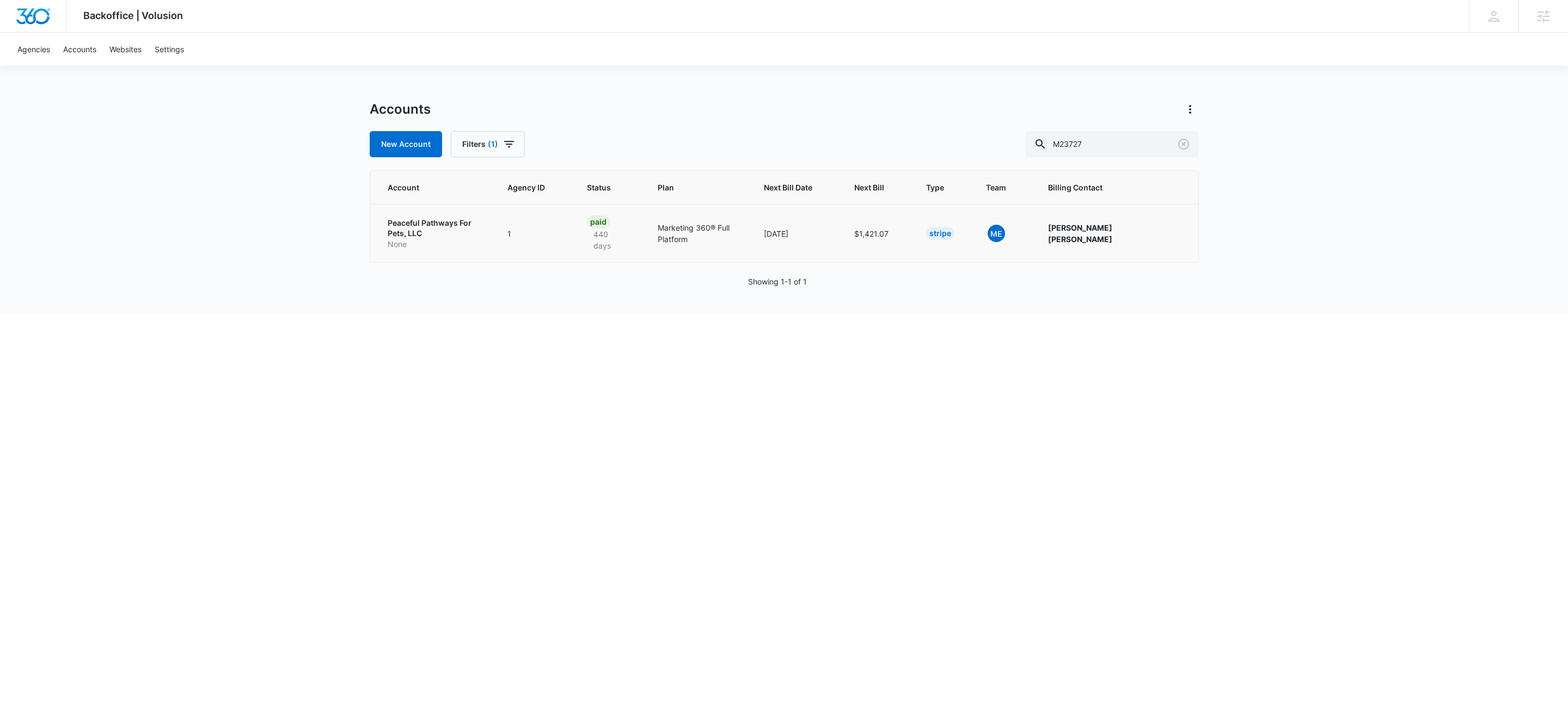
click at [447, 229] on p "Peaceful Pathways For Pets, LLC" at bounding box center [435, 228] width 94 height 21
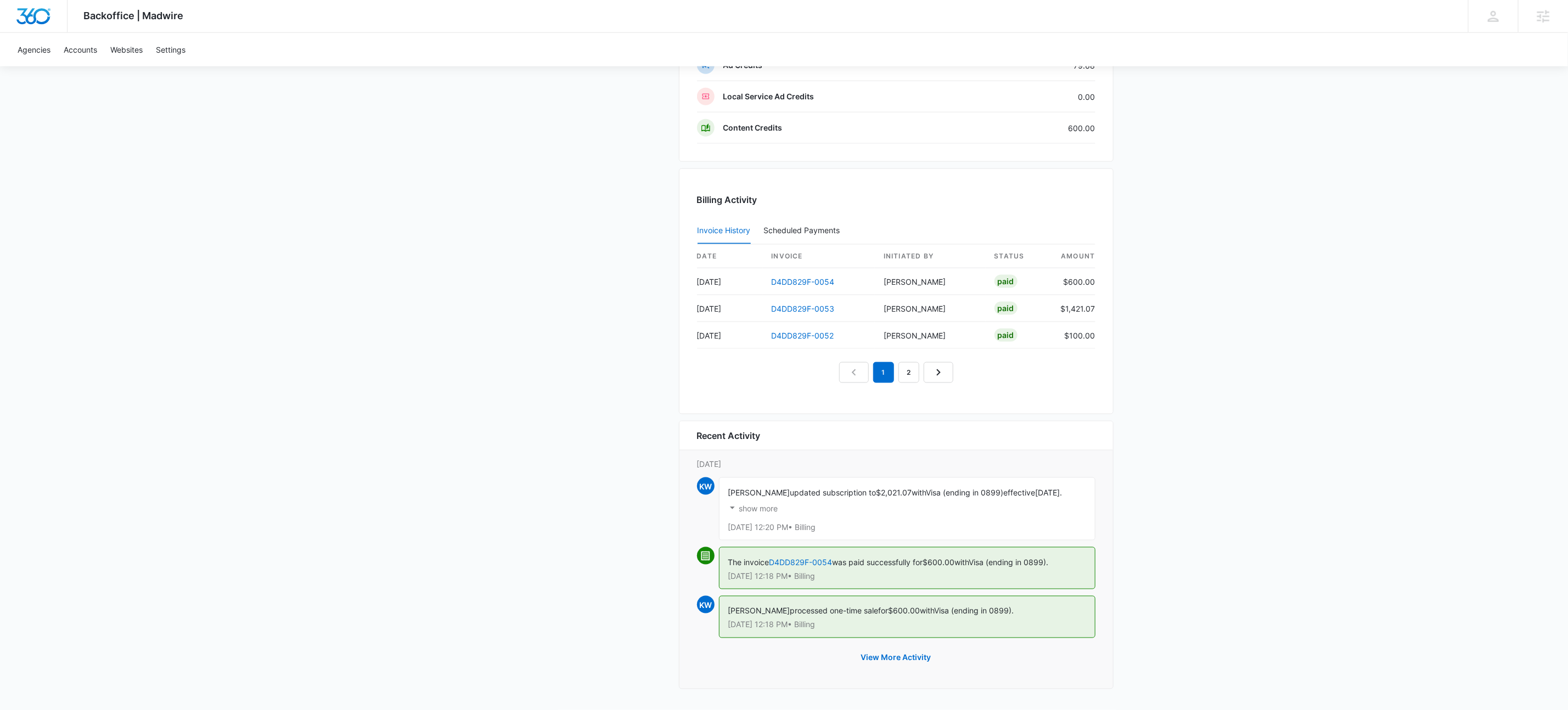
scroll to position [611, 0]
